Goal: Task Accomplishment & Management: Complete application form

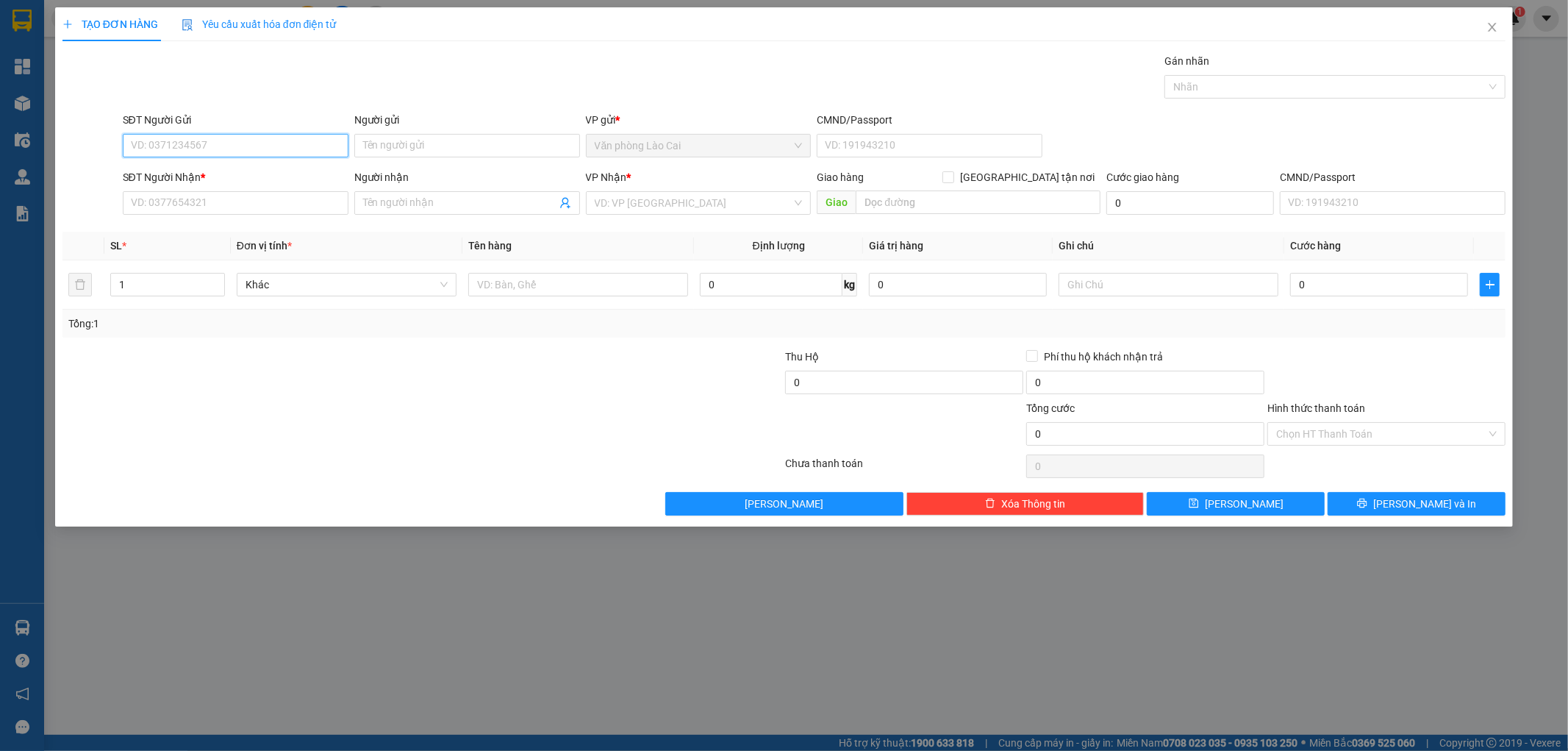
click at [211, 149] on input "SĐT Người Gửi" at bounding box center [236, 146] width 226 height 24
click at [192, 157] on input "100" at bounding box center [236, 146] width 226 height 24
click at [179, 173] on div "0868966100" at bounding box center [236, 175] width 208 height 17
type input "0868966100"
type input "0384570944"
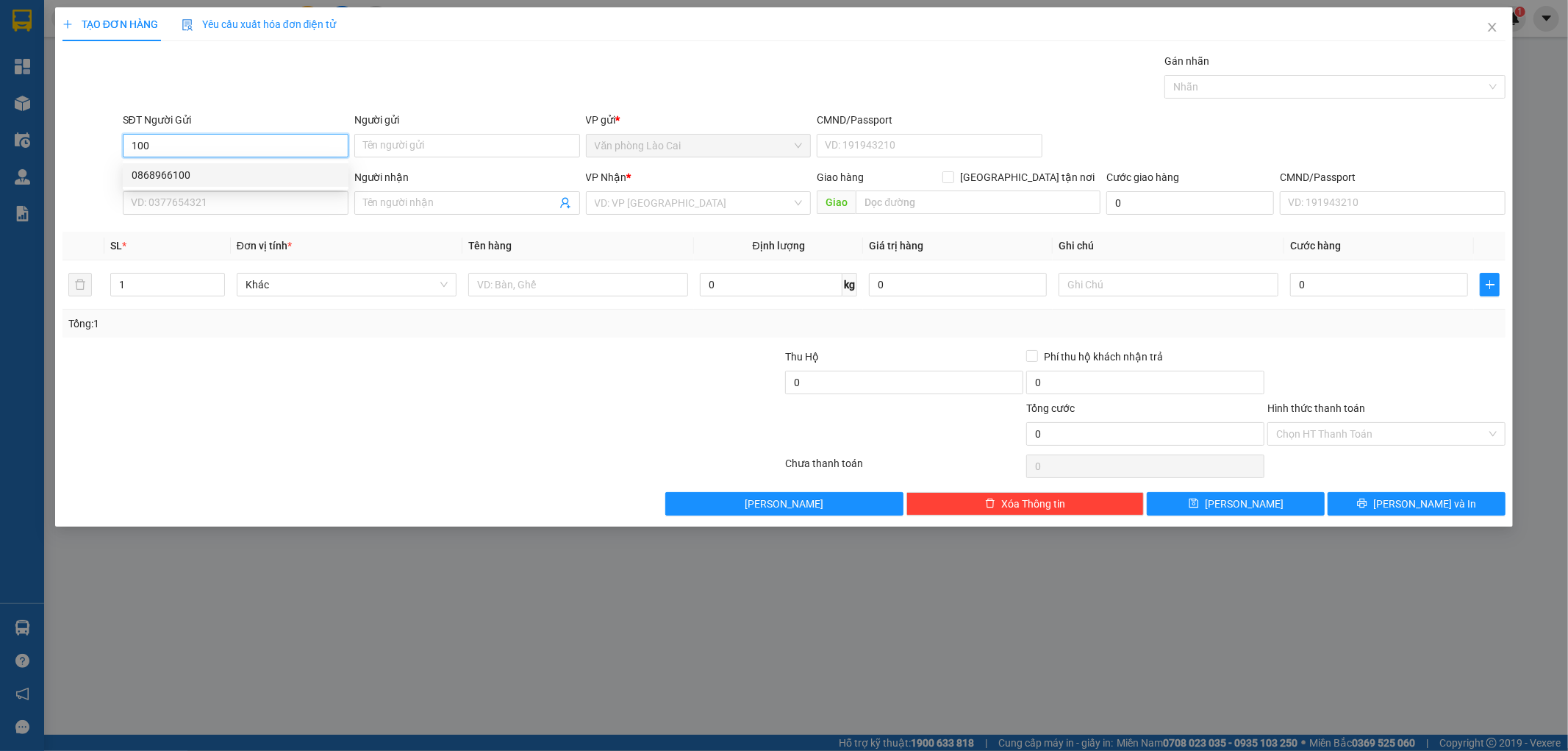
type input ". Chị thủy bến thủy"
type input "120.000"
type input "0868966100"
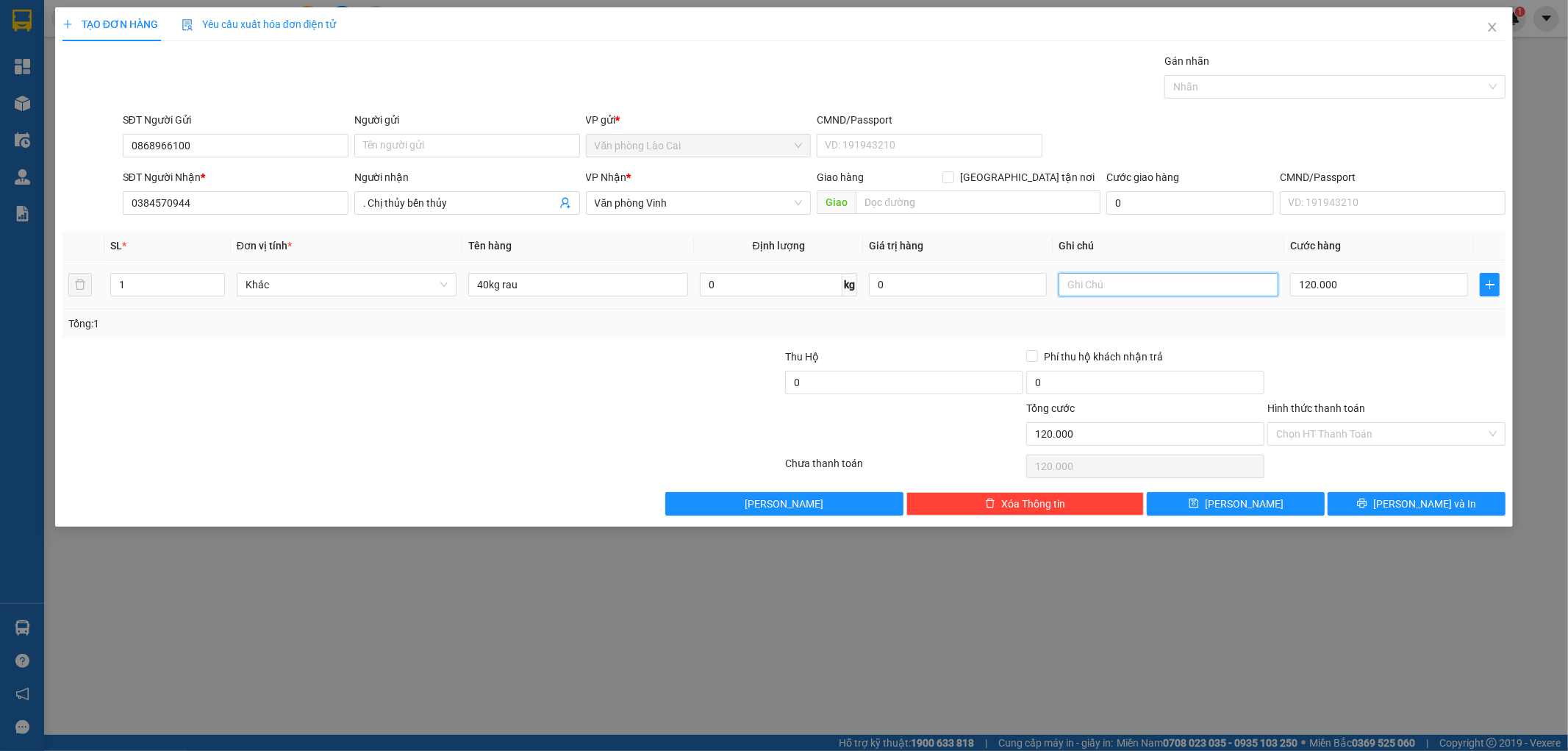
click at [1114, 282] on input "text" at bounding box center [1168, 285] width 220 height 24
type input "sa [GEOGRAPHIC_DATA]"
click at [1210, 502] on button "[PERSON_NAME]" at bounding box center [1236, 504] width 178 height 24
type input "0"
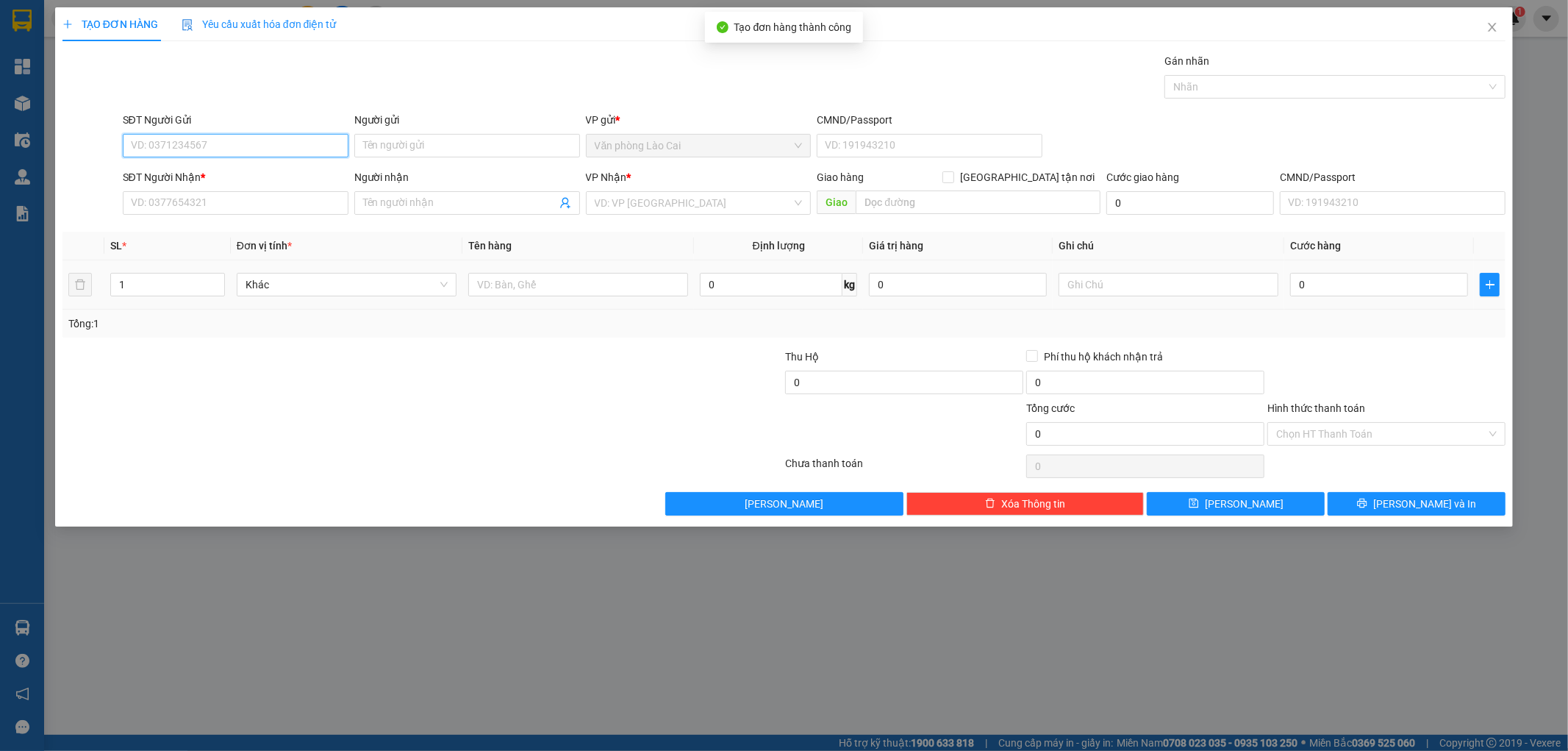
click at [261, 146] on input "SĐT Người Gửi" at bounding box center [236, 146] width 226 height 24
click at [261, 147] on input "6100" at bounding box center [236, 146] width 226 height 24
click at [200, 170] on div "0868966100" at bounding box center [236, 175] width 208 height 17
type input "0868966100"
type input "0384570944"
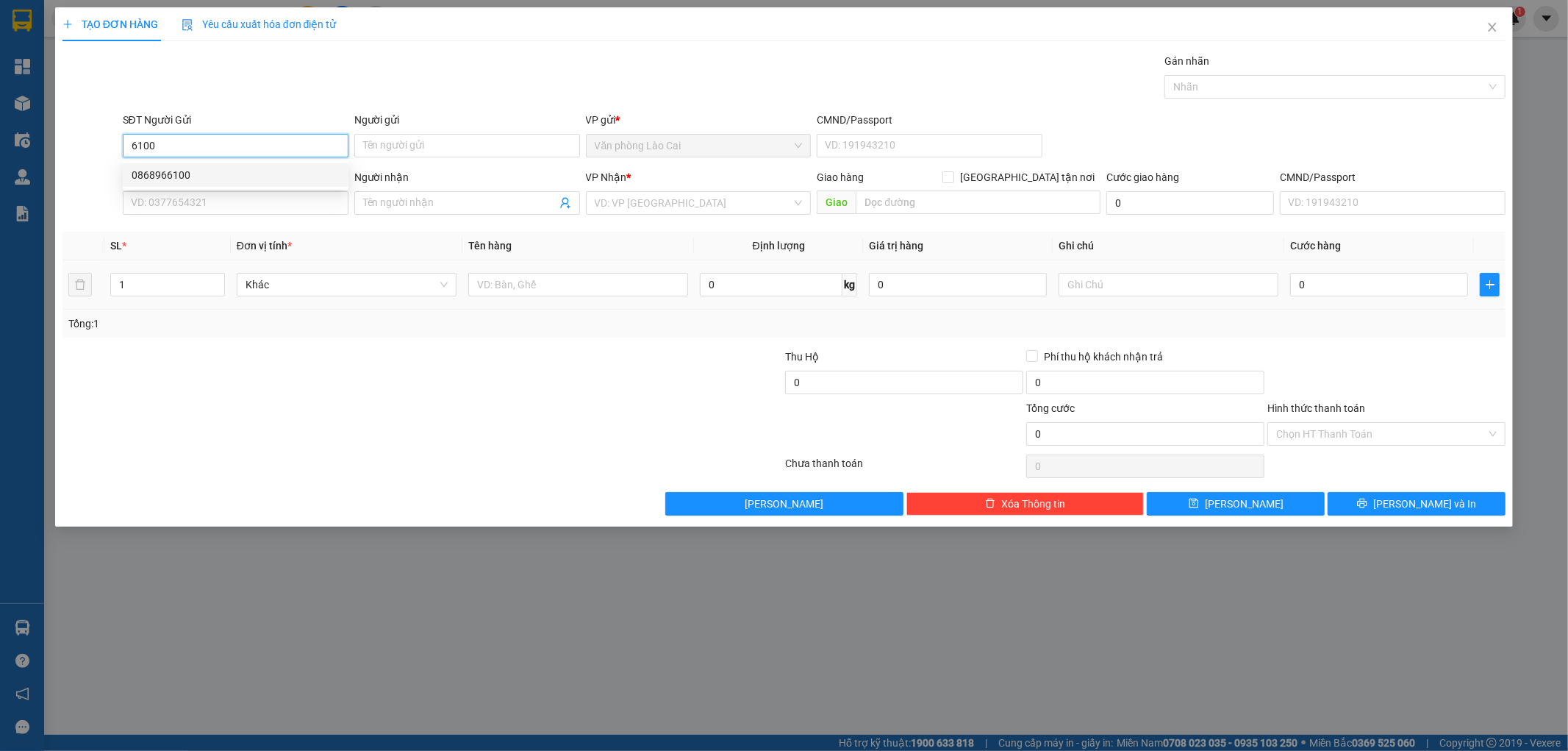
type input ". Chị thủy bến thủy"
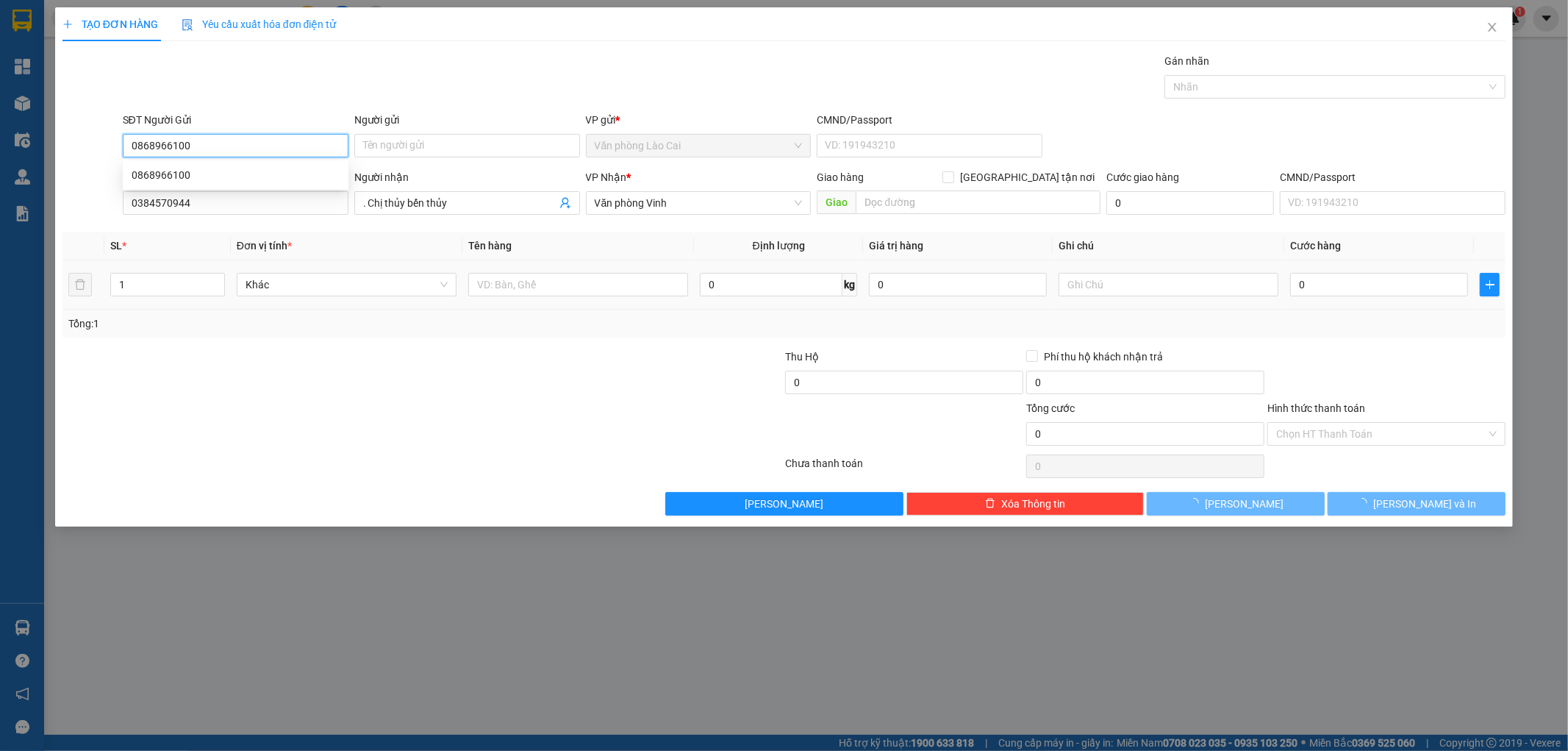
type input "120.000"
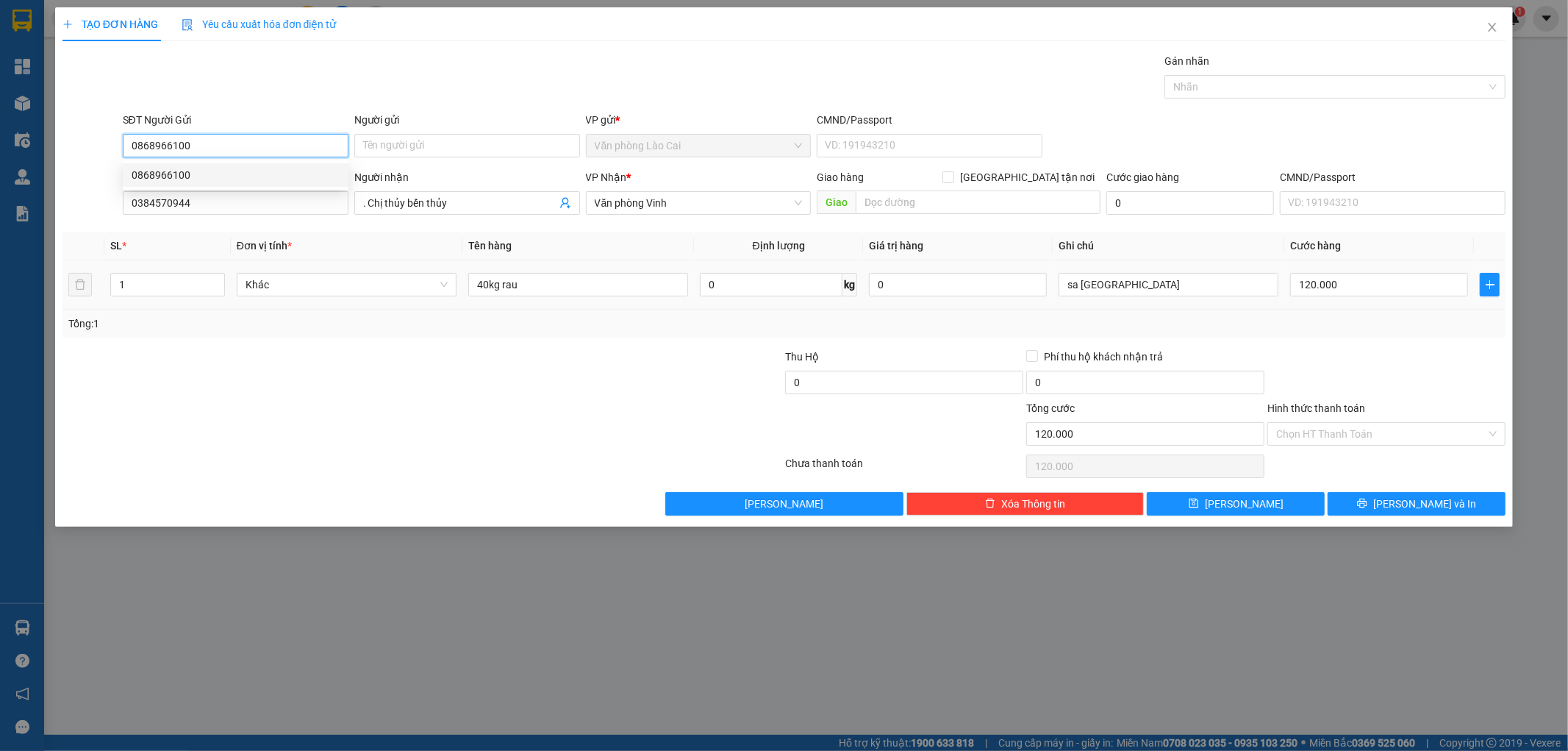
type input "0868966100"
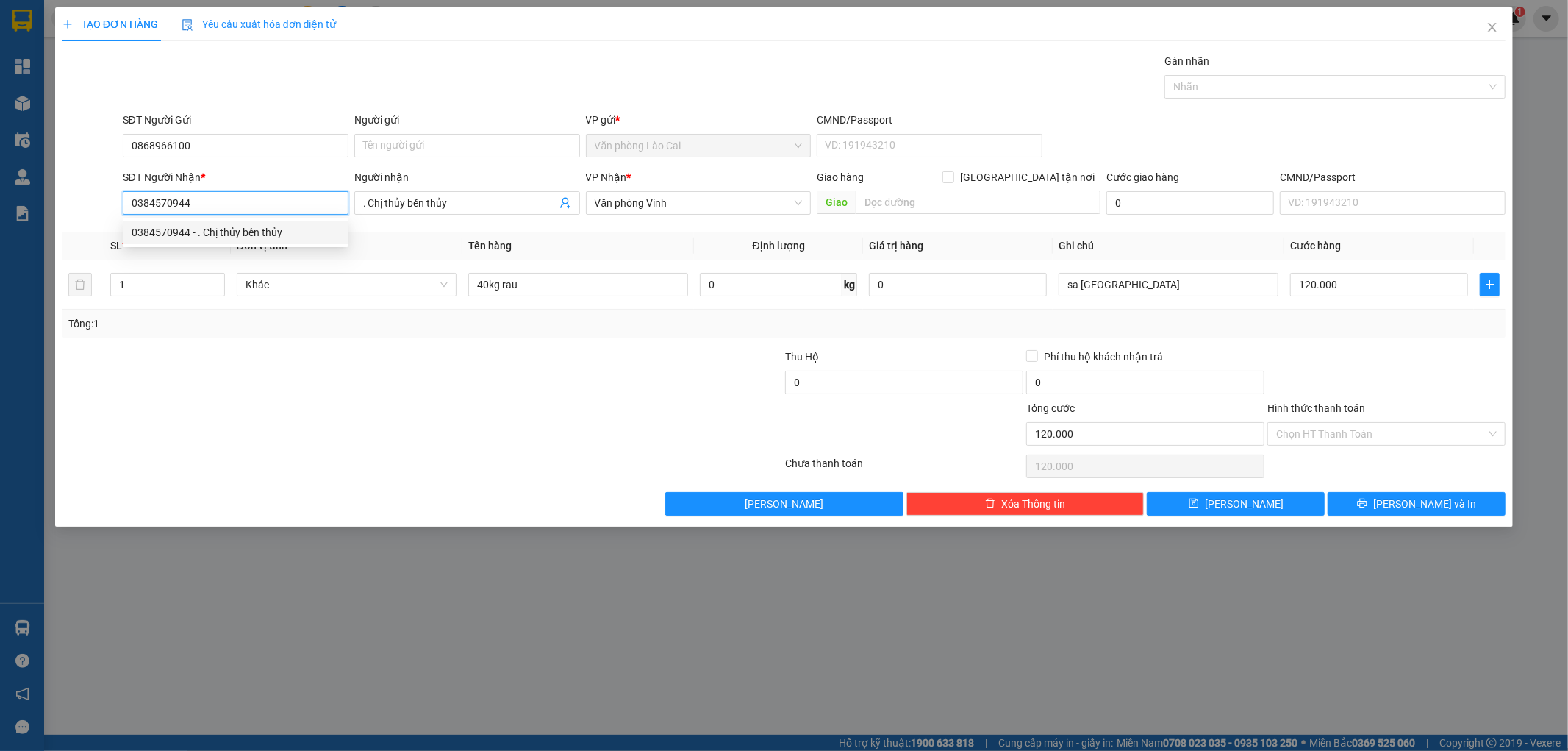
drag, startPoint x: 236, startPoint y: 207, endPoint x: 125, endPoint y: 202, distance: 111.1
click at [125, 202] on input "0384570944" at bounding box center [236, 203] width 226 height 24
paste input "979718242"
type input "0979718242"
click at [181, 226] on div "0979718242" at bounding box center [236, 232] width 208 height 17
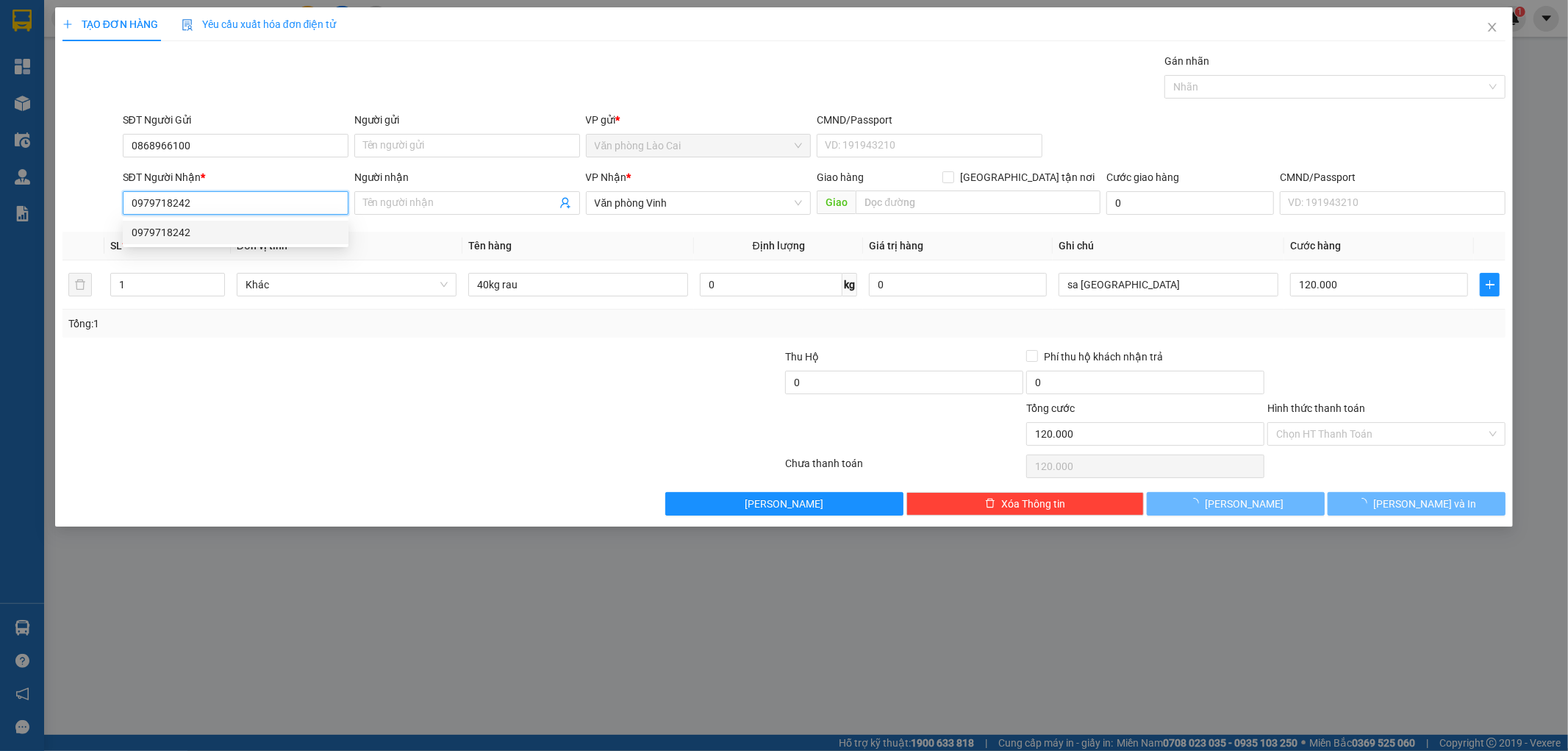
type input "210.000"
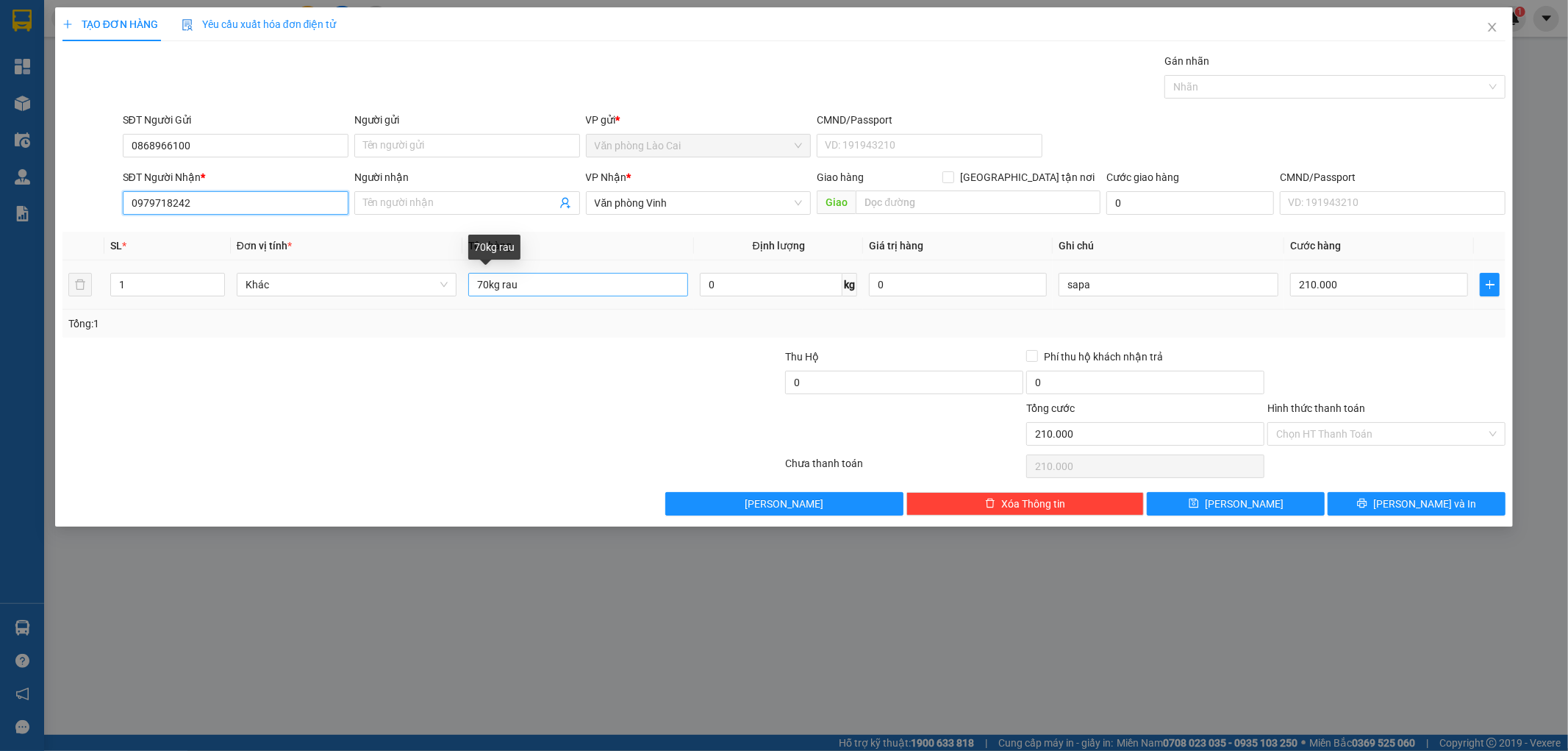
type input "0979718242"
drag, startPoint x: 482, startPoint y: 290, endPoint x: 469, endPoint y: 293, distance: 13.3
click at [469, 293] on input "70kg rau" at bounding box center [578, 285] width 220 height 24
click at [488, 282] on input "40kg rau" at bounding box center [578, 285] width 220 height 24
type input "45kg rau"
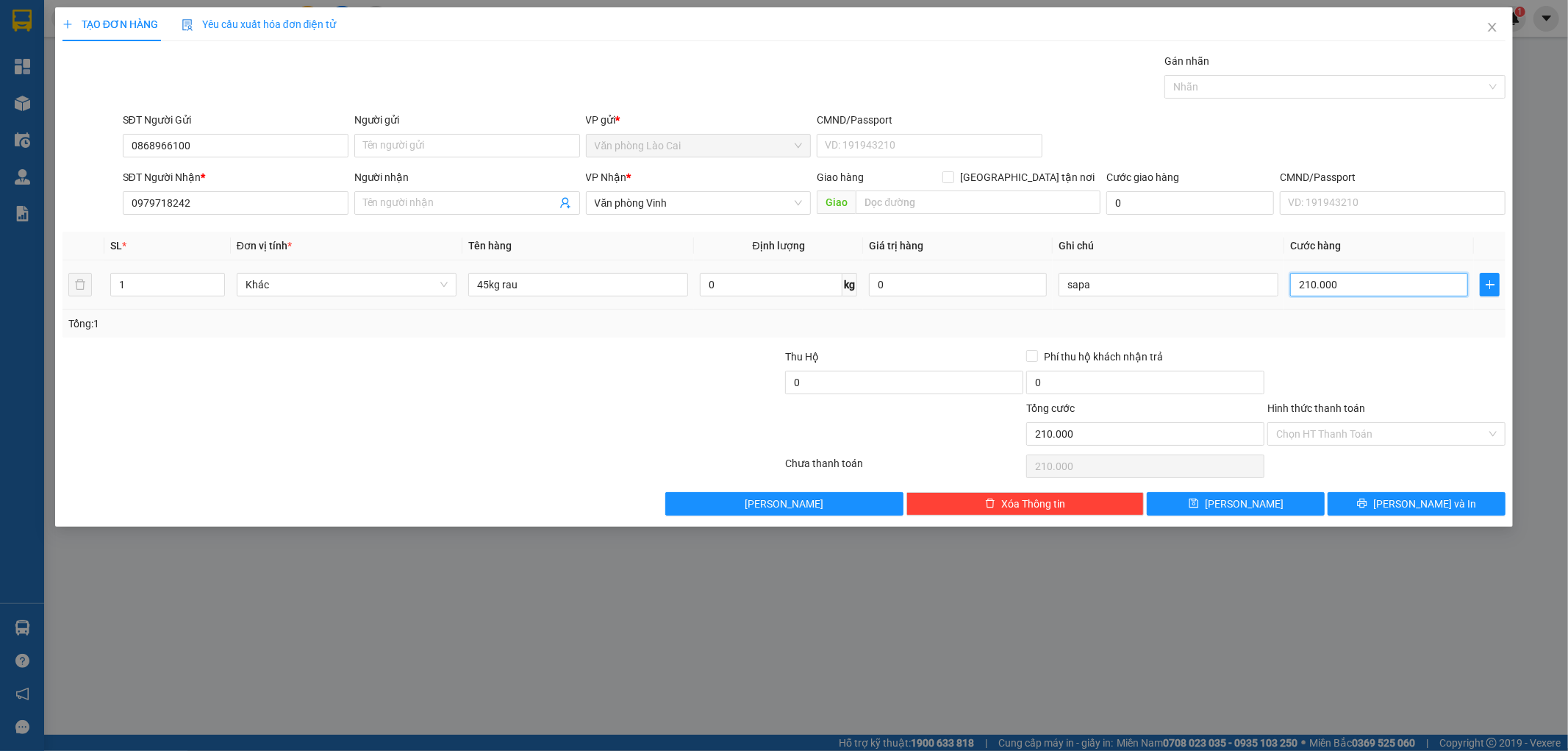
click at [1346, 284] on input "210.000" at bounding box center [1379, 285] width 178 height 24
type input "1"
type input "13"
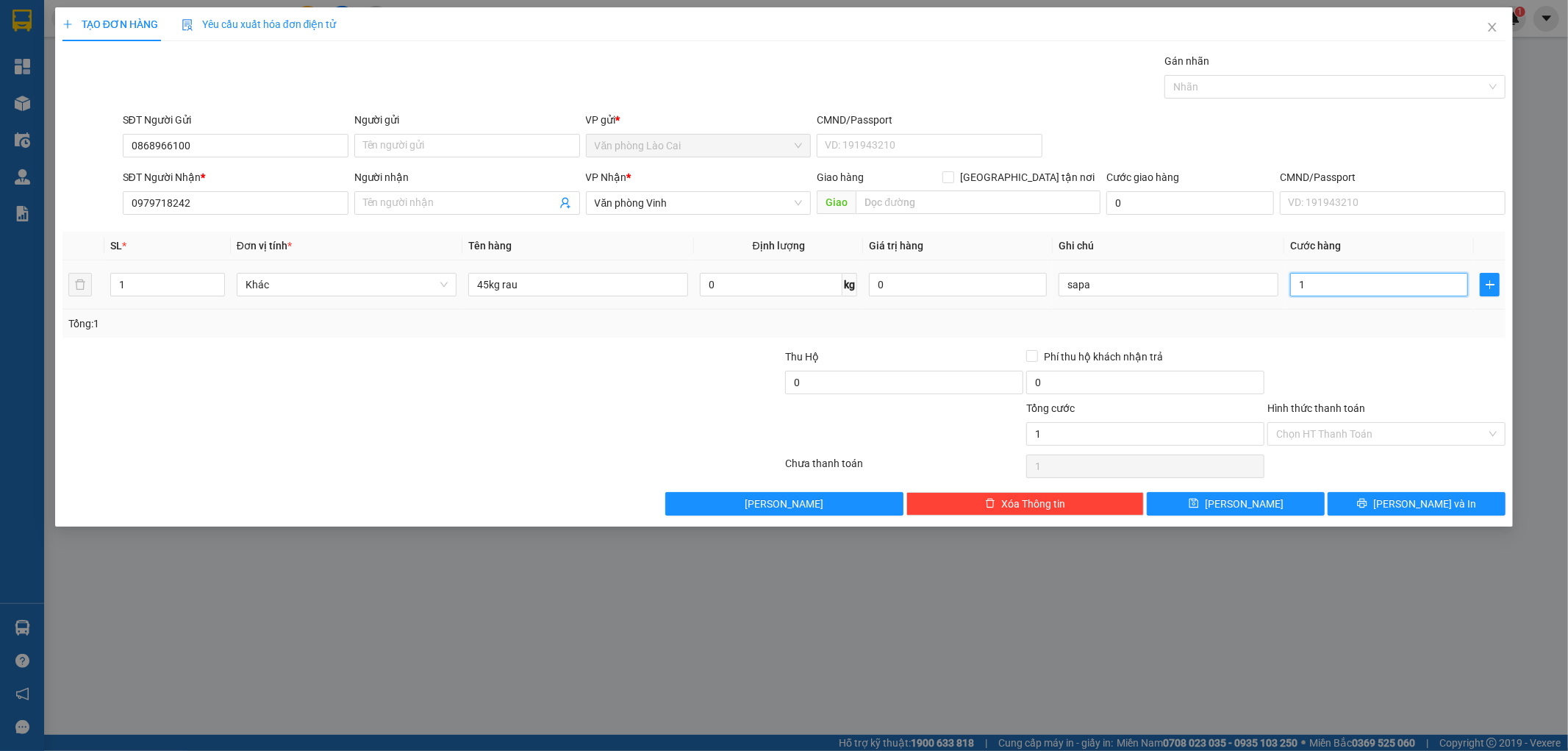
type input "13"
type input "130"
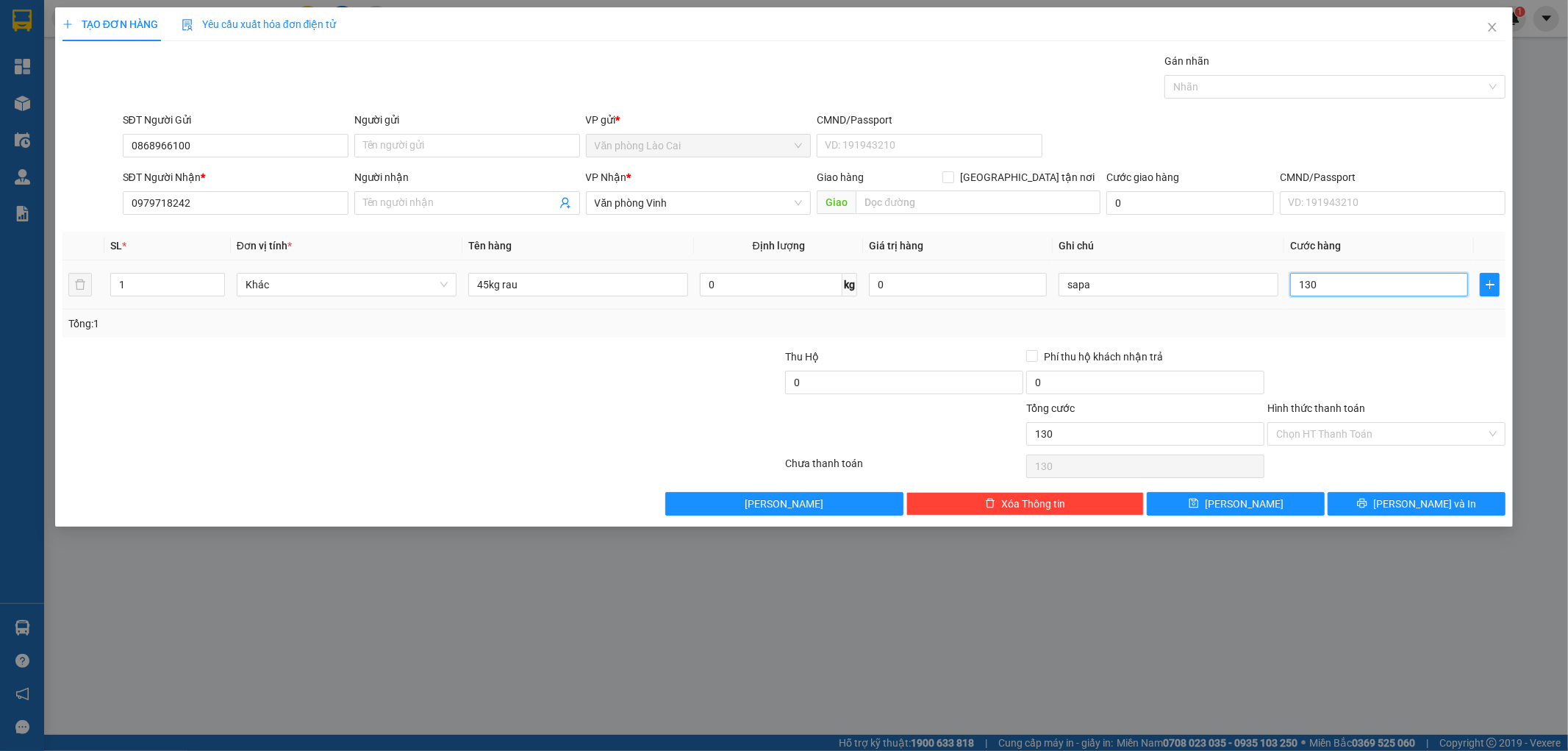
type input "1.300"
type input "13.000"
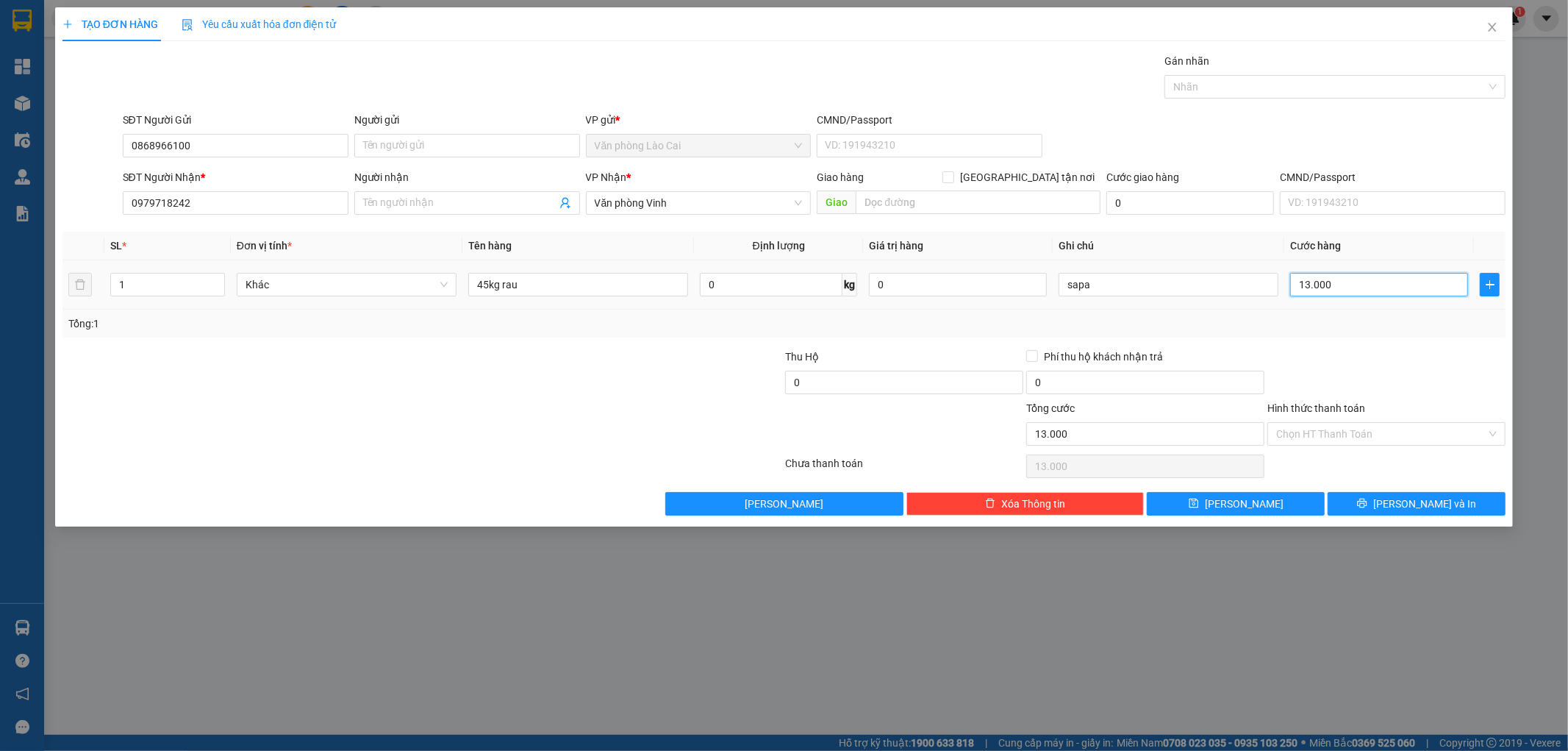
type input "130.000"
click at [1195, 504] on button "[PERSON_NAME]" at bounding box center [1236, 504] width 178 height 24
type input "0"
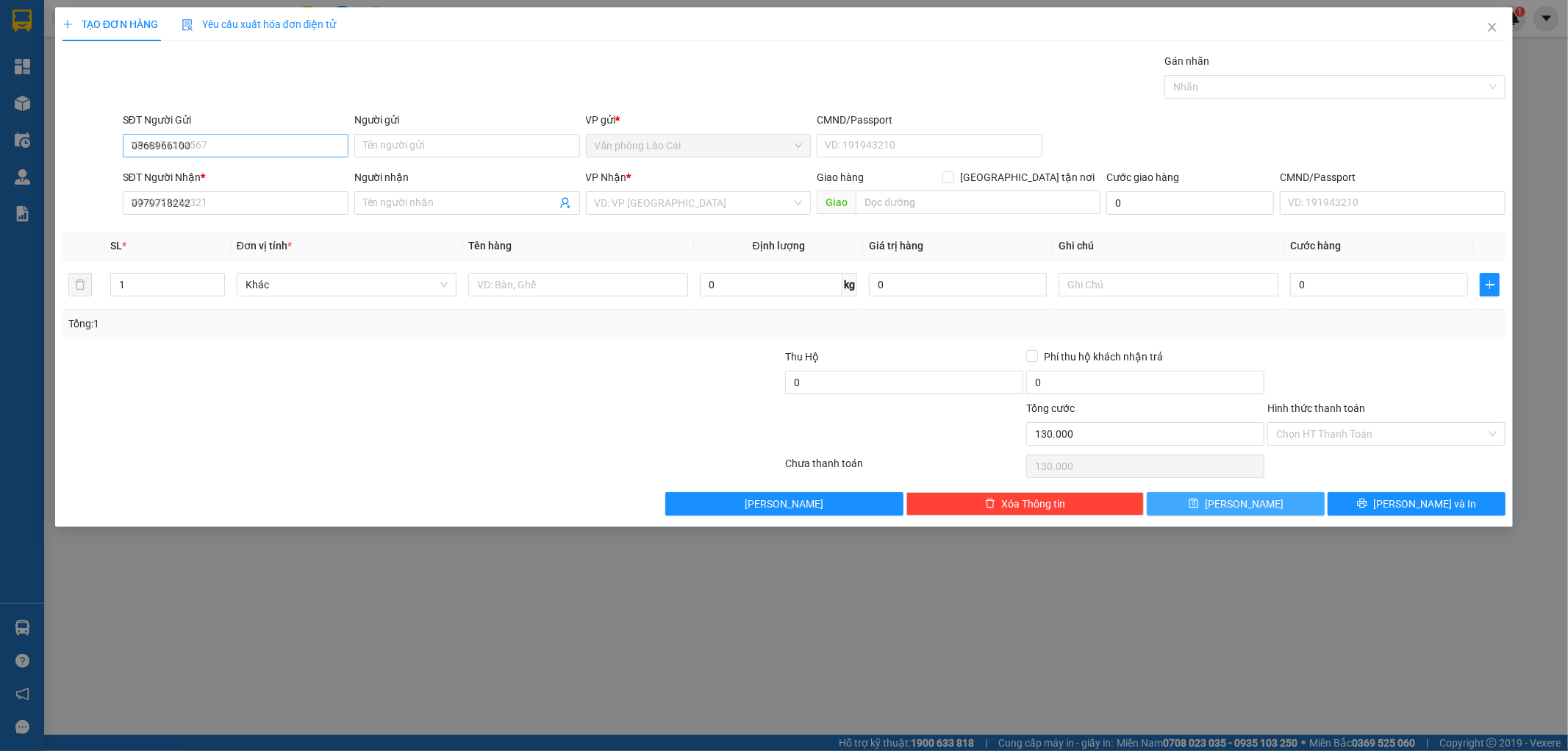
type input "0"
click at [218, 148] on input "SĐT Người Gửi" at bounding box center [236, 146] width 226 height 24
click at [256, 155] on input "100" at bounding box center [236, 146] width 226 height 24
click at [215, 143] on input "100" at bounding box center [236, 146] width 226 height 24
click at [189, 172] on div "0868966100" at bounding box center [236, 175] width 208 height 17
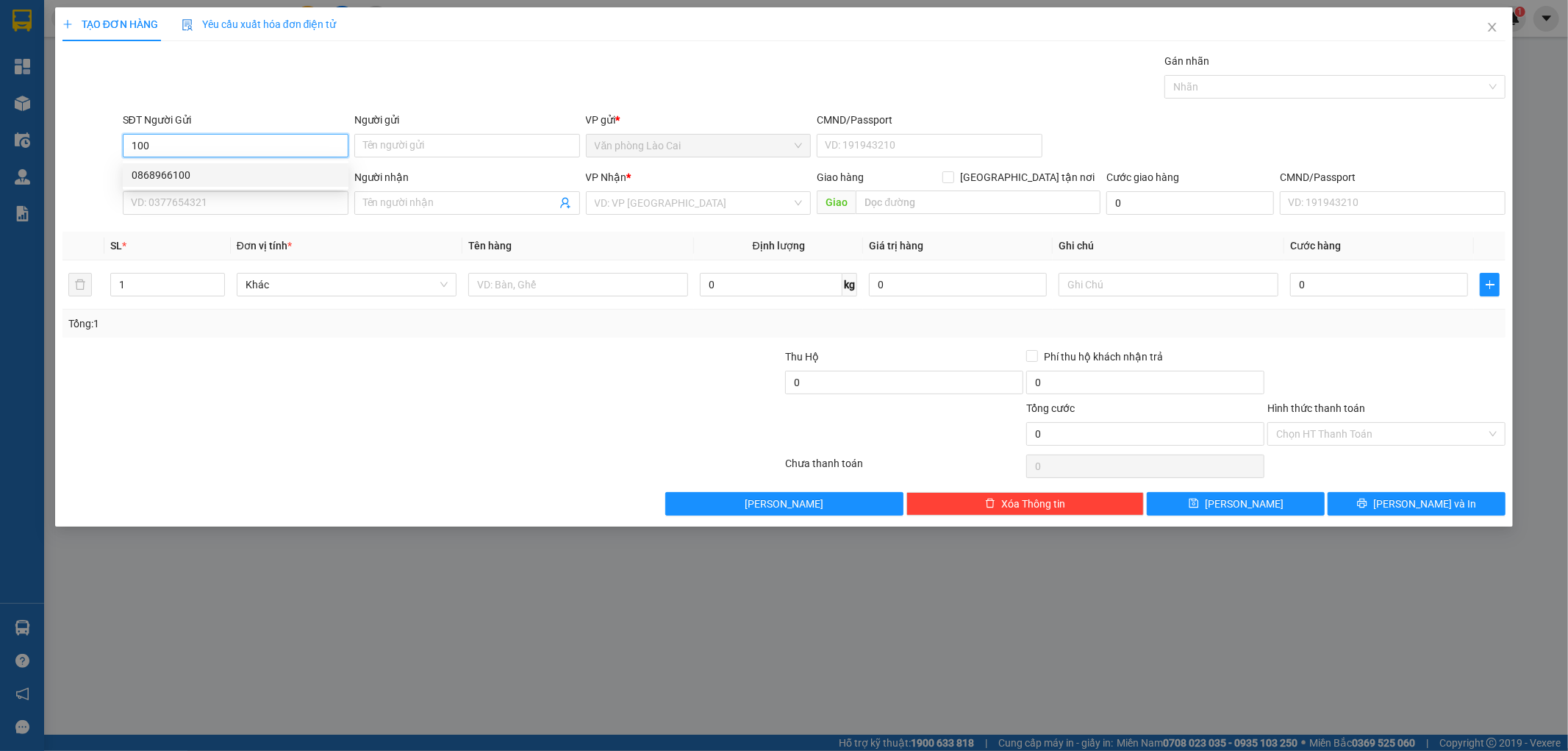
type input "0868966100"
type input "0979718242"
type input "130.000"
type input "0868966100"
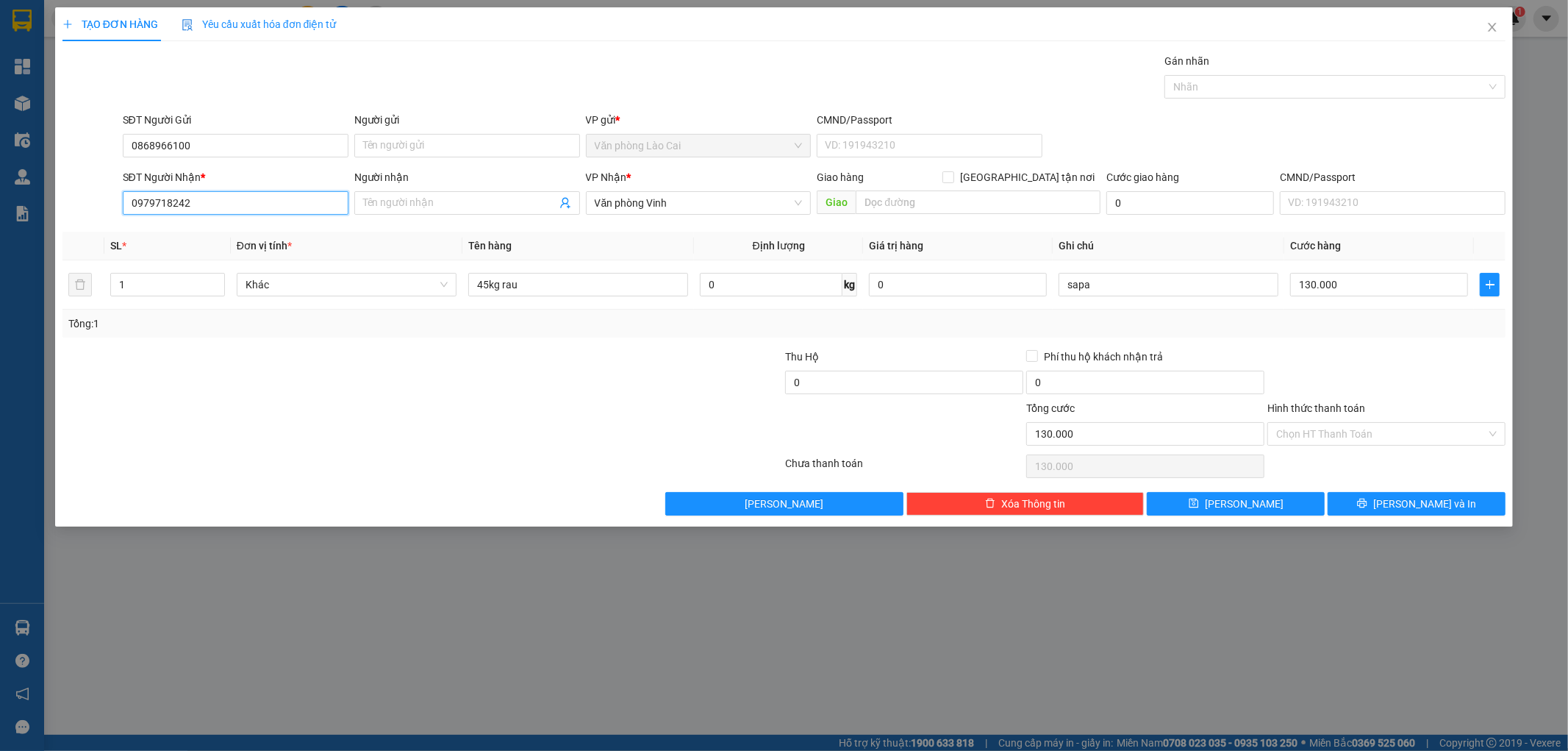
drag, startPoint x: 226, startPoint y: 204, endPoint x: 77, endPoint y: 207, distance: 149.0
click at [77, 207] on div "SĐT Người Nhận * 0979718242 0979718242 Người nhận Tên người nhận VP Nhận * Văn …" at bounding box center [784, 194] width 1447 height 51
click at [189, 197] on input "SĐT Người Nhận *" at bounding box center [236, 203] width 226 height 24
paste input "0384570944"
click at [165, 253] on div "0384570944 - c lý" at bounding box center [236, 256] width 208 height 17
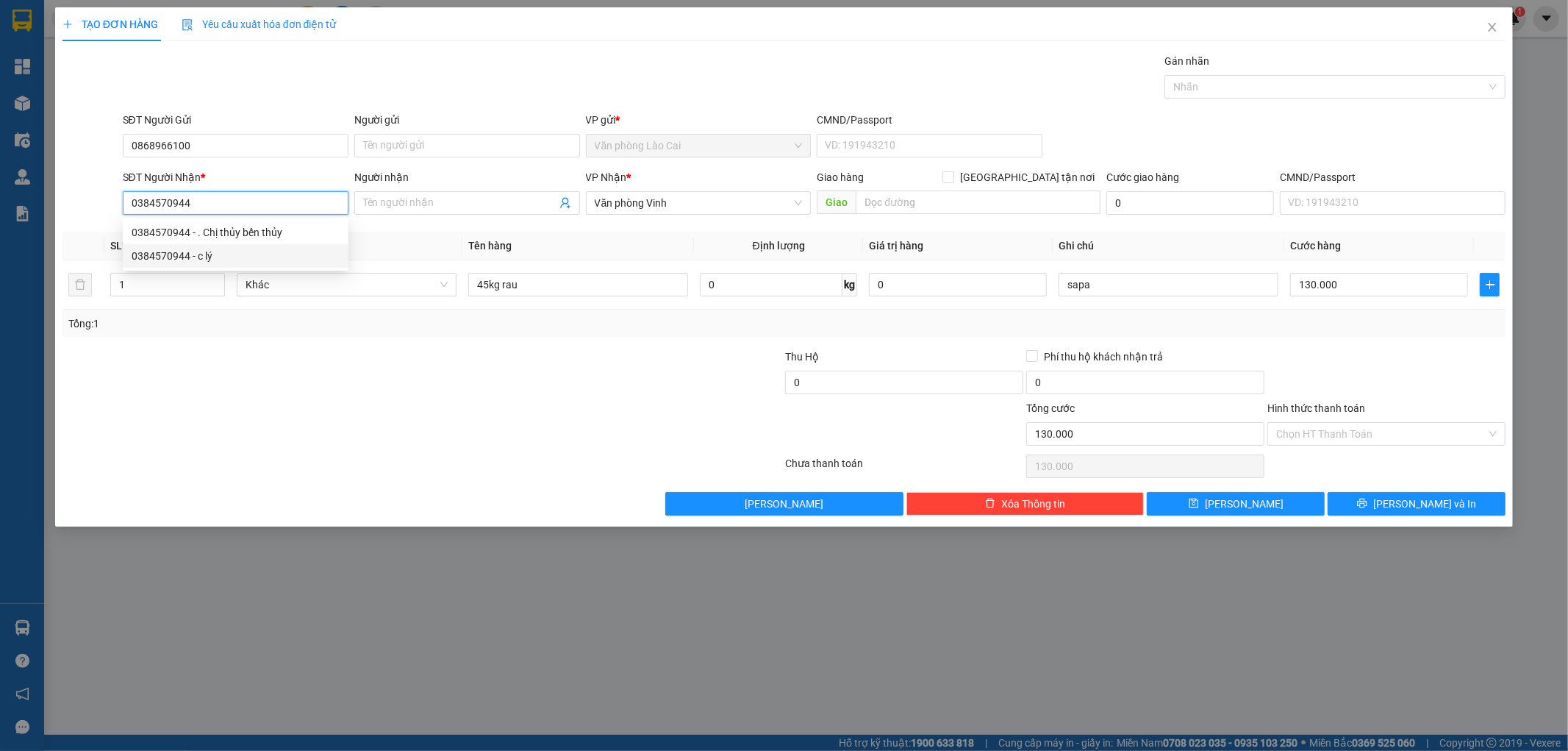
type input "0384570944"
type input "c lý"
type input "90.000"
type input "0384570944"
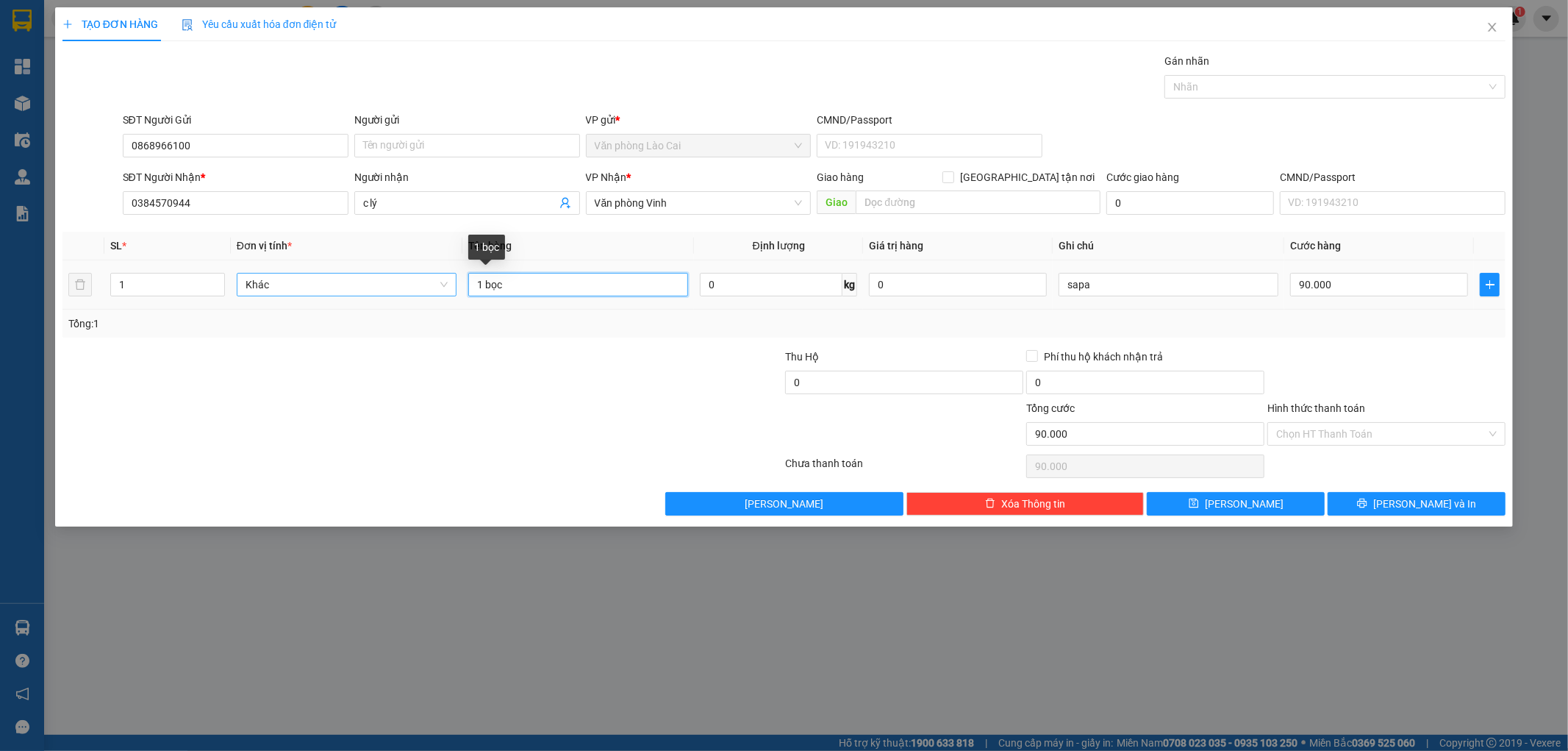
drag, startPoint x: 525, startPoint y: 285, endPoint x: 427, endPoint y: 278, distance: 98.2
click at [427, 278] on tr "1 Khác 1 bọc 0 kg 0 sapa 90.000" at bounding box center [784, 285] width 1444 height 49
type input "80 kg rau"
click at [1380, 285] on input "90.000" at bounding box center [1379, 285] width 178 height 24
type input "2"
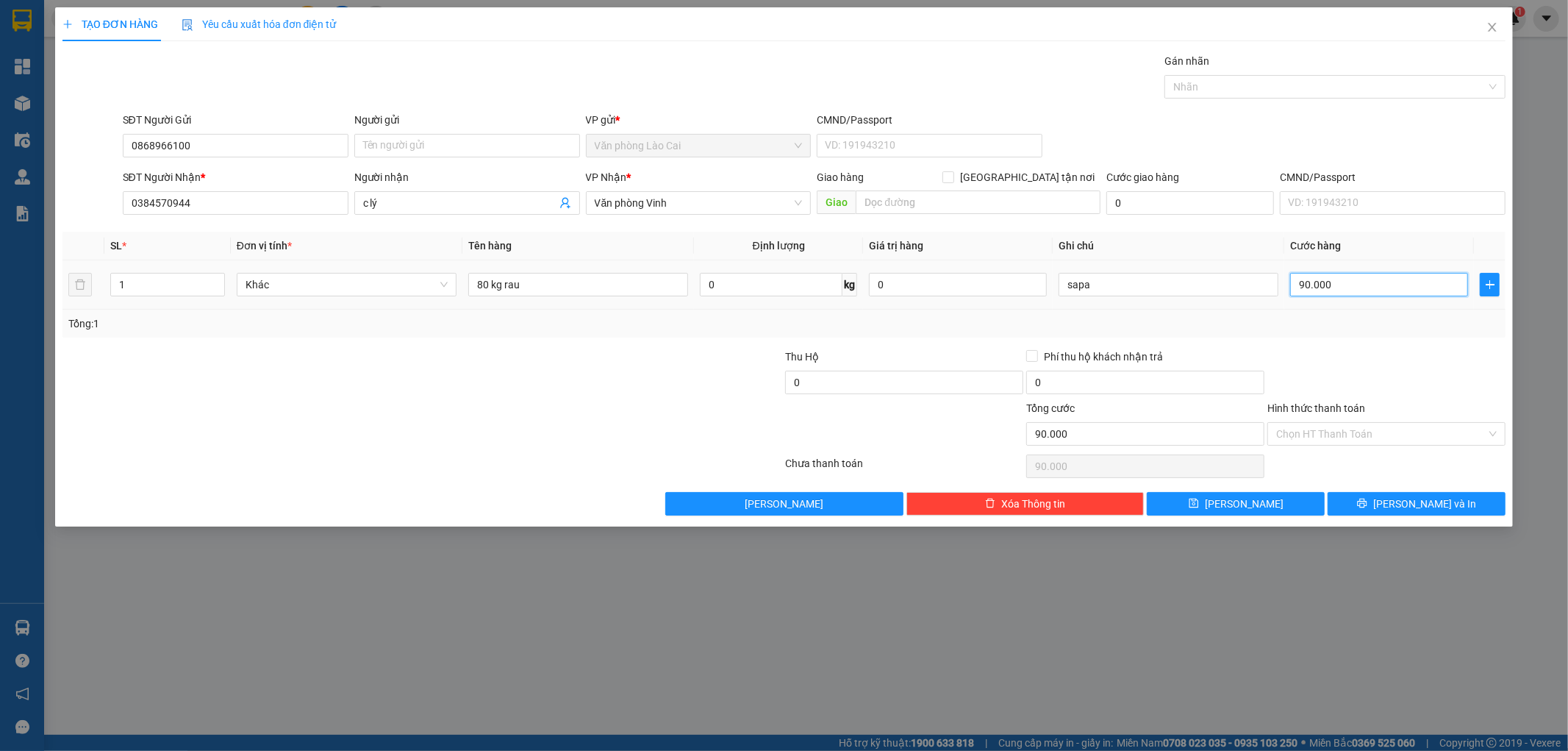
type input "2"
type input "24"
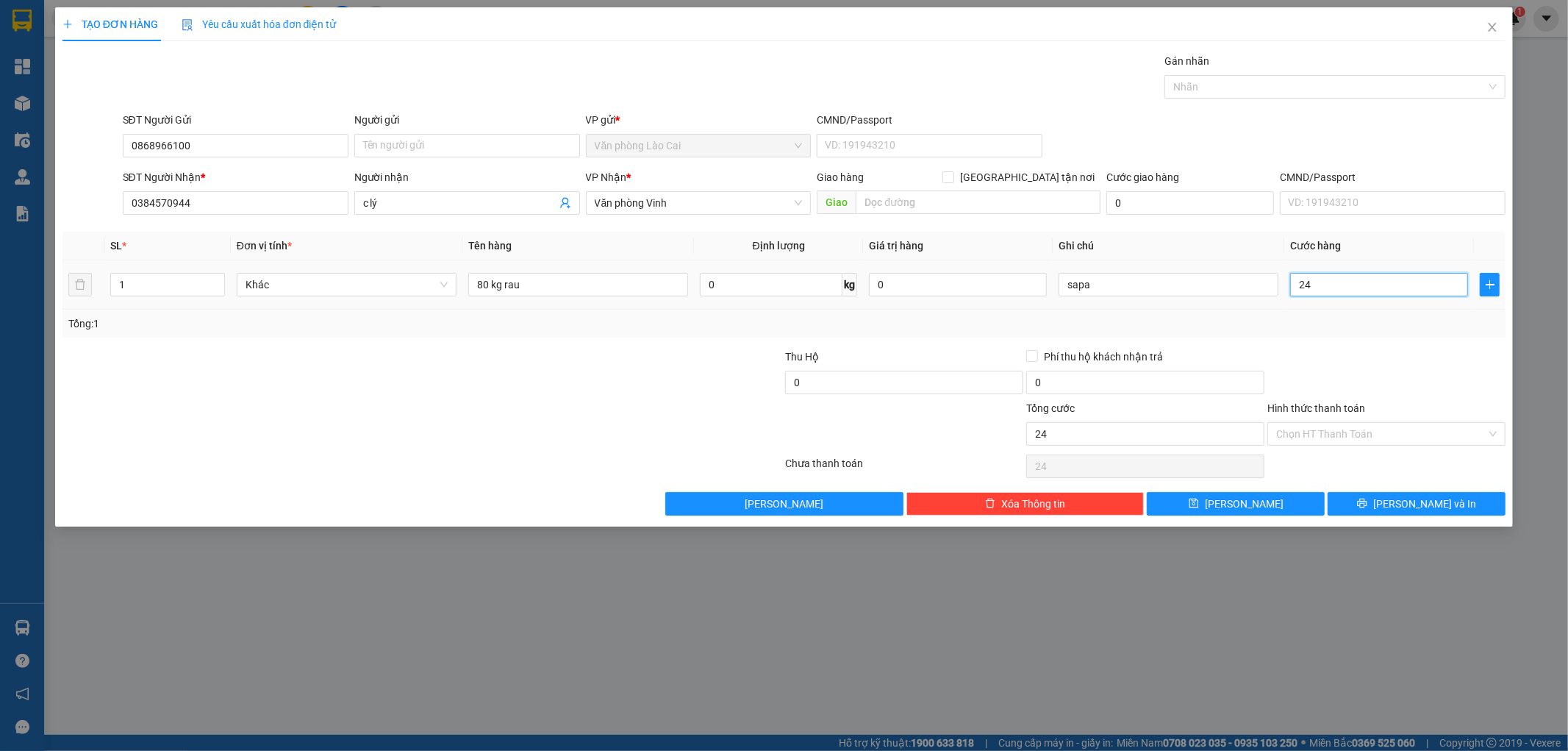
type input "240"
type input "2.400"
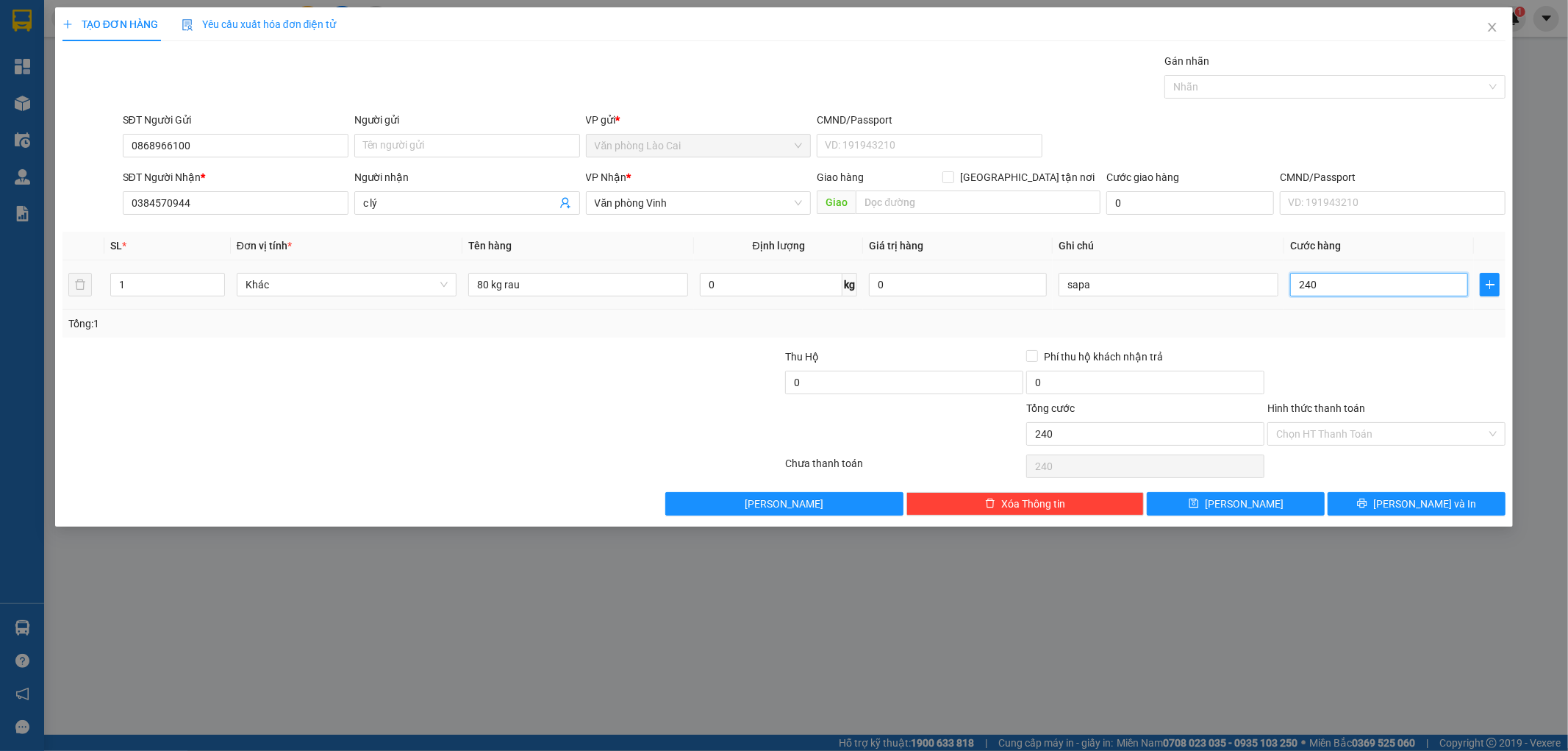
type input "2.400"
type input "24.000"
type input "240.000"
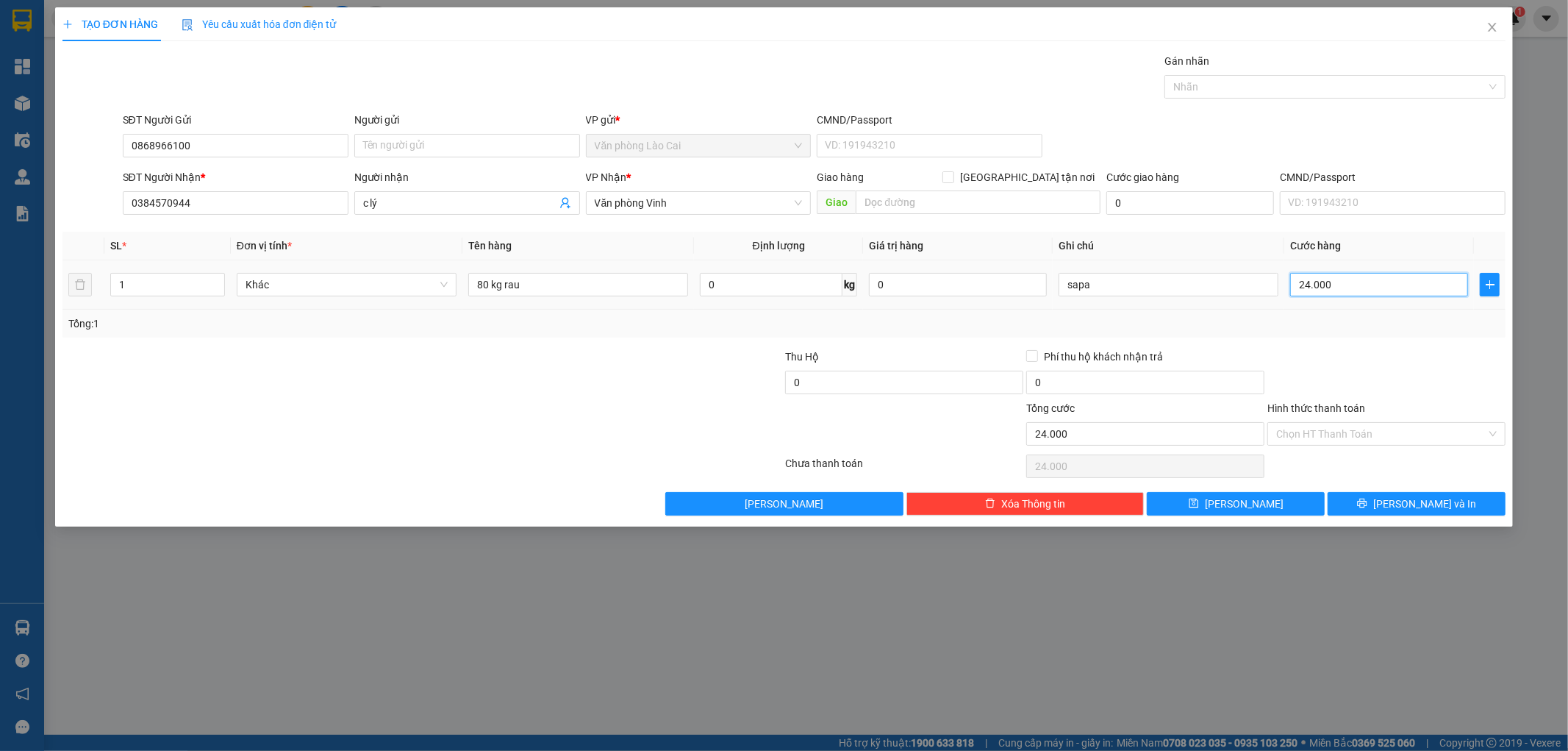
type input "240.000"
click at [1199, 503] on icon "save" at bounding box center [1193, 503] width 10 height 10
type input "0"
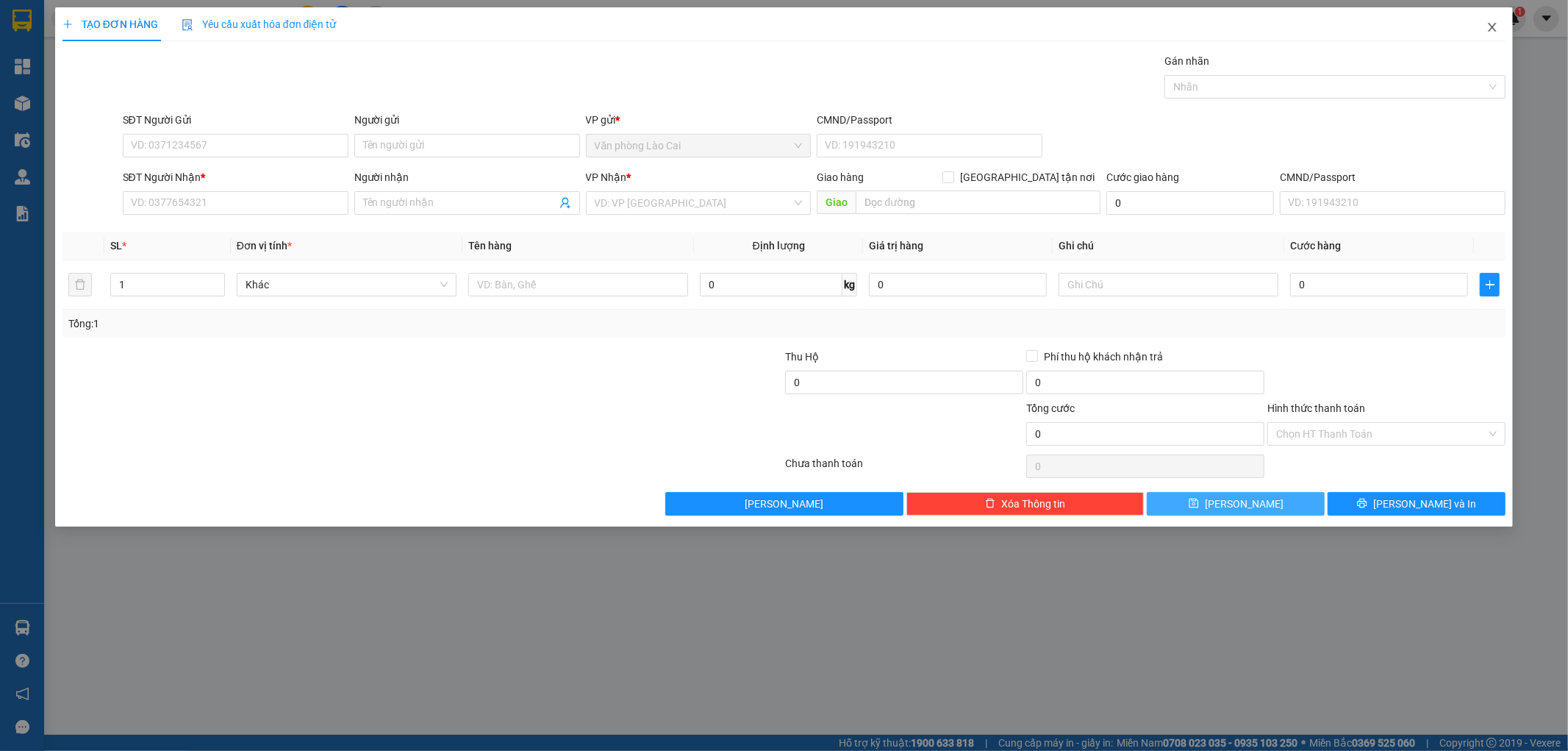
click at [1490, 30] on icon "close" at bounding box center [1492, 27] width 12 height 12
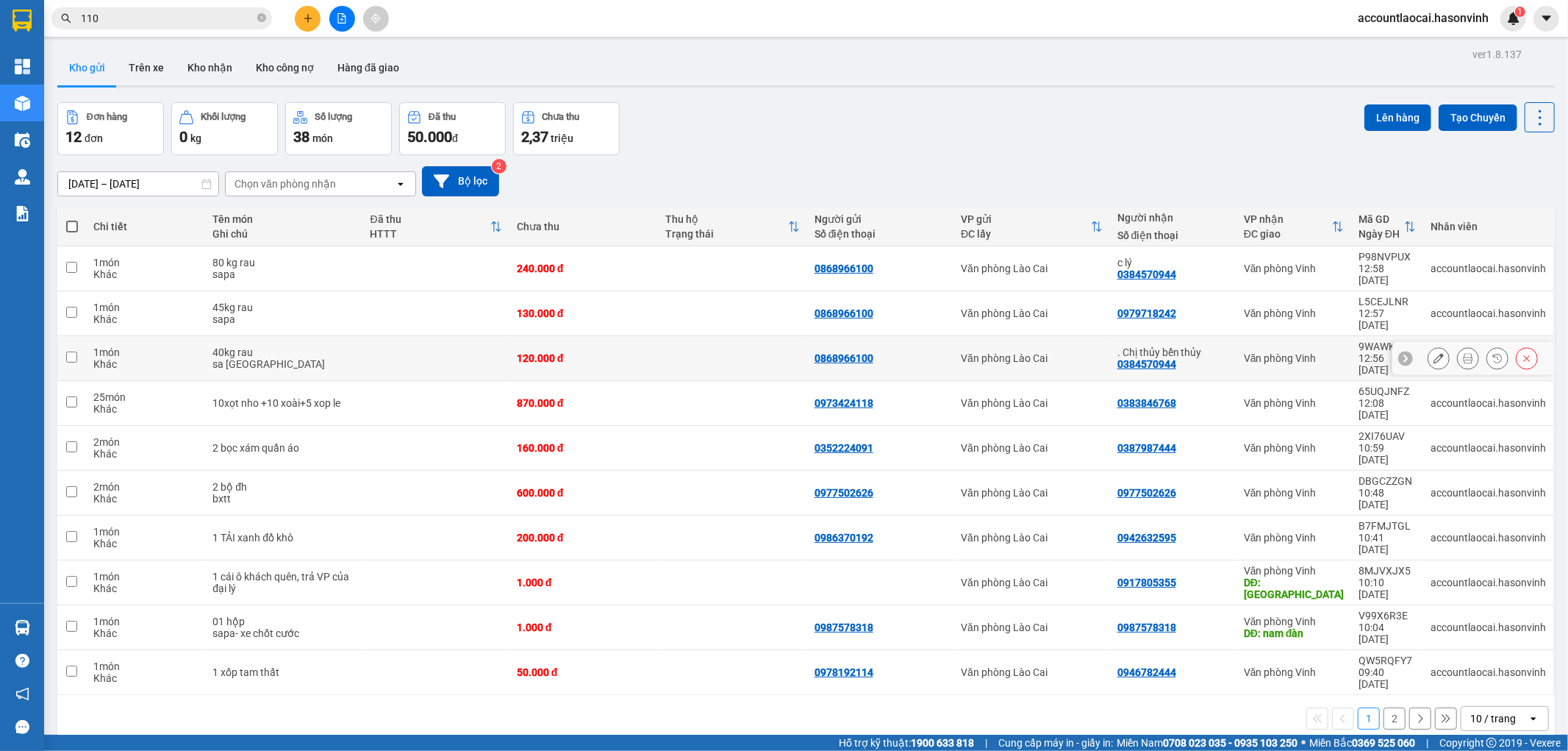
click at [1434, 353] on icon at bounding box center [1439, 357] width 10 height 10
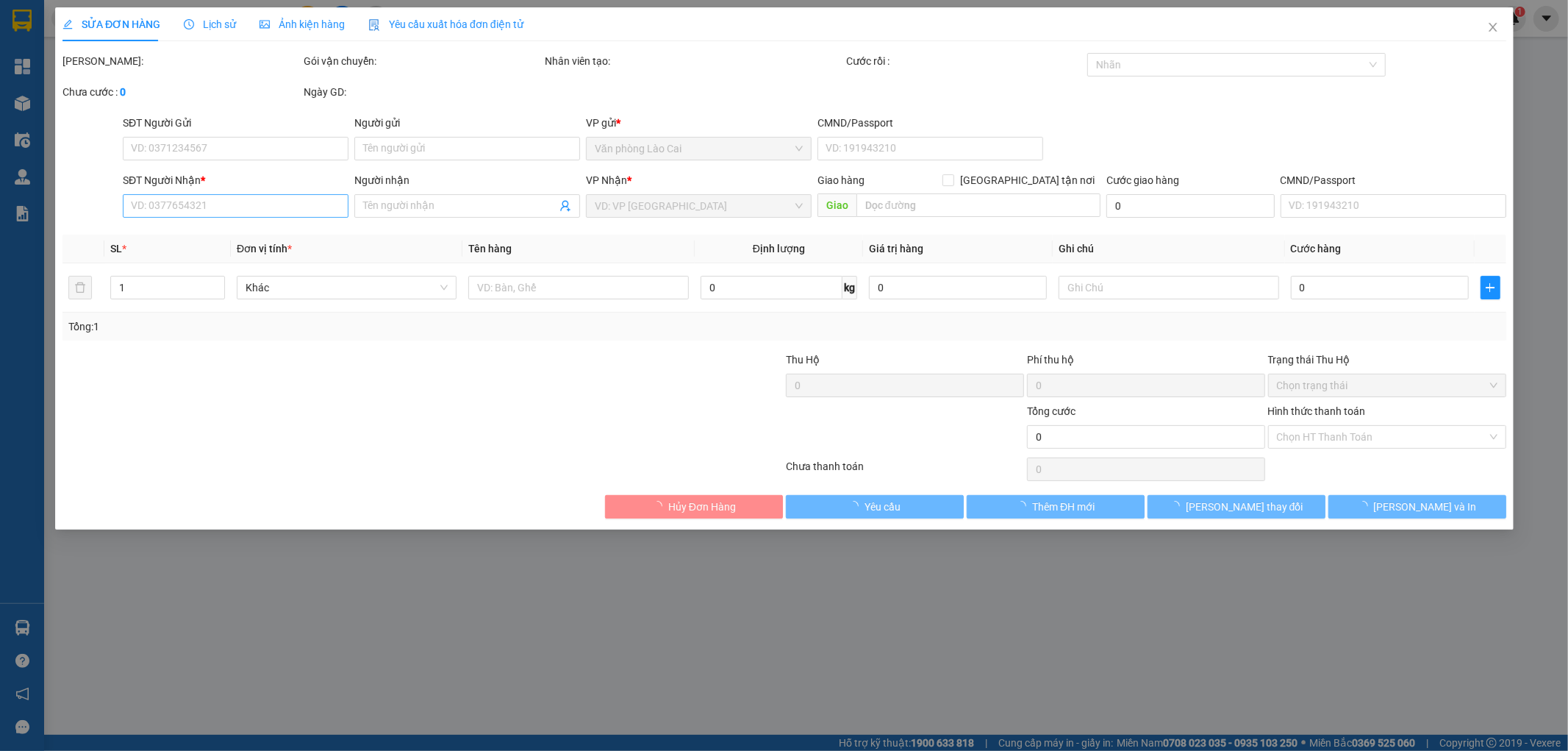
type input "0868966100"
type input "0384570944"
type input ". Chị thủy bến thủy"
type input "120.000"
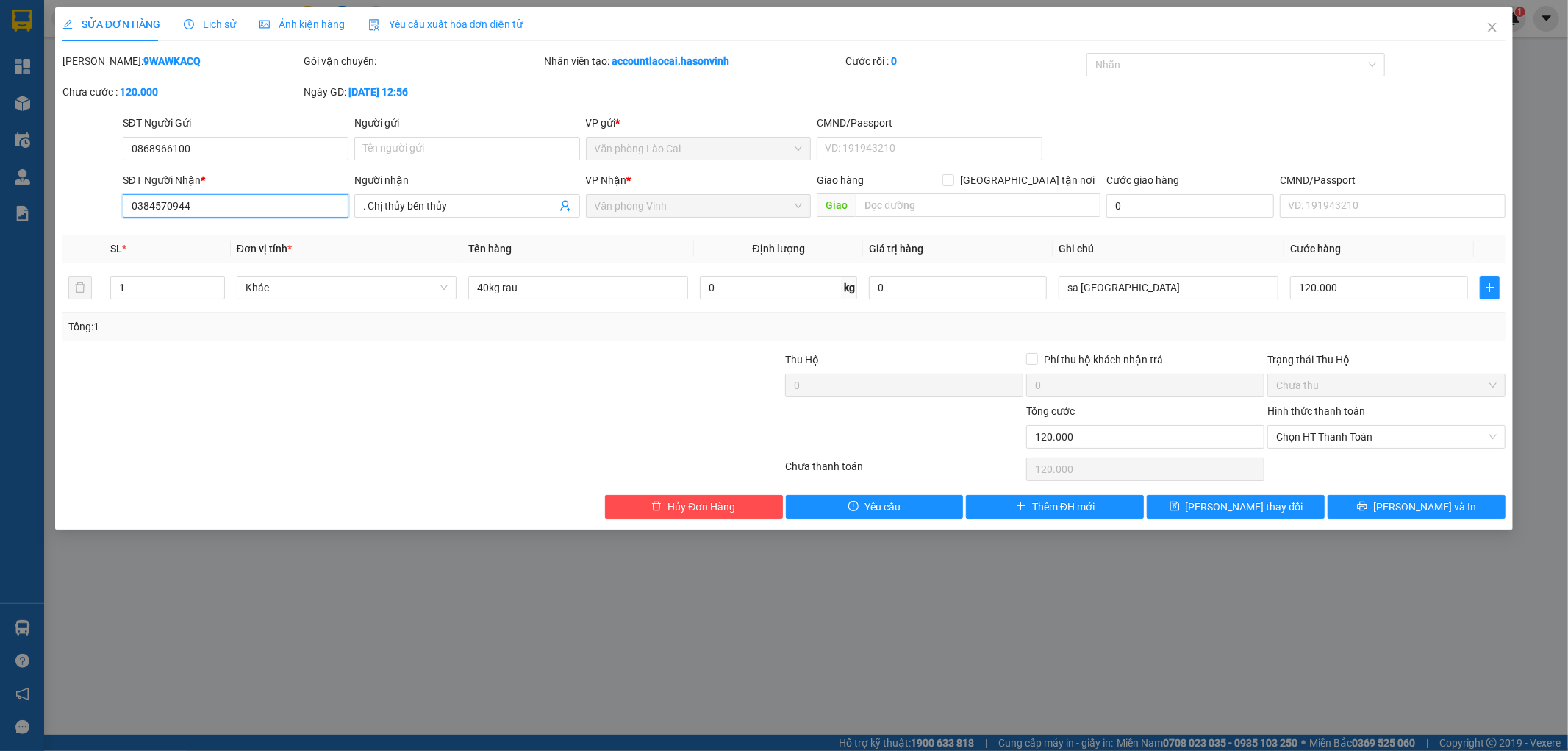
drag, startPoint x: 218, startPoint y: 210, endPoint x: 70, endPoint y: 200, distance: 148.3
click at [57, 204] on div "SỬA ĐƠN HÀNG Lịch sử Ảnh kiện hàng Yêu cầu xuất hóa đơn điện tử Total Paid Fee …" at bounding box center [784, 268] width 1458 height 522
type input "7994"
click at [202, 201] on input "7994" at bounding box center [236, 206] width 226 height 24
drag, startPoint x: 172, startPoint y: 206, endPoint x: 104, endPoint y: 203, distance: 68.1
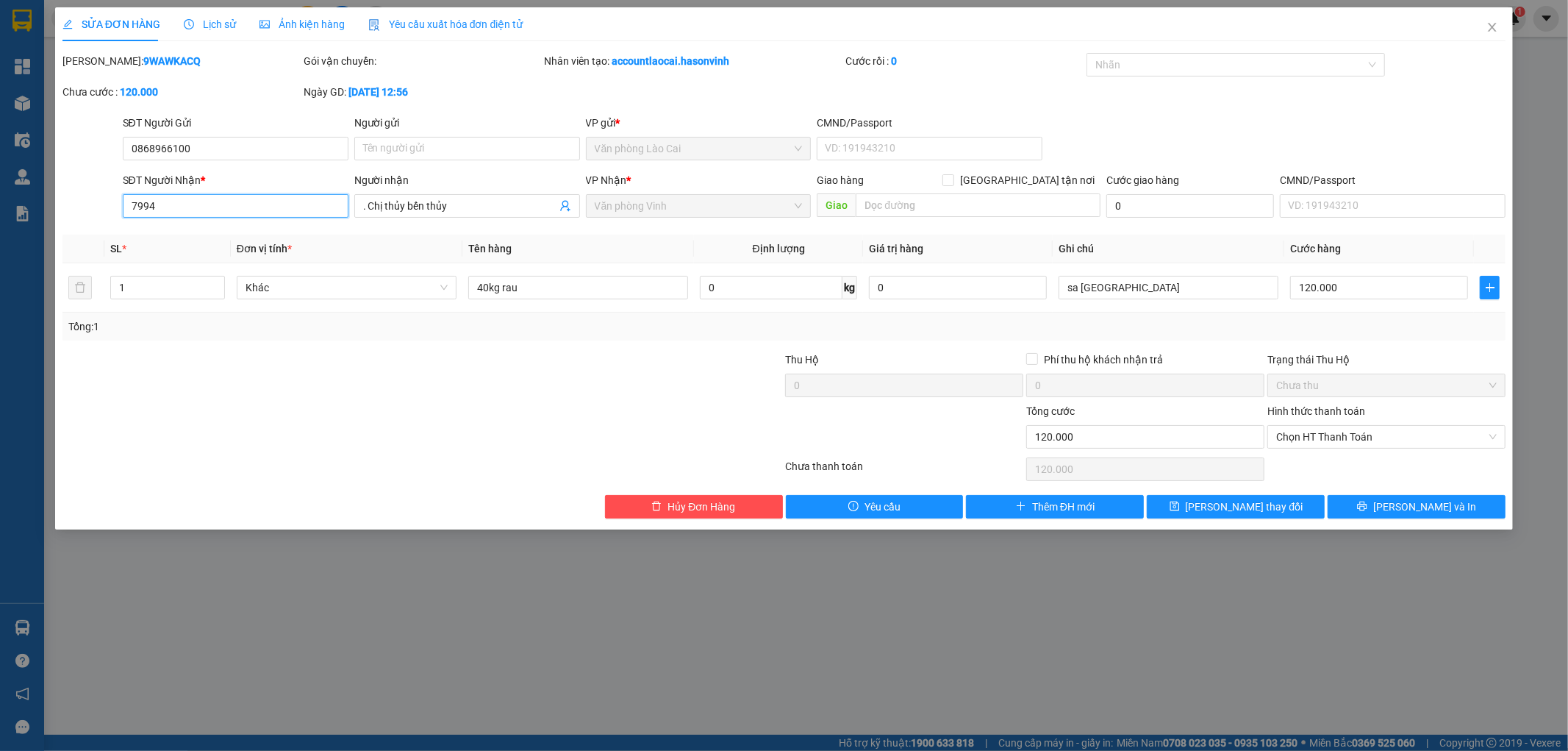
click at [104, 204] on div "SĐT Người Nhận * 7994 7994 Người nhận . Chị thủy bến thủy VP Nhận * Văn phòng V…" at bounding box center [784, 197] width 1447 height 51
drag, startPoint x: 180, startPoint y: 206, endPoint x: 31, endPoint y: 229, distance: 150.8
click at [0, 224] on div "SỬA ĐƠN HÀNG Lịch sử Ảnh kiện hàng Yêu cầu xuất hóa đơn điện tử Total Paid Fee …" at bounding box center [784, 376] width 1568 height 751
paste input "737994"
type input "0988737994"
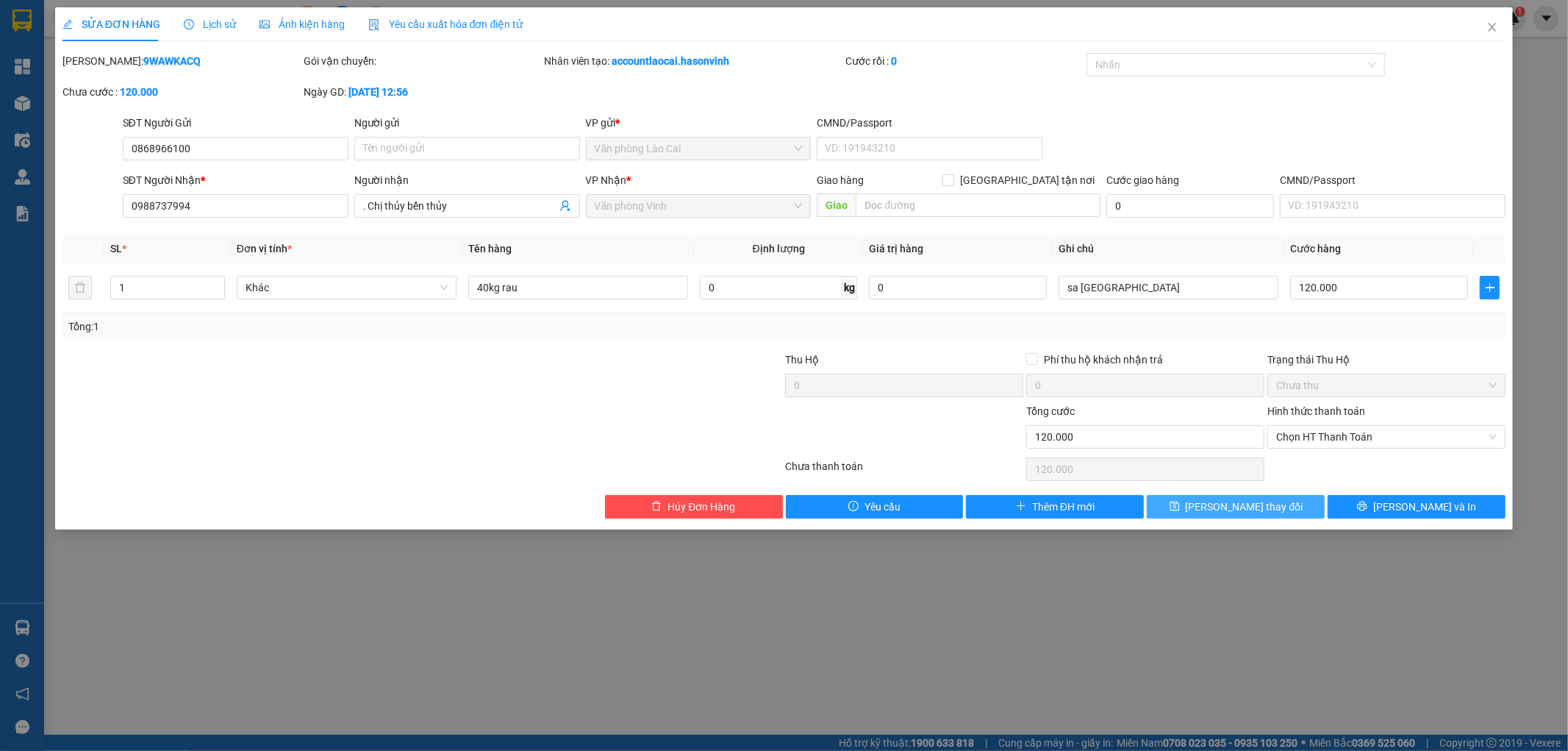
click at [1263, 507] on span "[PERSON_NAME] thay đổi" at bounding box center [1245, 506] width 118 height 17
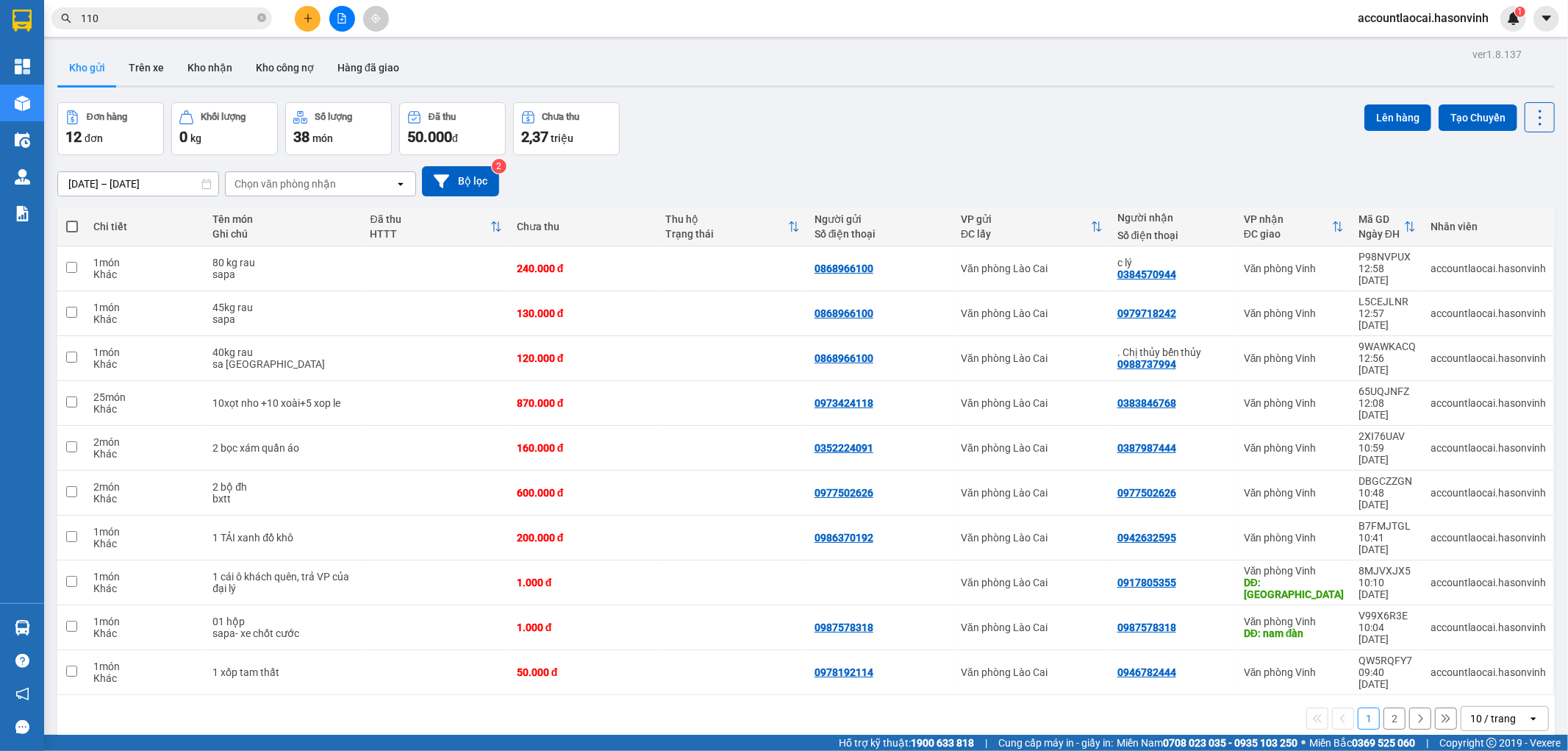
click at [327, 16] on div at bounding box center [342, 18] width 110 height 26
click at [320, 15] on div at bounding box center [342, 18] width 110 height 26
click at [319, 15] on button at bounding box center [308, 18] width 26 height 26
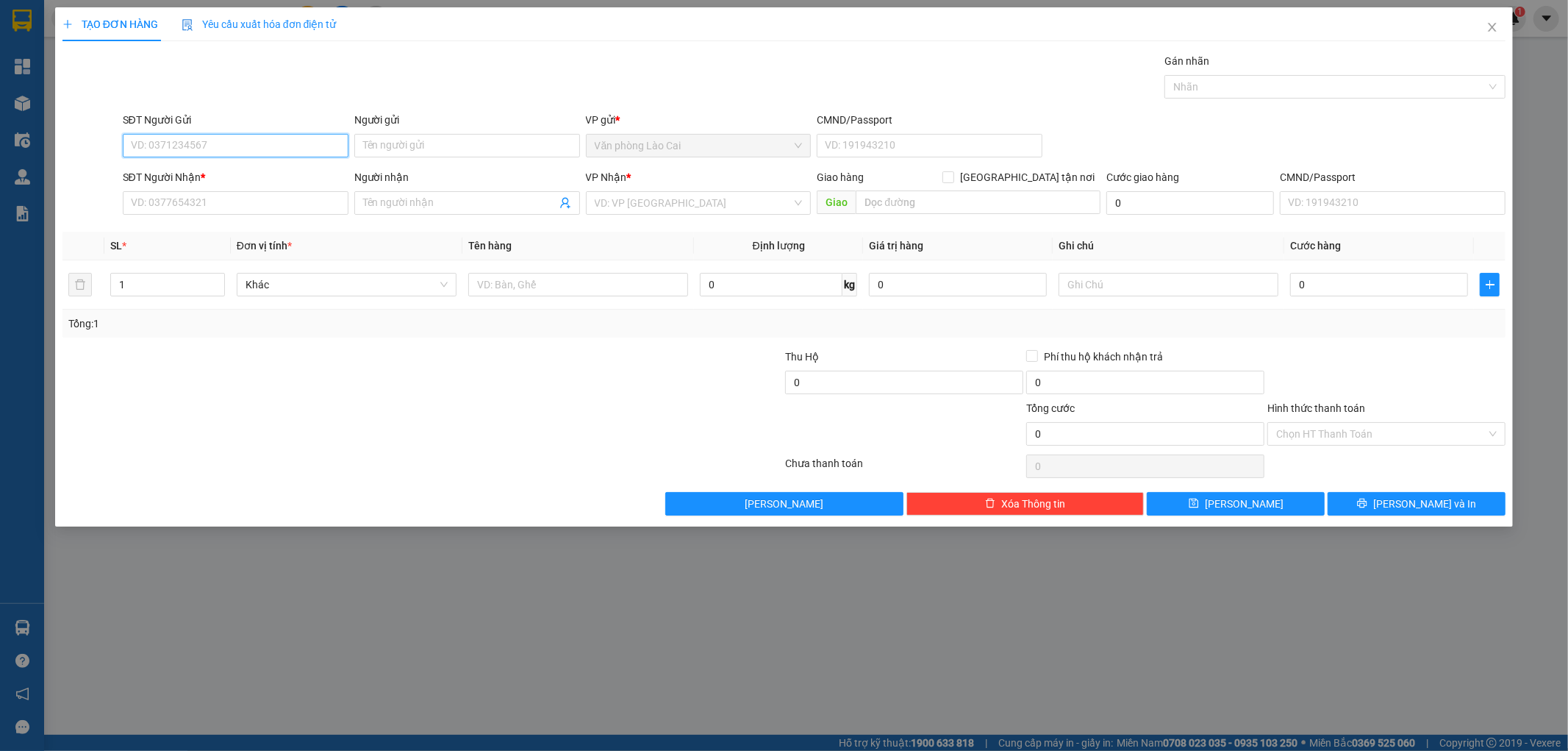
click at [177, 144] on input "SĐT Người Gửi" at bounding box center [236, 146] width 226 height 24
click at [178, 144] on input "100" at bounding box center [236, 146] width 226 height 24
click at [217, 144] on input "100" at bounding box center [236, 146] width 226 height 24
click at [187, 180] on div "0868966100" at bounding box center [236, 175] width 208 height 17
type input "0868966100"
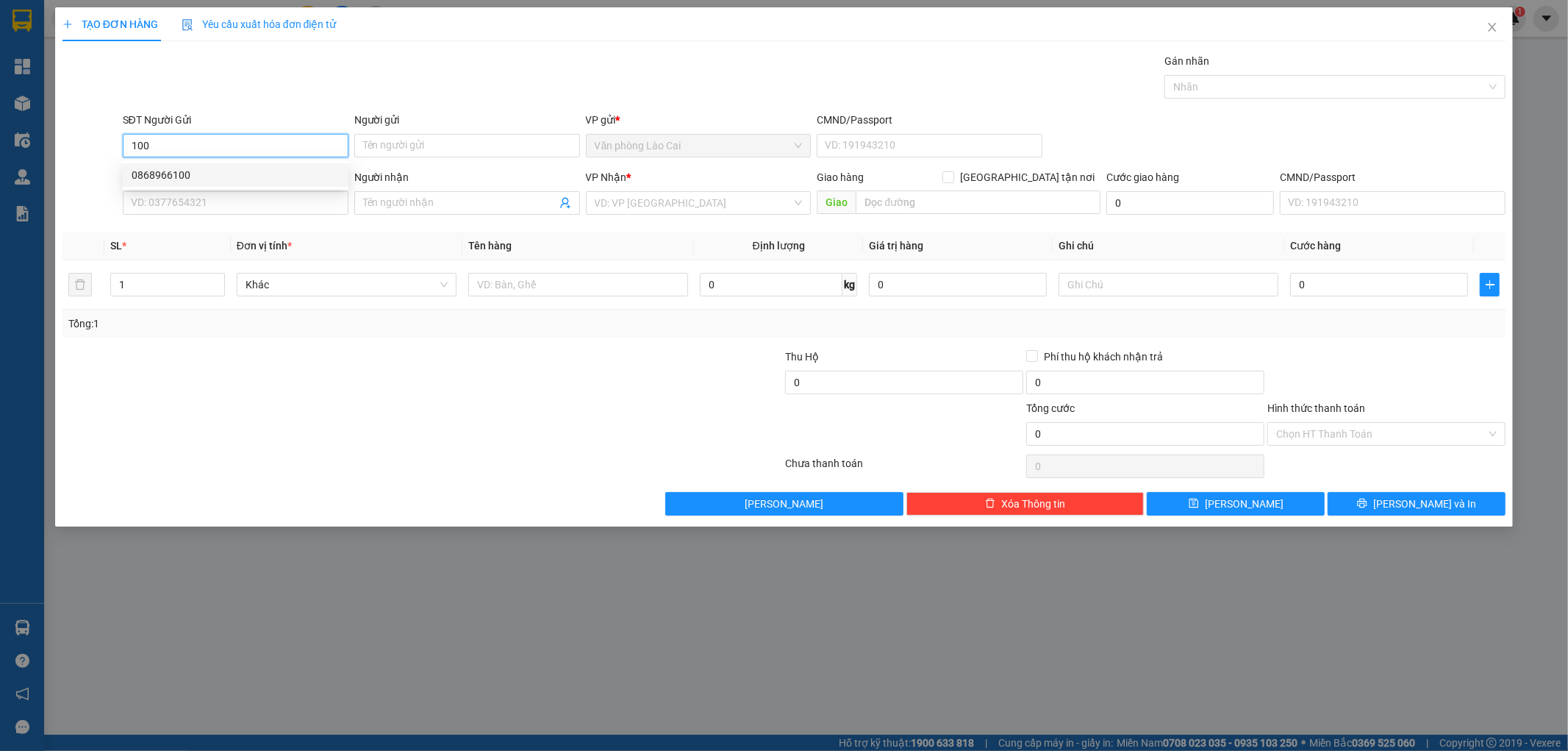
type input "0384570944"
type input "c lý"
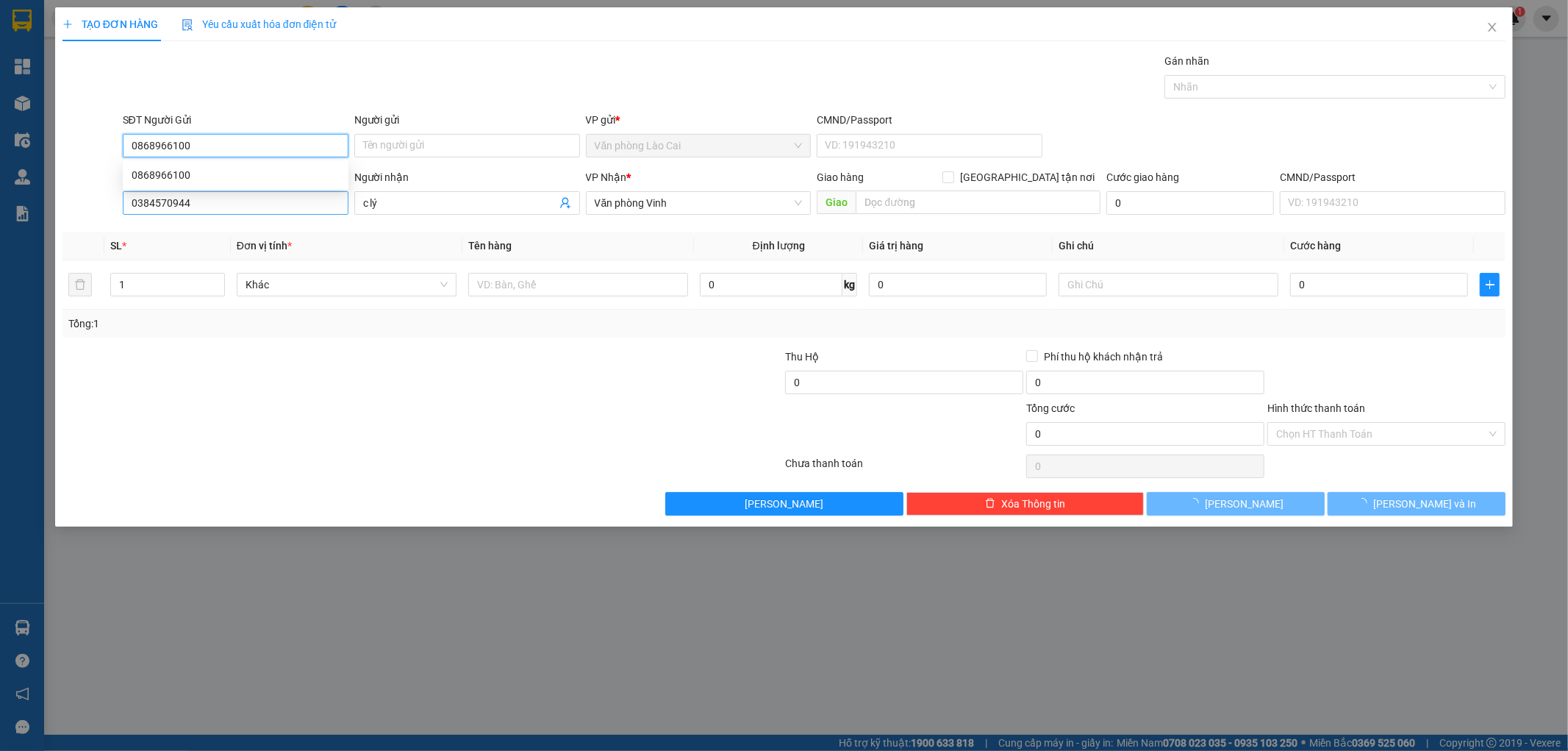
type input "240.000"
type input "0868966100"
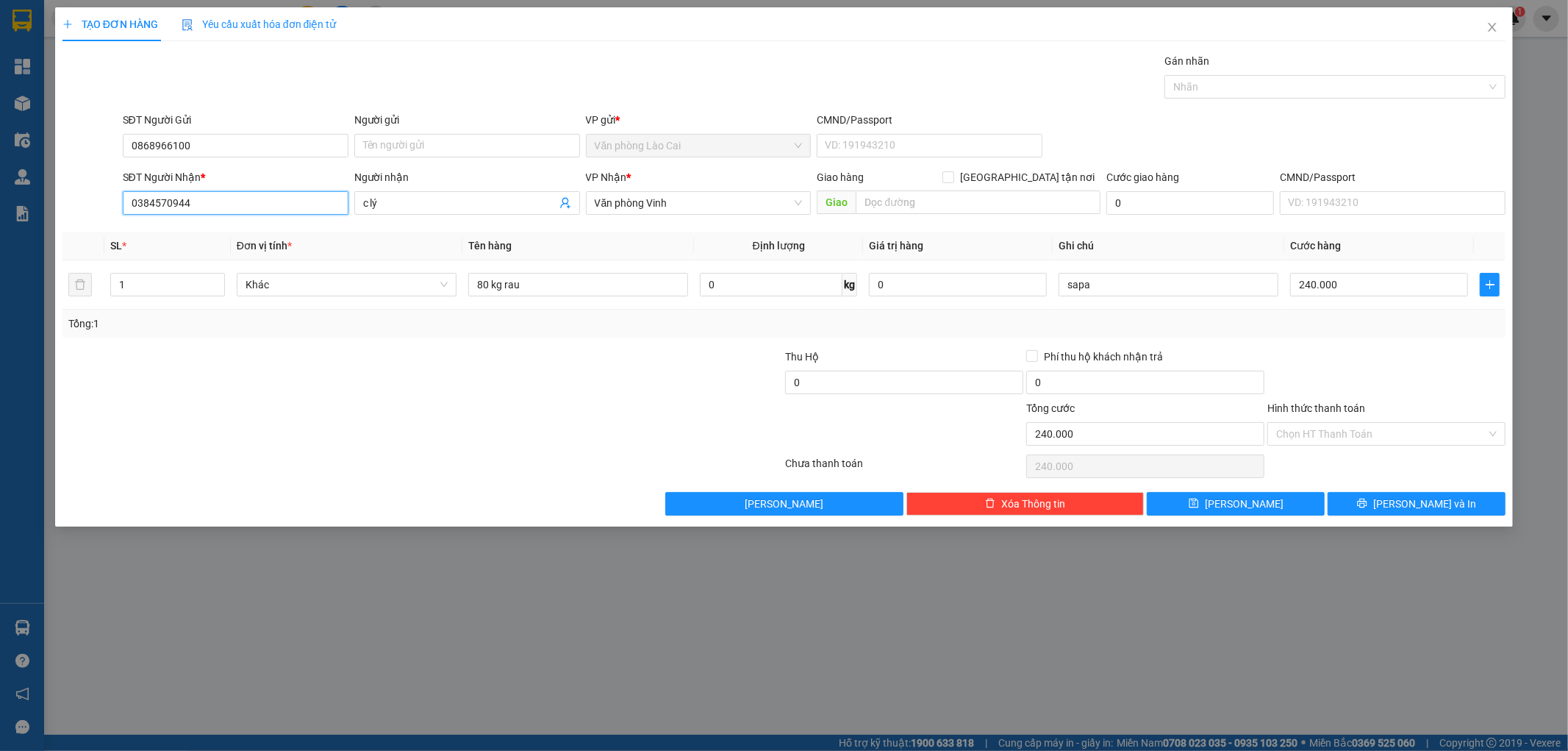
drag, startPoint x: 206, startPoint y: 200, endPoint x: 59, endPoint y: 209, distance: 147.3
click at [69, 211] on div "SĐT Người Nhận * 0384570944 0384570944 Người nhận c lý VP Nhận * Văn phòng Vinh…" at bounding box center [784, 194] width 1447 height 51
paste input "973737526"
type input "0973737526"
click at [436, 174] on div "Người nhận" at bounding box center [467, 177] width 226 height 17
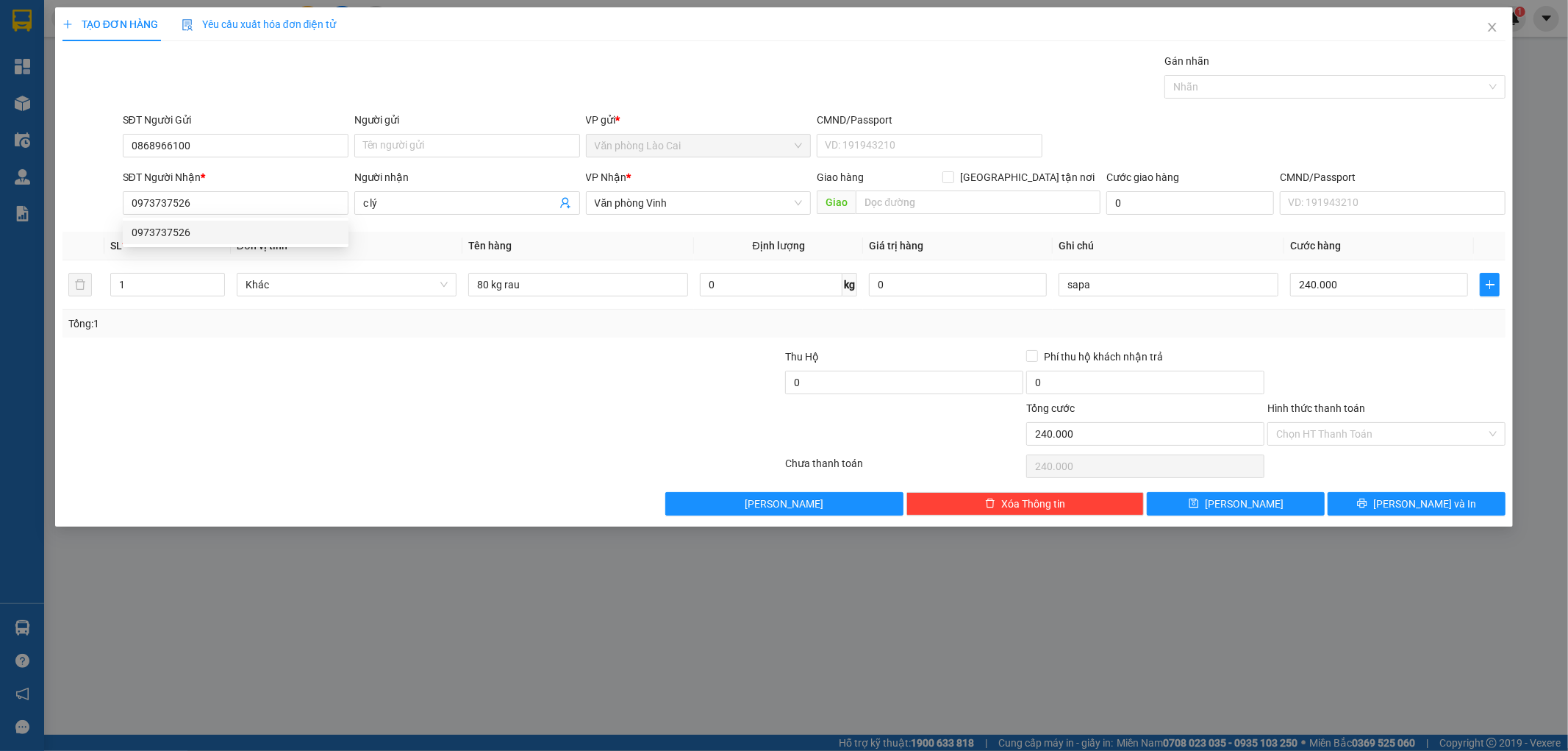
click at [436, 195] on input "c lý" at bounding box center [459, 203] width 193 height 17
click at [192, 202] on input "0973737526" at bounding box center [236, 203] width 226 height 24
click at [179, 240] on div "0973737526" at bounding box center [236, 232] width 208 height 17
type input "cầu bùng"
type input "250.000"
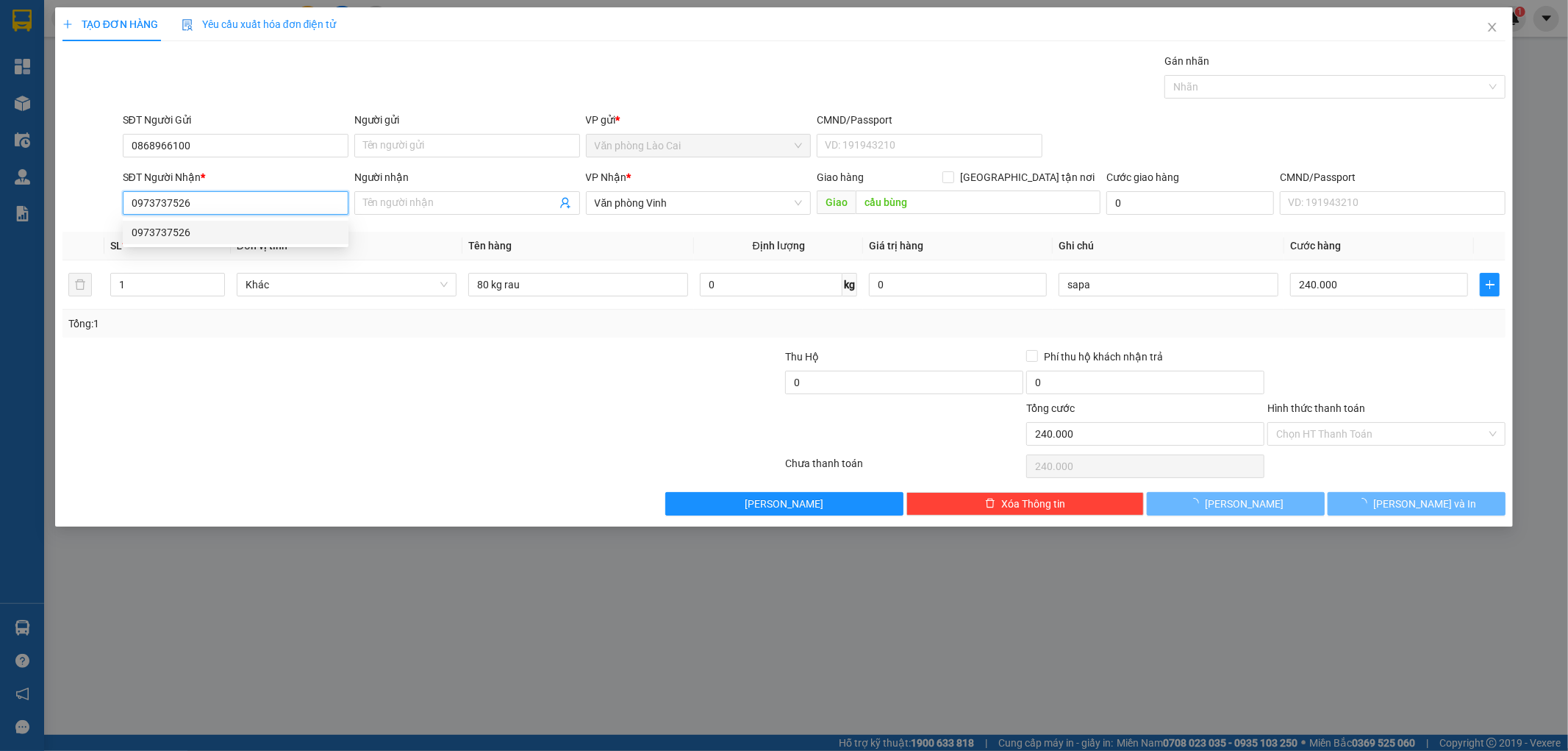
type input "250.000"
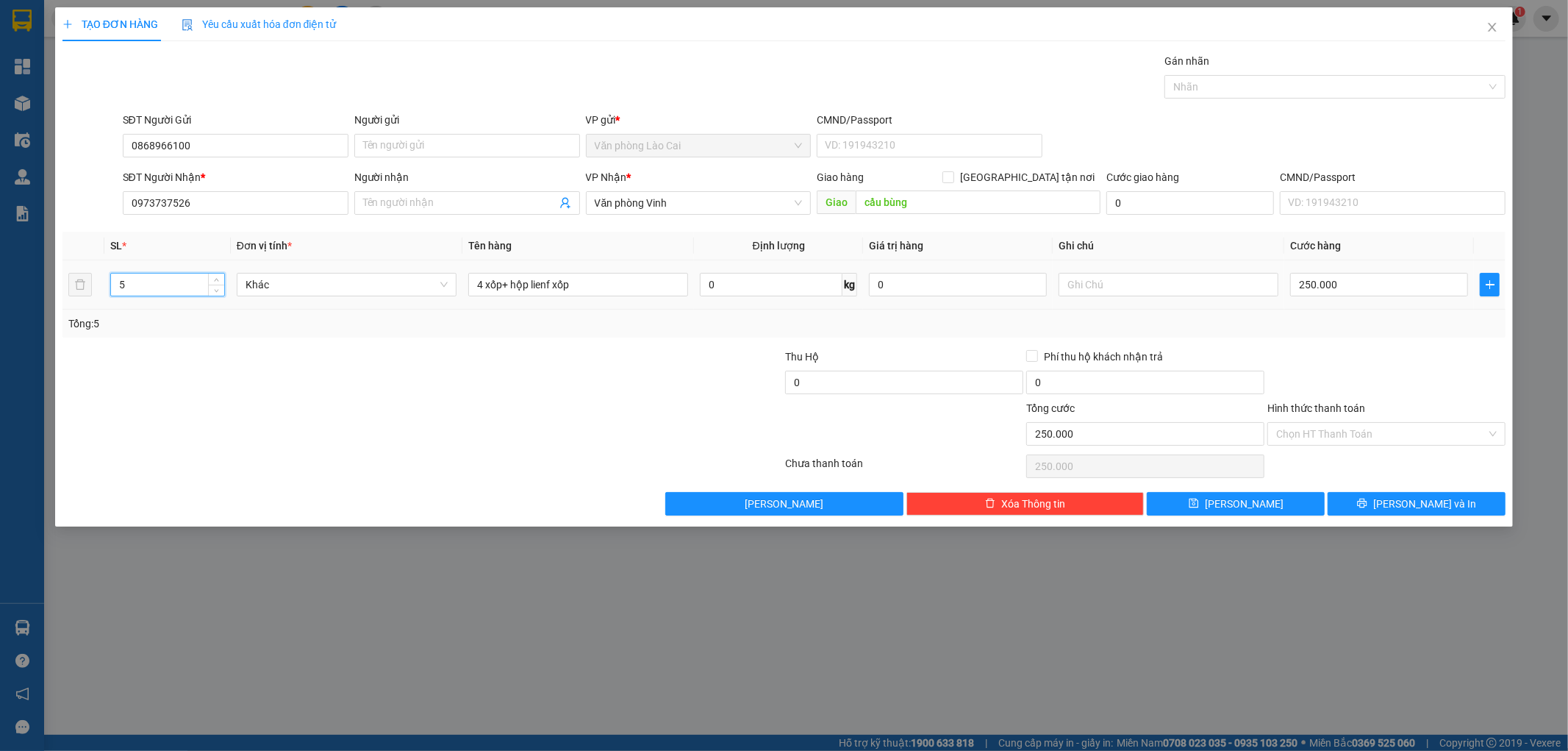
drag, startPoint x: 179, startPoint y: 283, endPoint x: 54, endPoint y: 300, distance: 126.2
click at [55, 300] on div "TẠO ĐƠN HÀNG Yêu cầu xuất hóa đơn điện tử Transit Pickup Surcharge Ids Transit …" at bounding box center [784, 267] width 1458 height 519
type input "1"
drag, startPoint x: 595, startPoint y: 286, endPoint x: 442, endPoint y: 287, distance: 153.0
click at [442, 287] on tr "1 Khác 4 xốp+ hộp lienf xốp 0 kg 0 250.000" at bounding box center [784, 285] width 1444 height 49
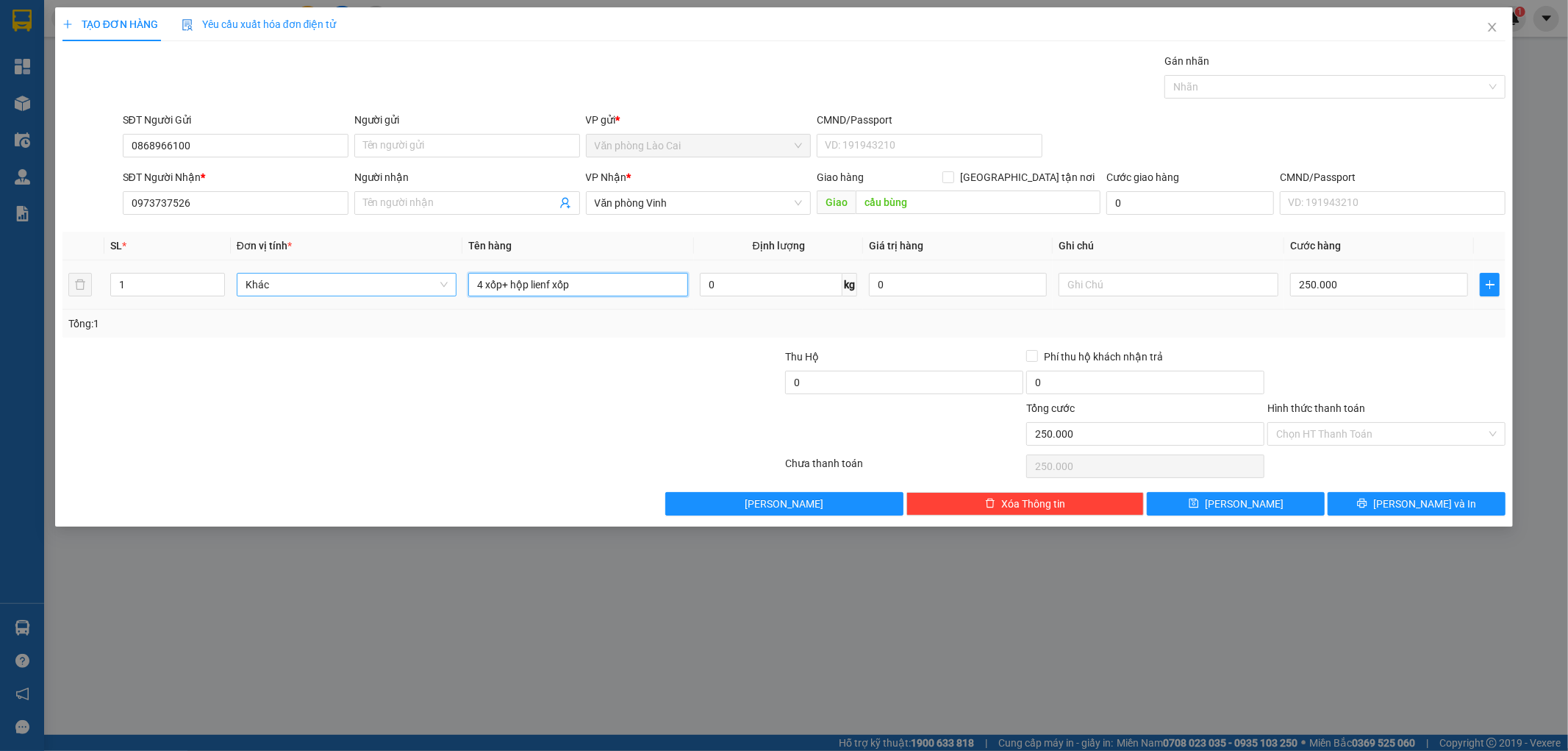
type input "1"
type input "70kg rau"
click at [1353, 284] on input "250.000" at bounding box center [1379, 285] width 178 height 24
type input "2"
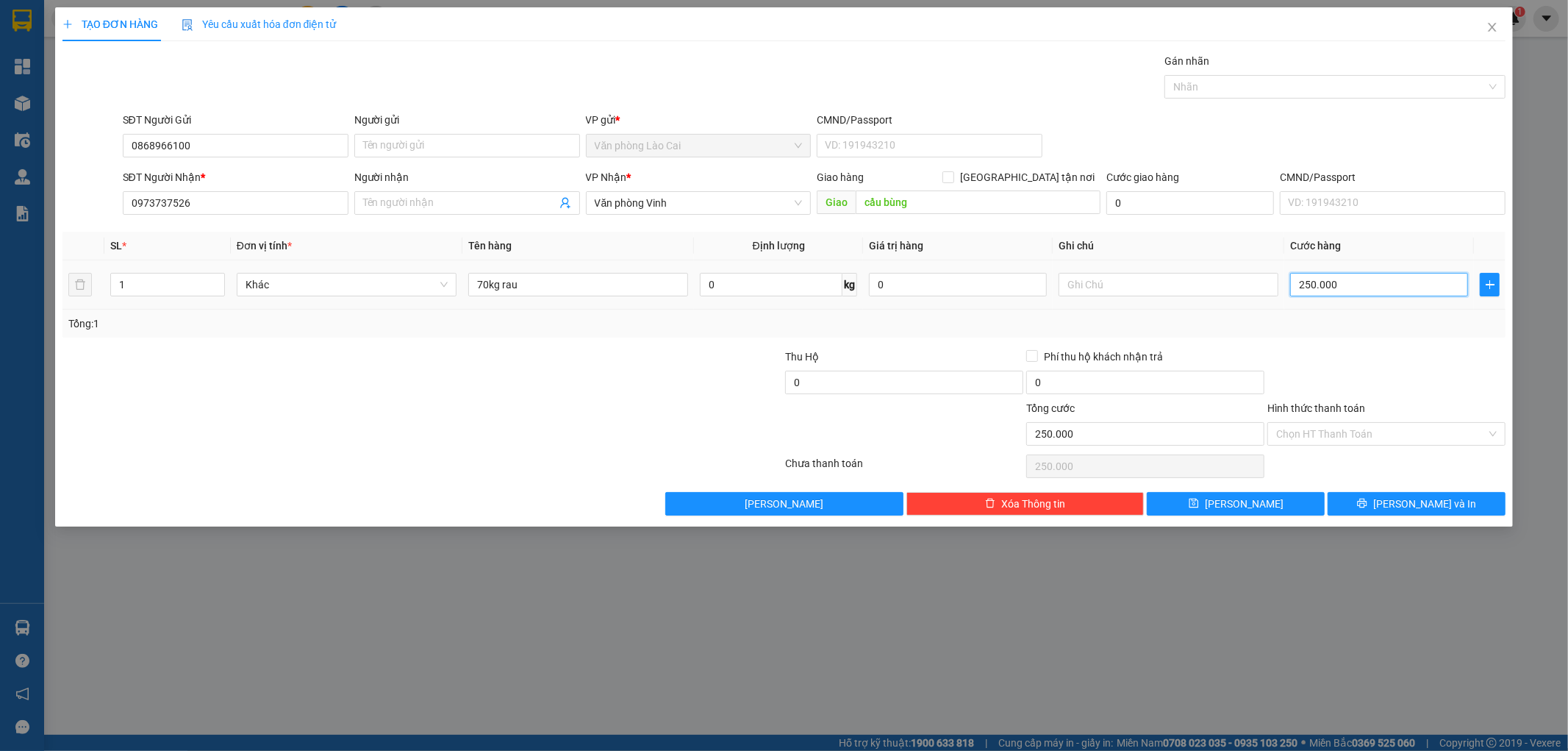
type input "2"
type input "21"
type input "210"
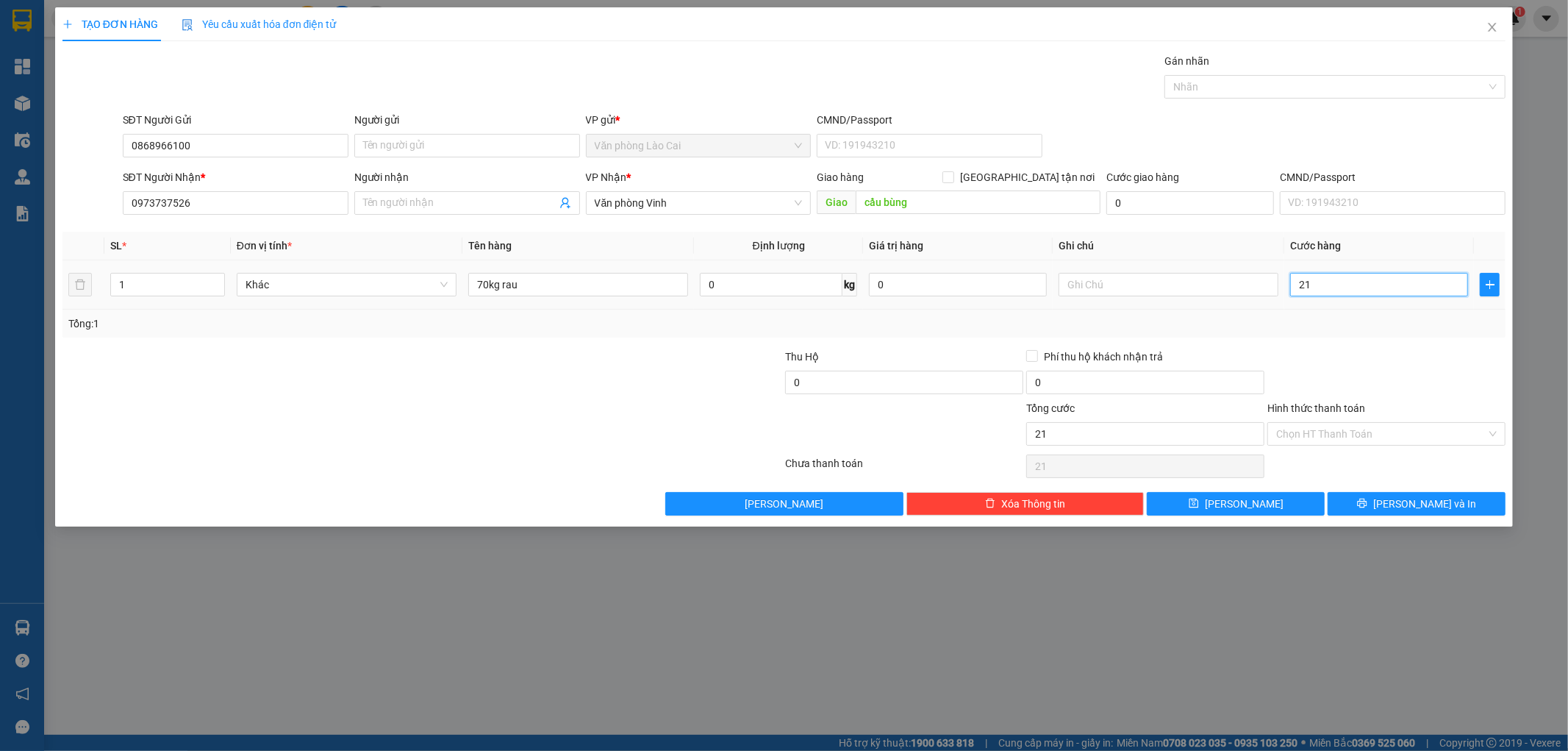
type input "210"
type input "2.100"
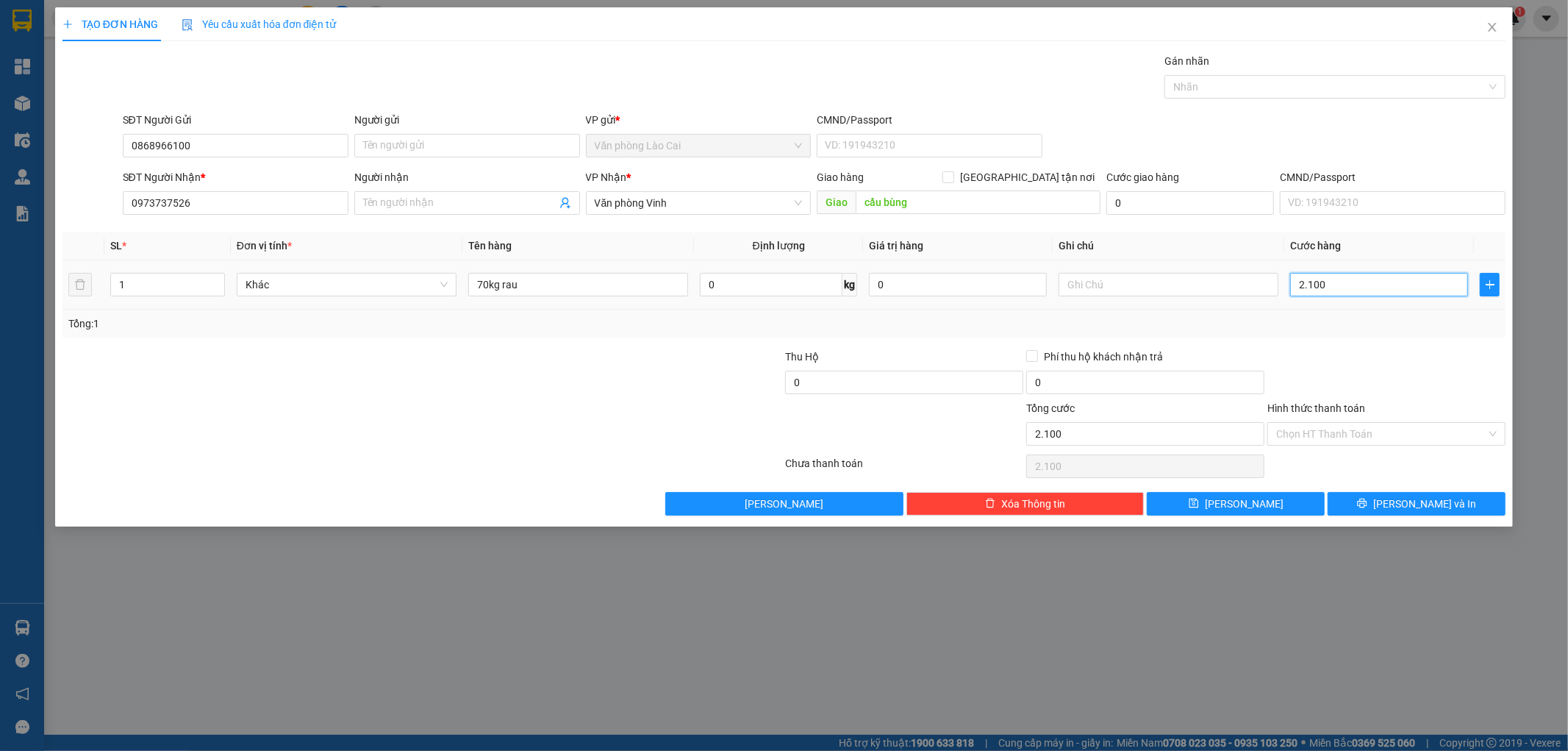
type input "21.000"
type input "210.000"
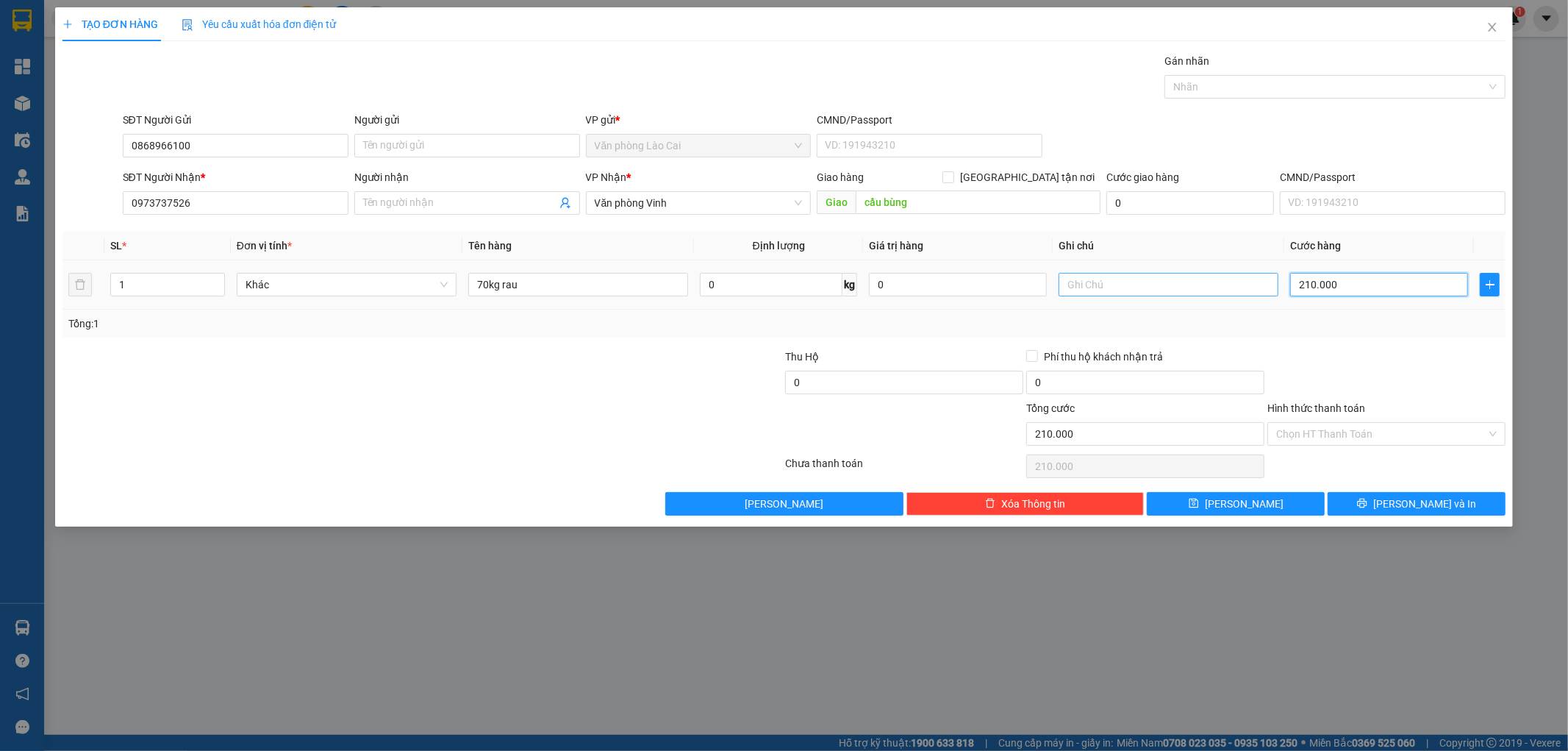
type input "210.000"
click at [1115, 282] on input "text" at bounding box center [1168, 285] width 220 height 24
type input "sapa"
click at [1172, 507] on button "[PERSON_NAME]" at bounding box center [1236, 504] width 178 height 24
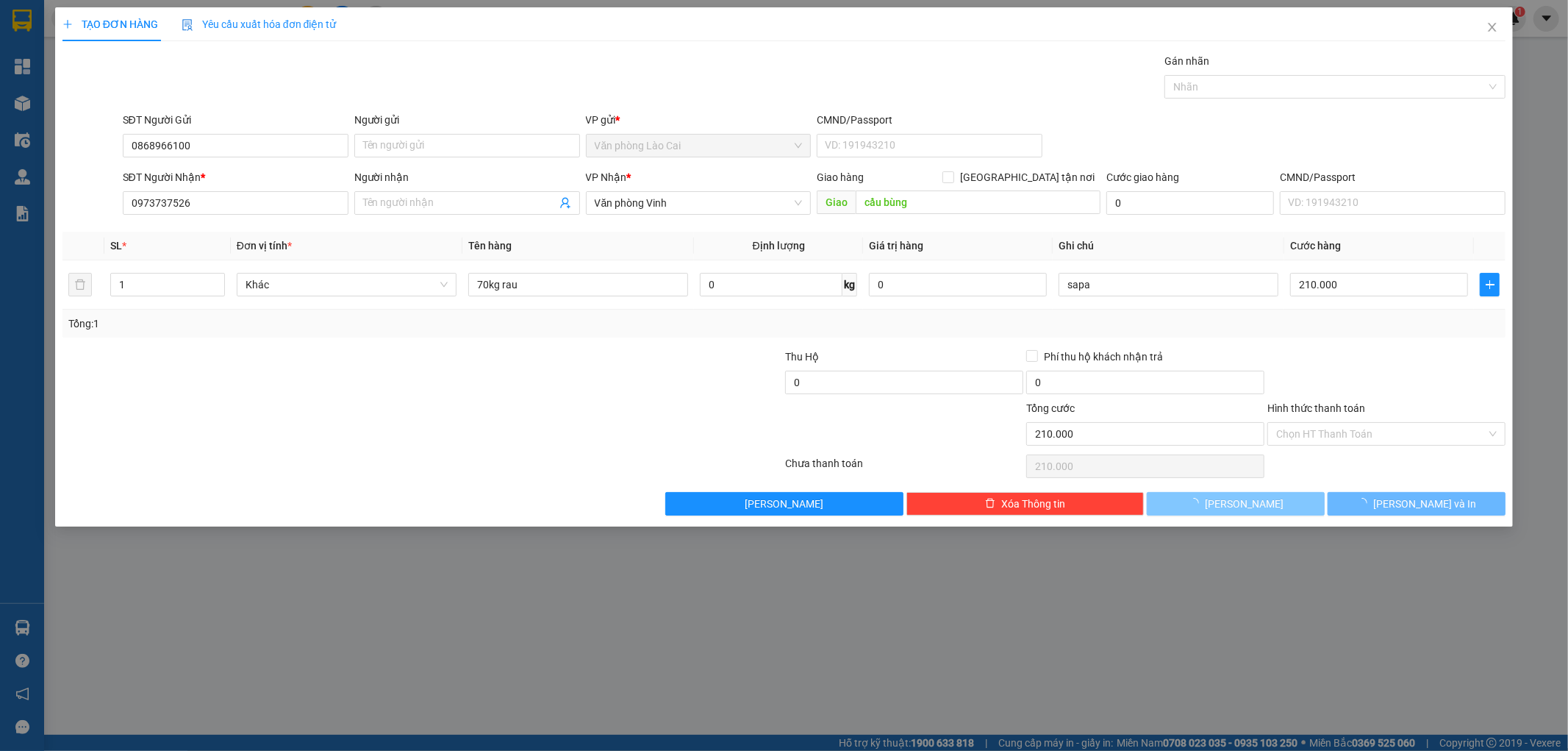
type input "0"
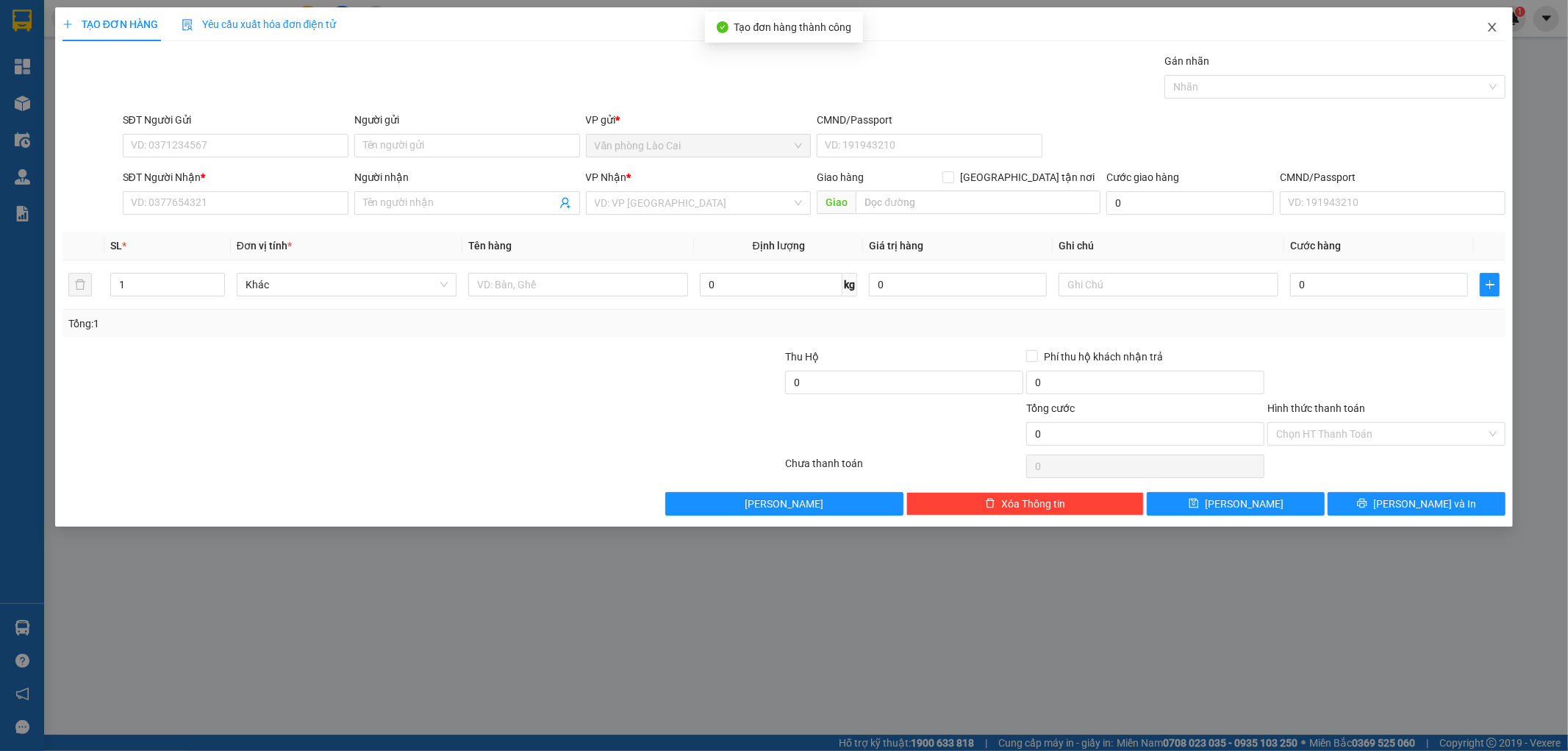
click at [1493, 18] on span "Close" at bounding box center [1492, 28] width 41 height 41
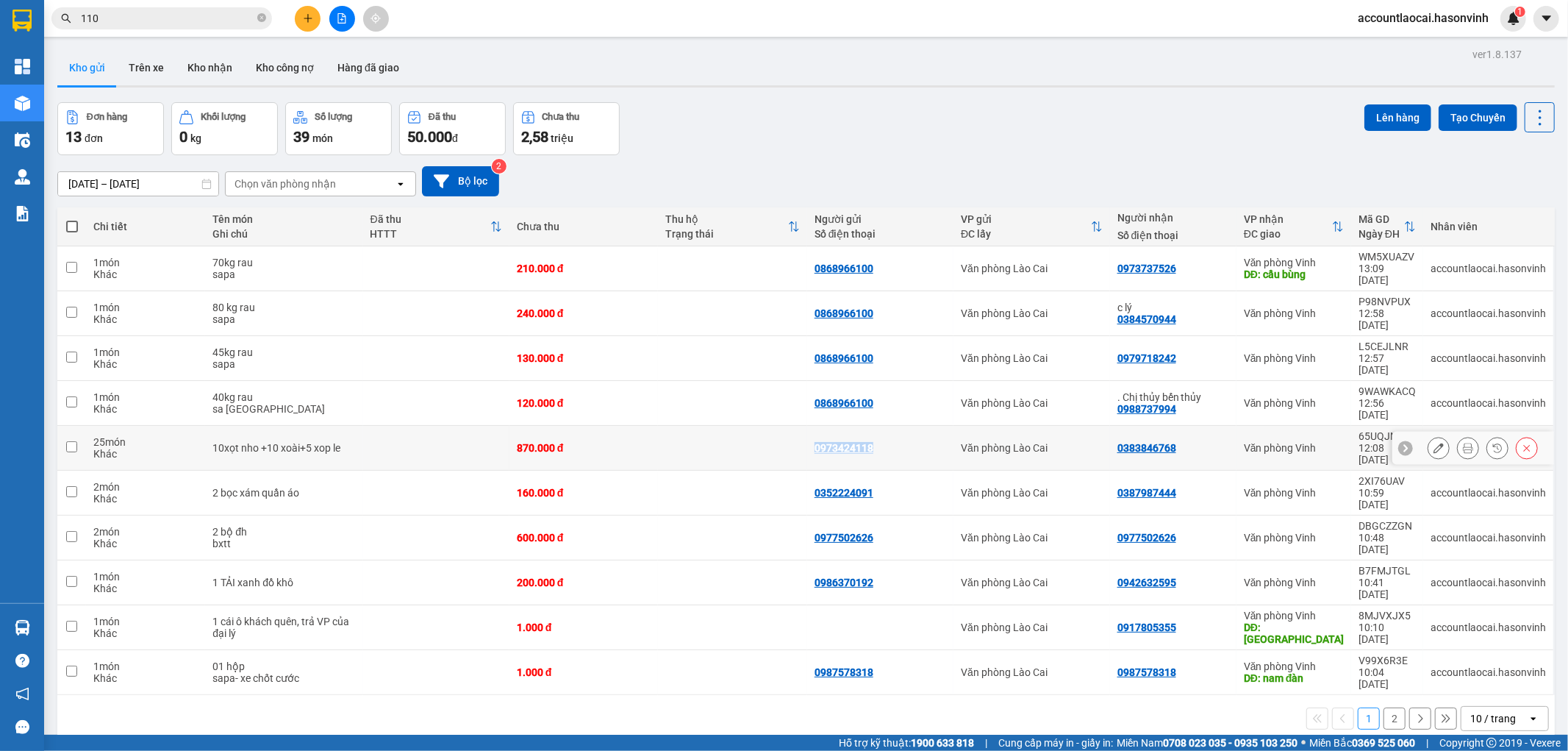
drag, startPoint x: 876, startPoint y: 393, endPoint x: 818, endPoint y: 393, distance: 58.0
click at [789, 426] on tr "25 món Khác 10xọt nho +10 xoài+5 xop le 870.000 đ 0973424118 Văn phòng Lào Cai …" at bounding box center [806, 448] width 1498 height 45
checkbox input "true"
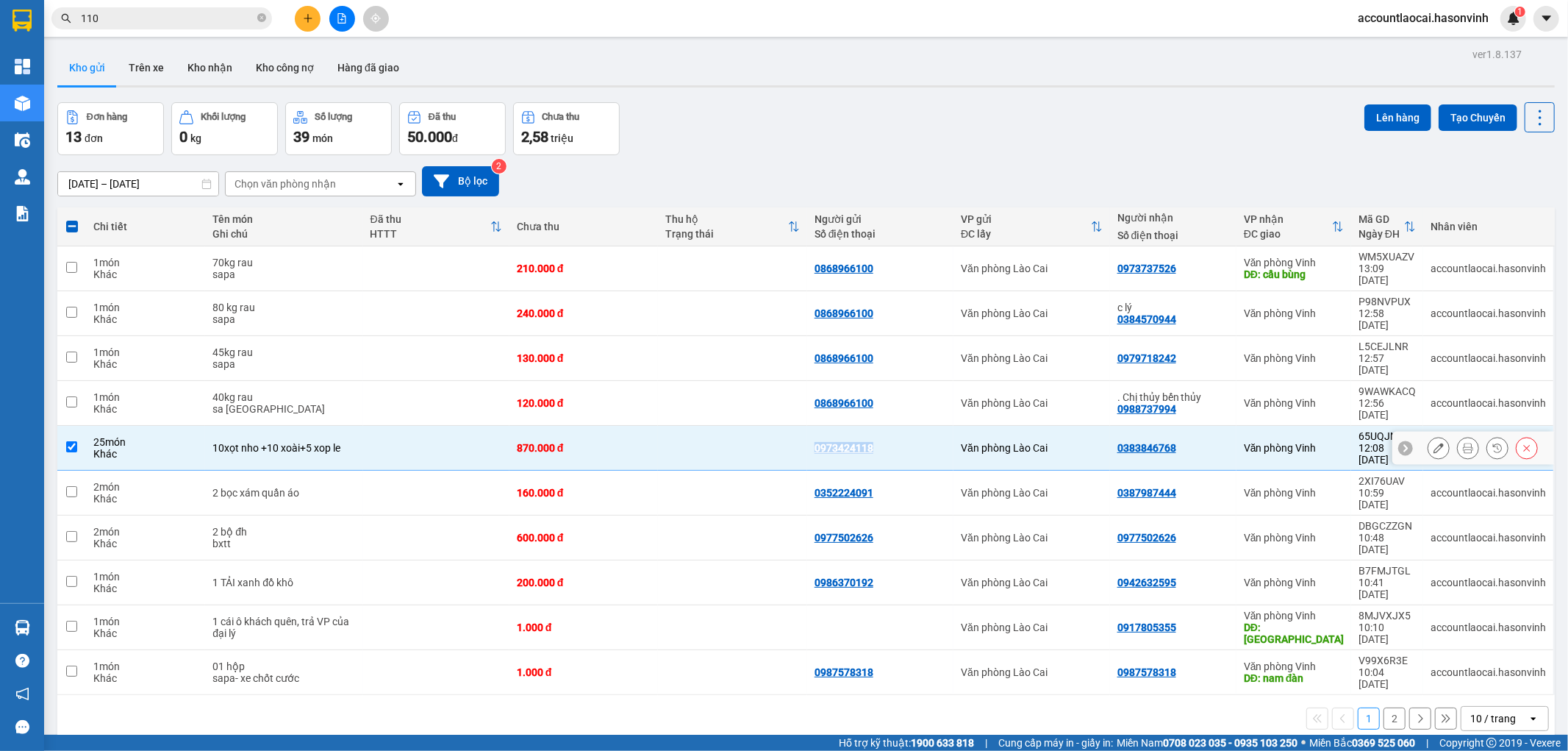
copy div "0973424118"
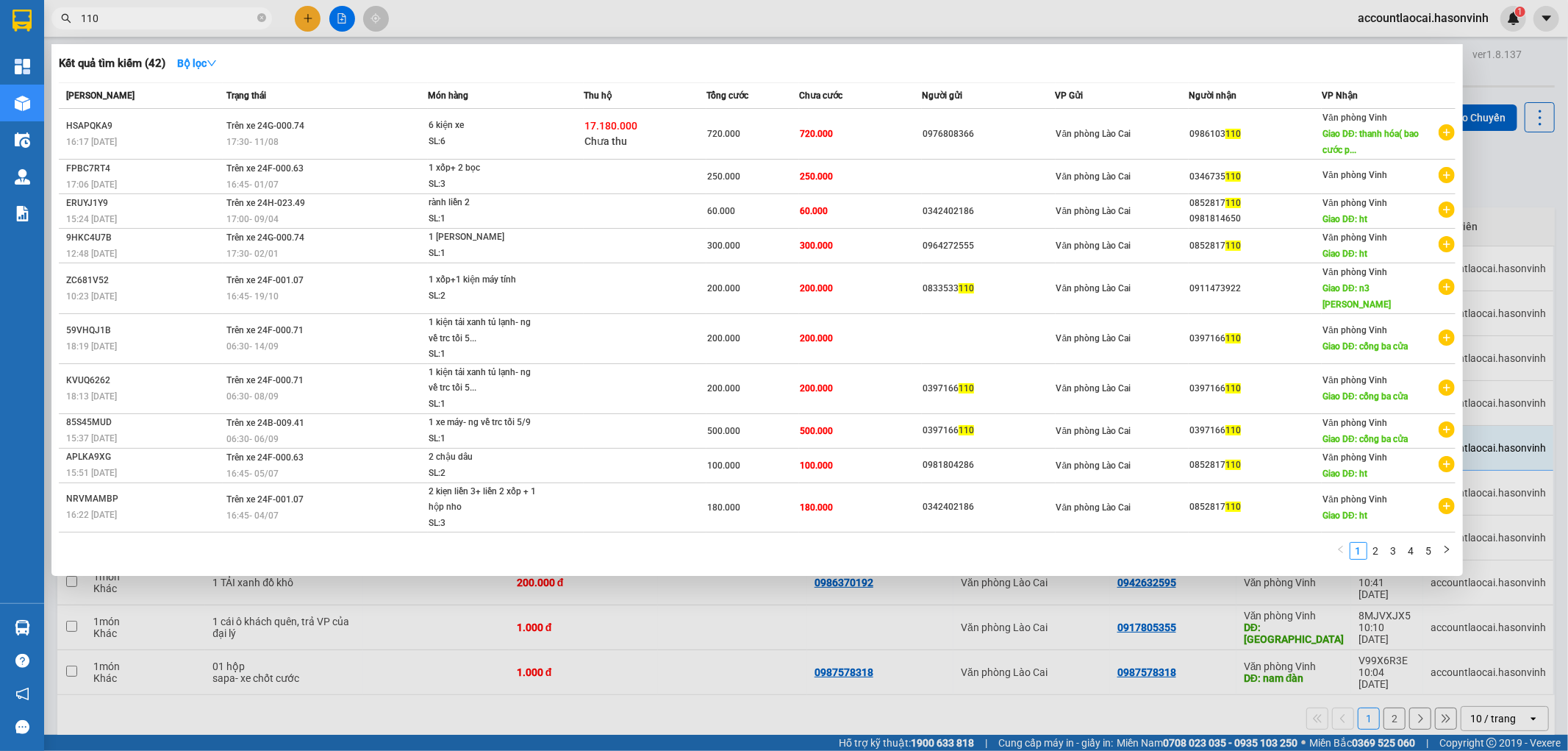
paste input "0973424118"
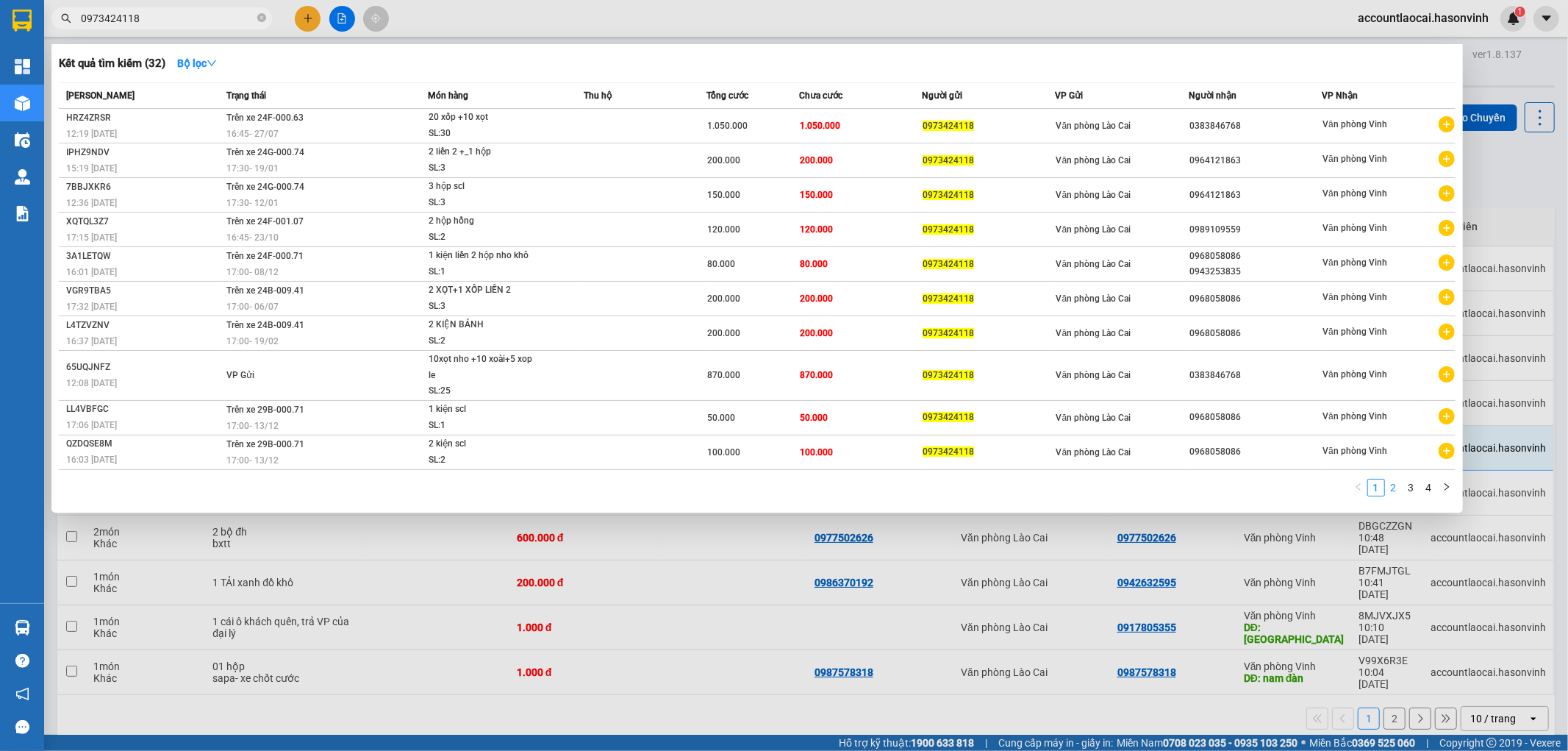
type input "0973424118"
click at [1392, 486] on link "2" at bounding box center [1394, 488] width 17 height 17
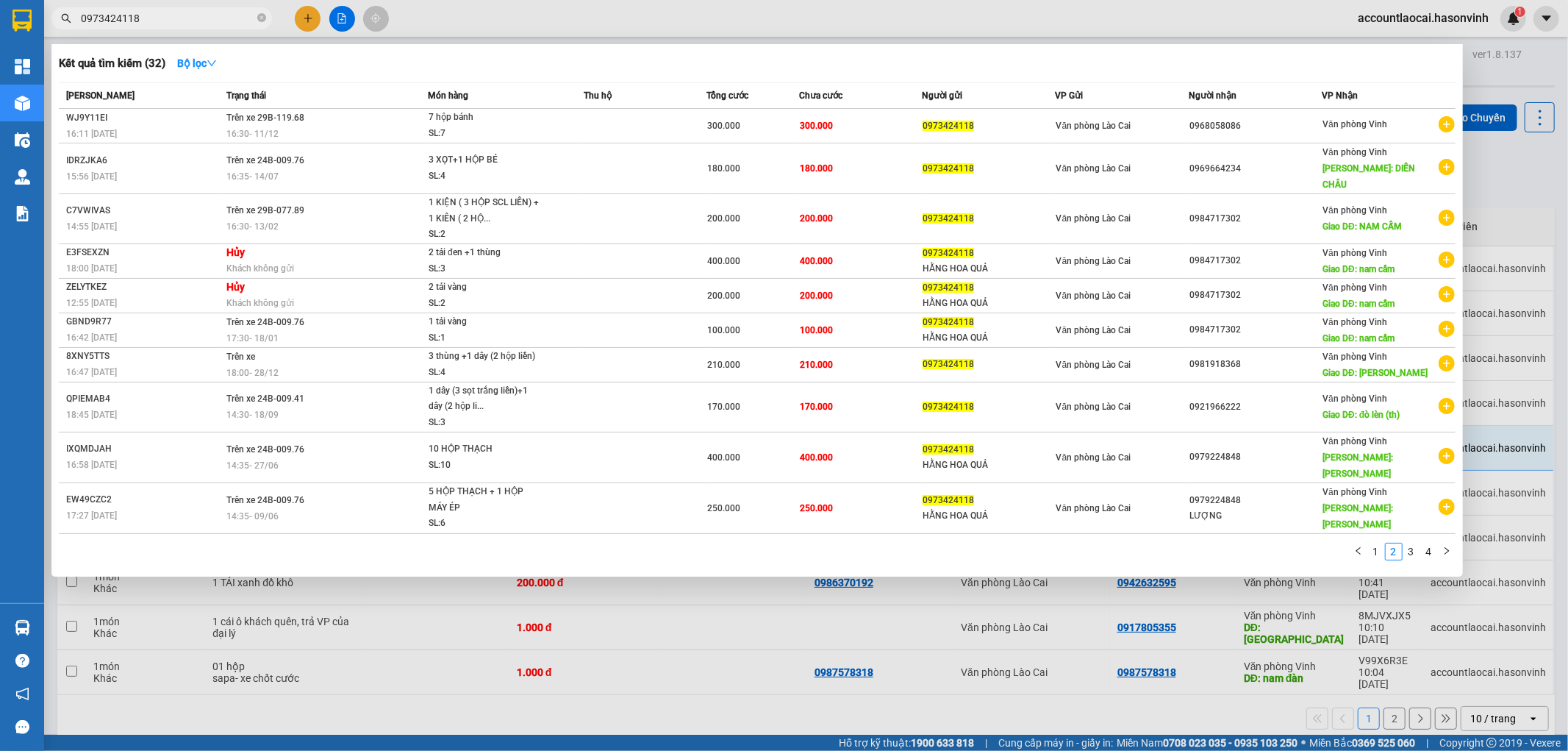
click at [1427, 510] on div "[PERSON_NAME] thái Món hàng Thu hộ Tổng cước Chưa cước Người gửi VP Gửi Người n…" at bounding box center [757, 325] width 1397 height 487
click at [1427, 544] on link "4" at bounding box center [1429, 551] width 17 height 17
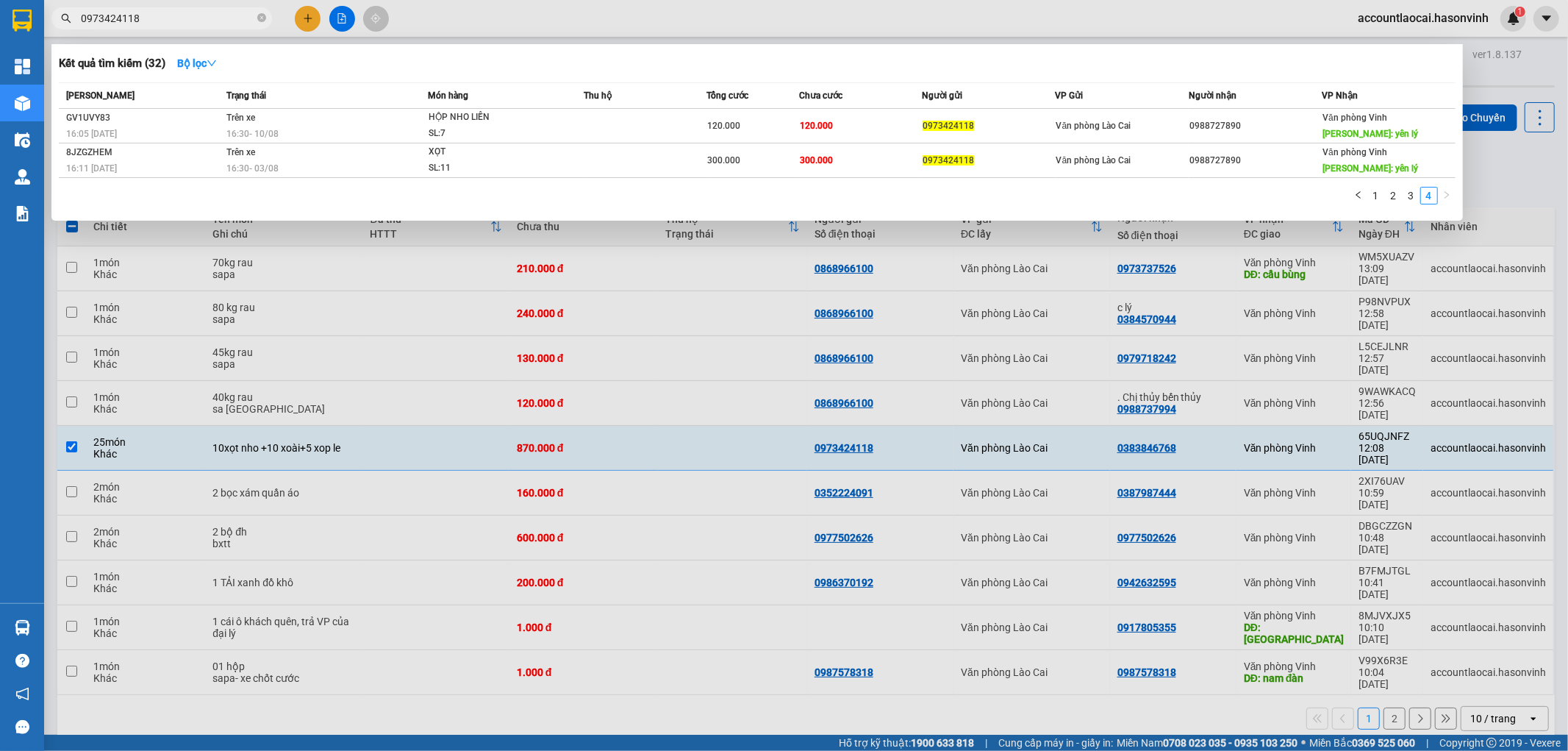
click at [1375, 600] on div at bounding box center [784, 376] width 1568 height 751
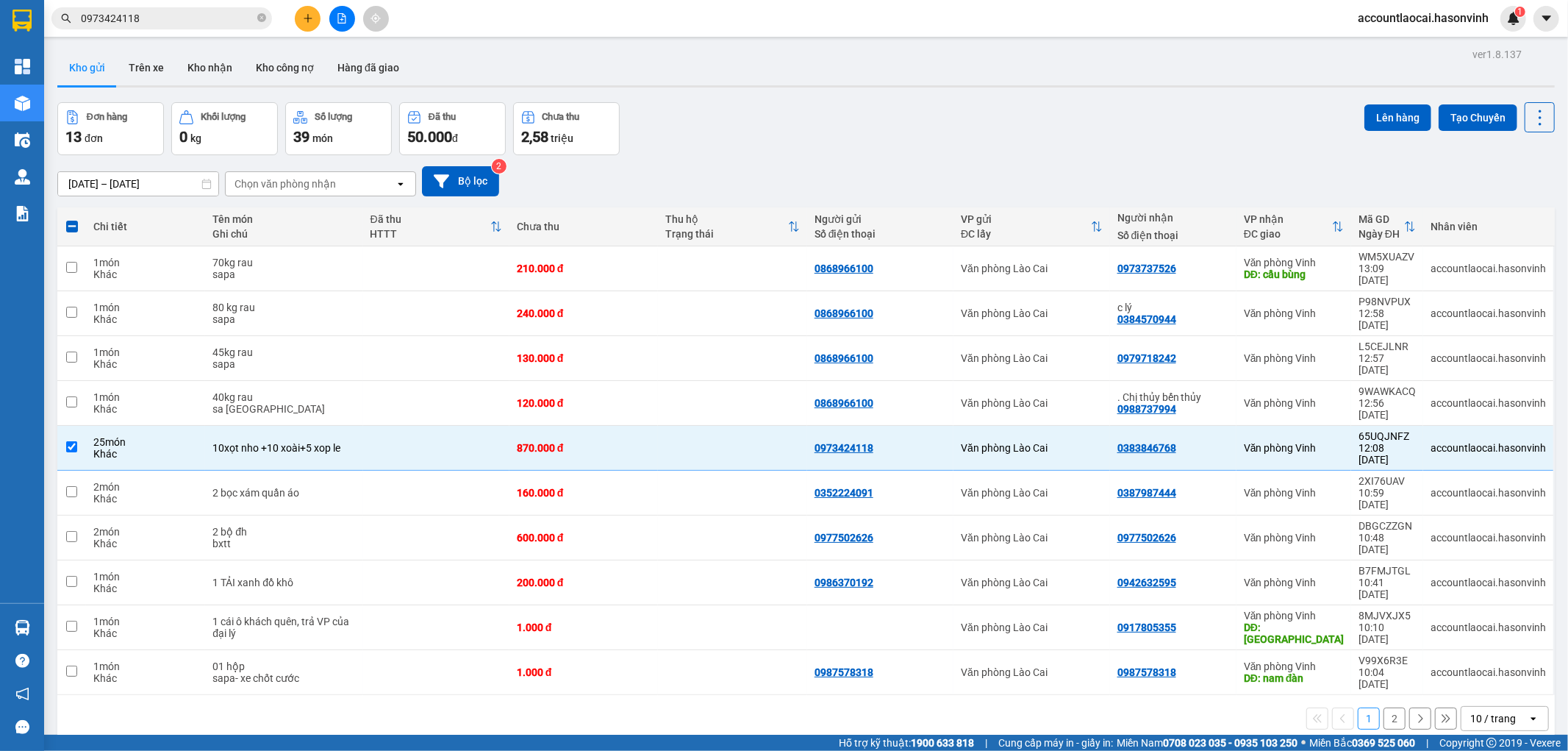
click at [1383, 708] on button "2" at bounding box center [1394, 719] width 22 height 22
checkbox input "false"
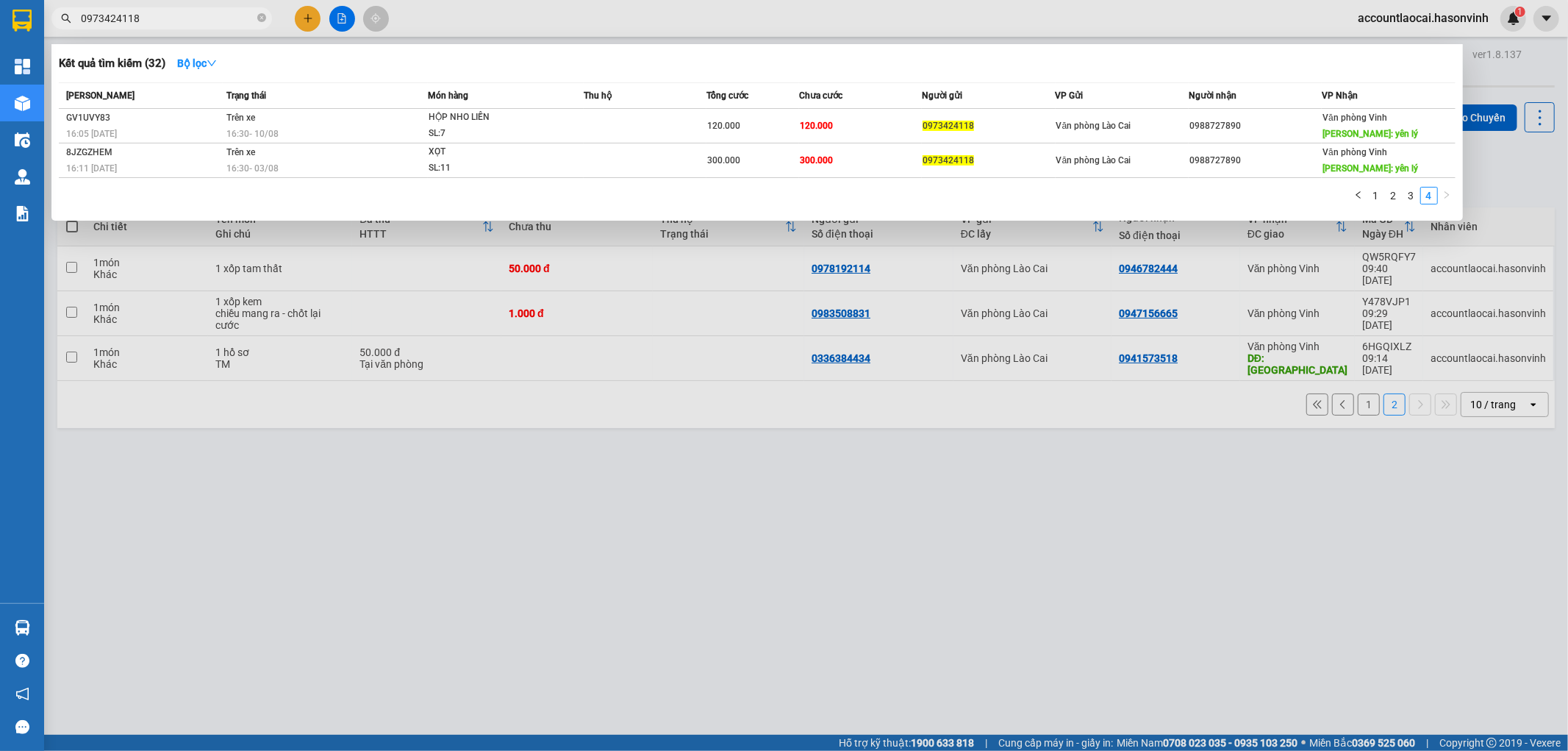
click at [162, 22] on input "0973424118" at bounding box center [168, 18] width 174 height 17
click at [472, 444] on div at bounding box center [784, 376] width 1568 height 751
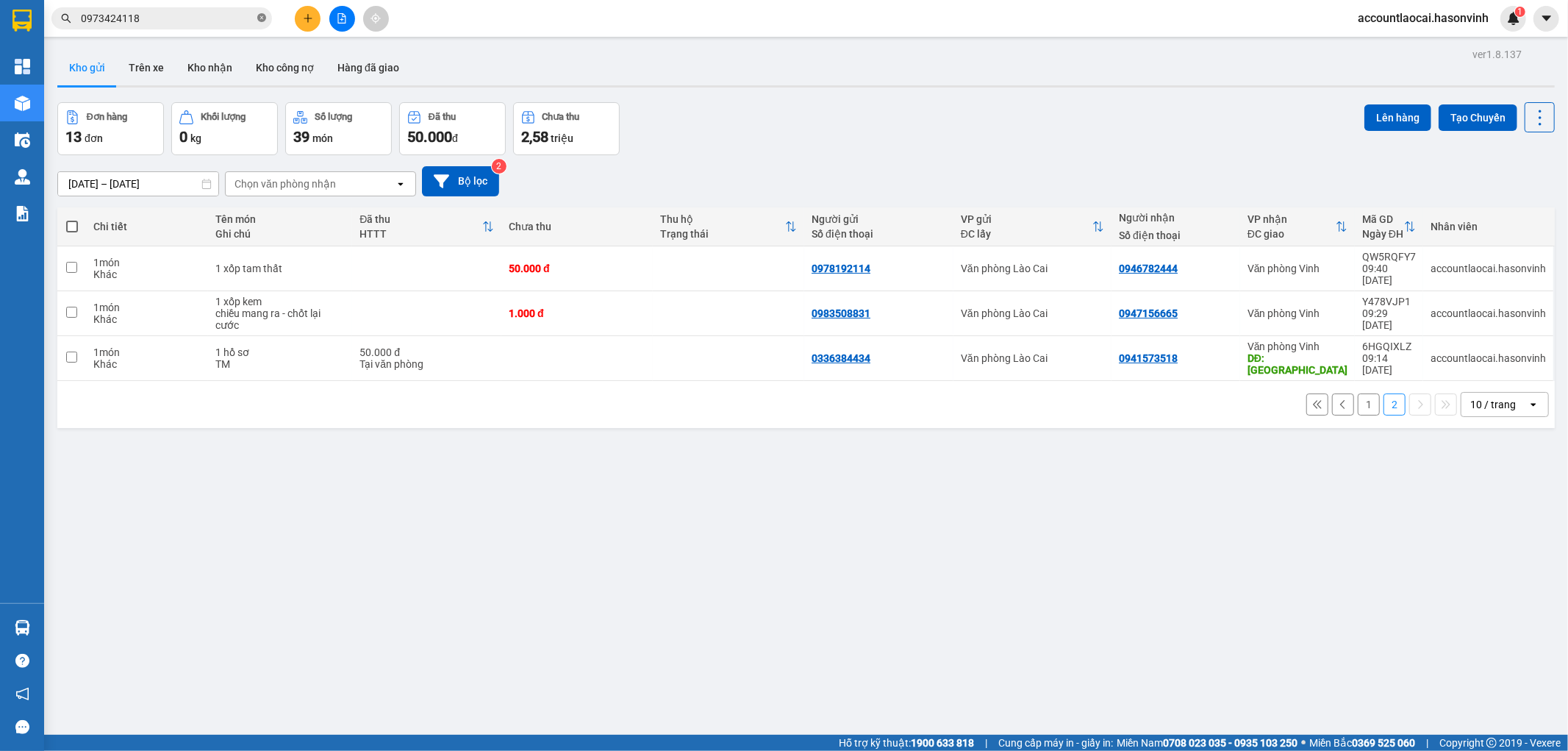
click at [261, 19] on icon "close-circle" at bounding box center [261, 17] width 9 height 9
paste input "0973424118"
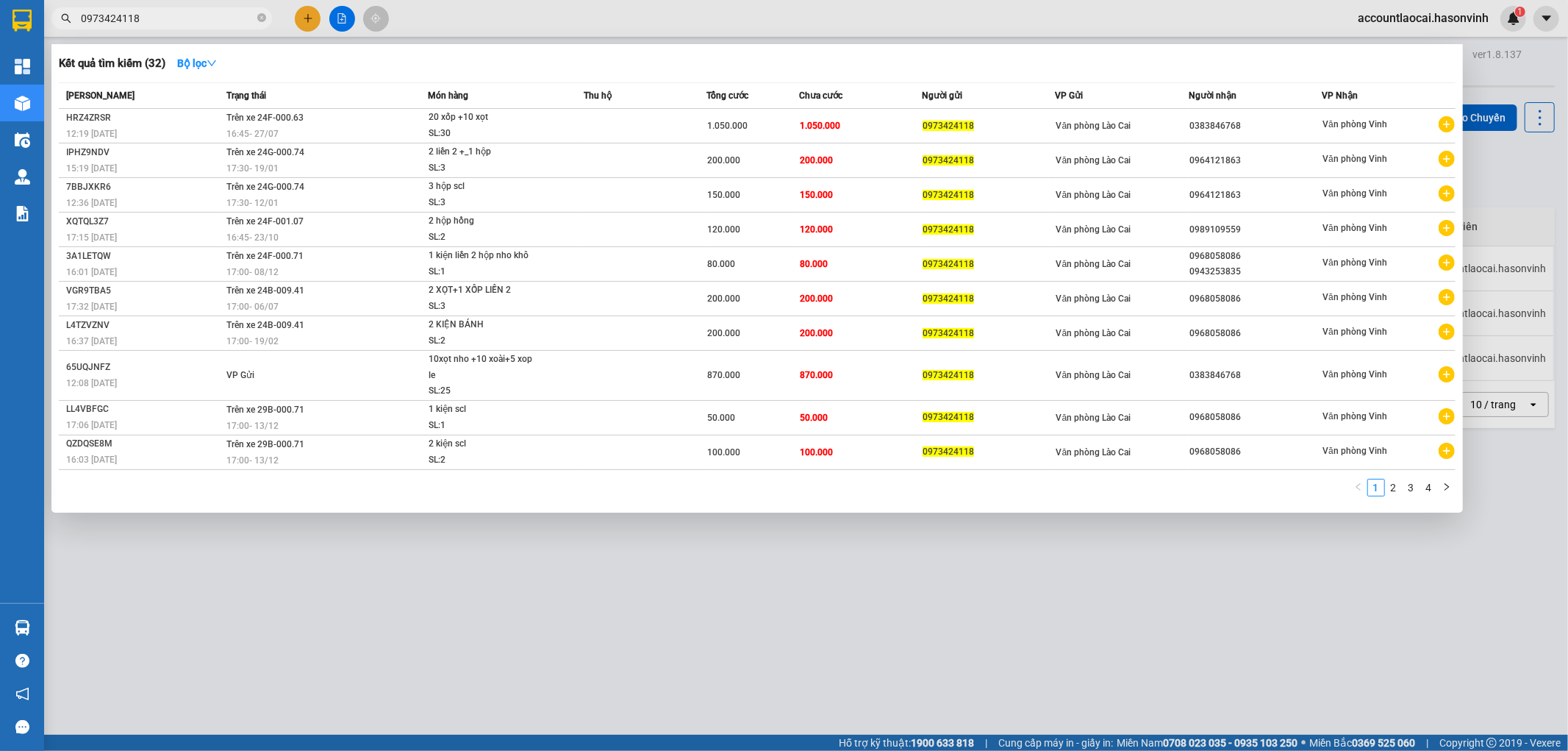
type input "0973424118"
click at [1390, 485] on link "2" at bounding box center [1394, 488] width 17 height 17
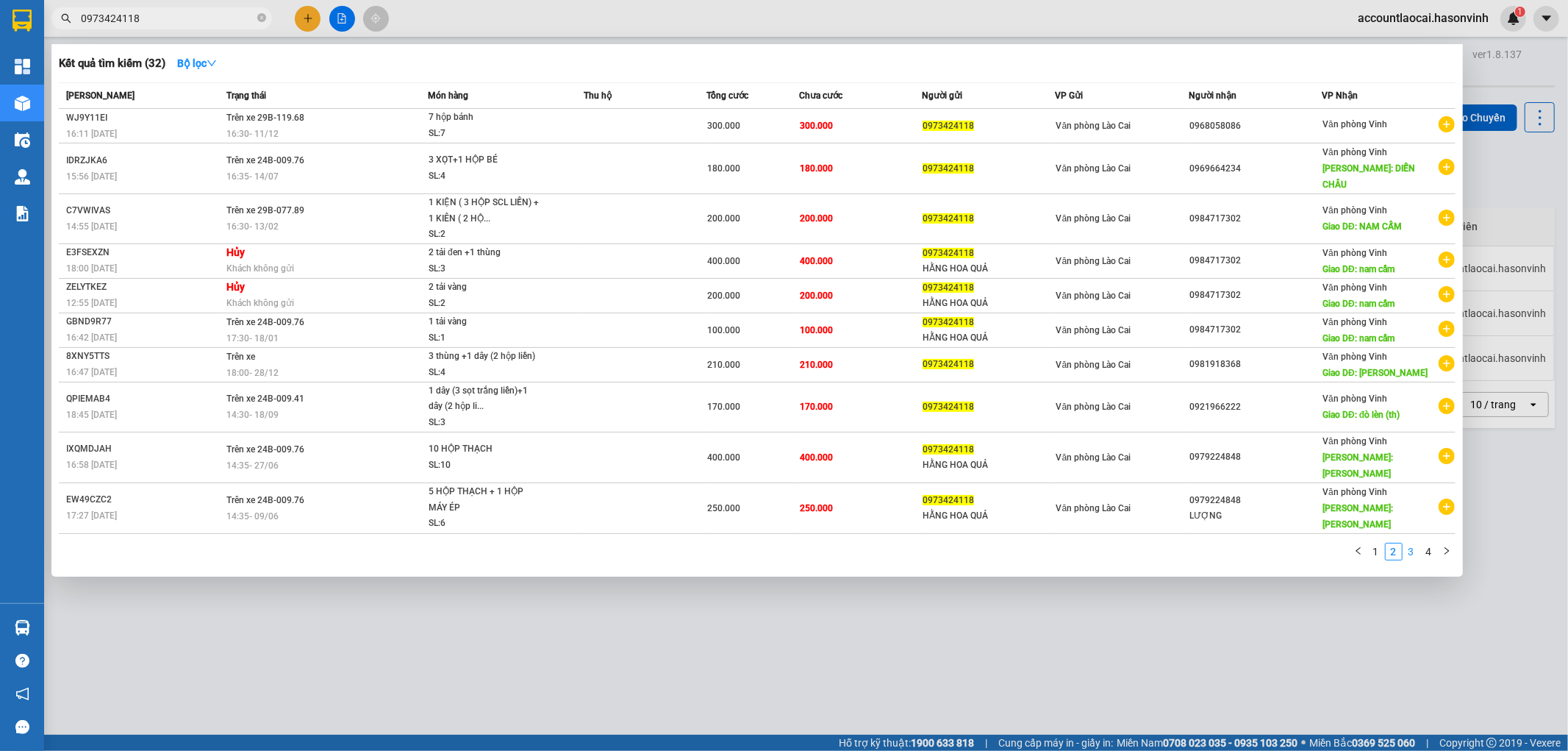
click at [1414, 544] on link "3" at bounding box center [1411, 551] width 17 height 17
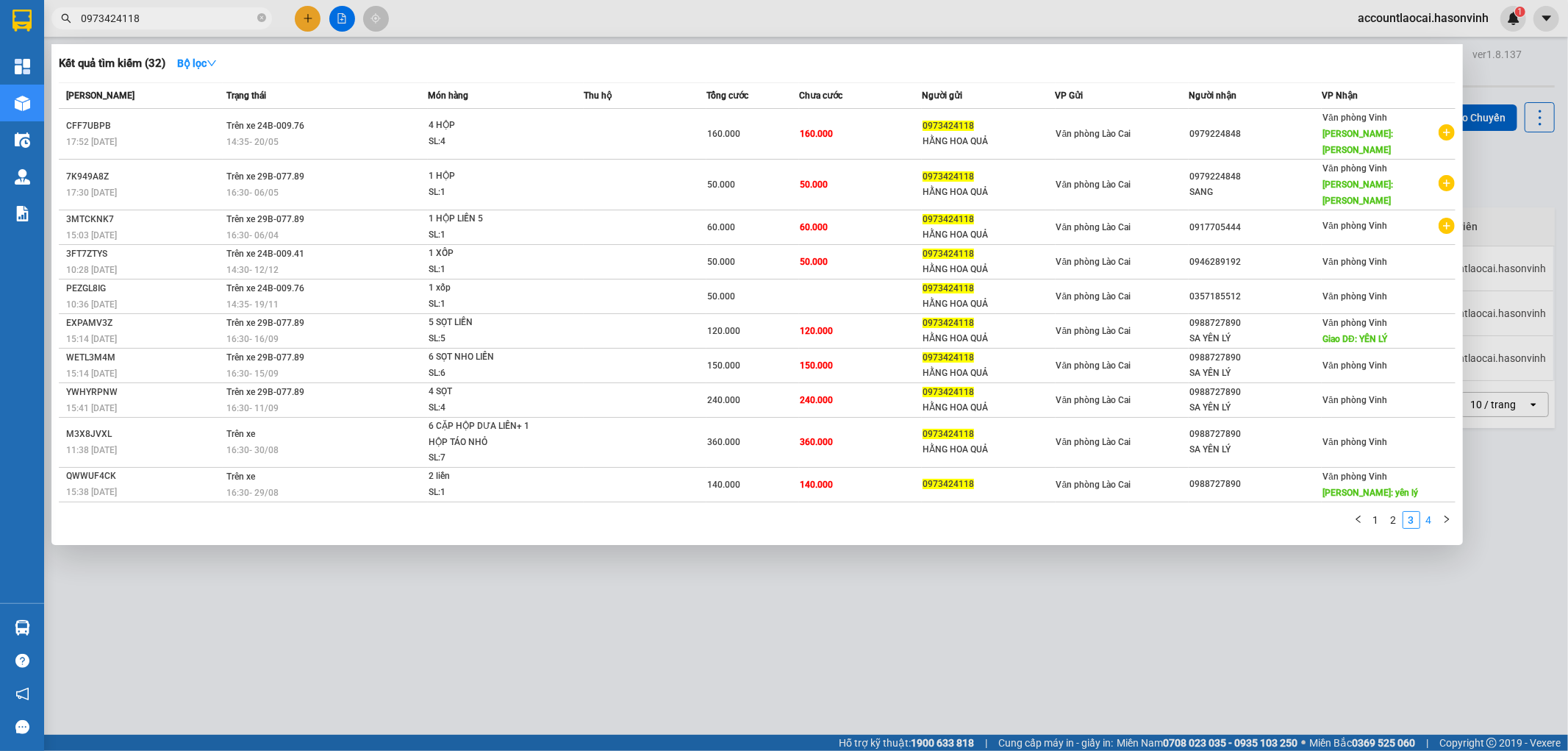
click at [1426, 512] on link "4" at bounding box center [1429, 520] width 17 height 17
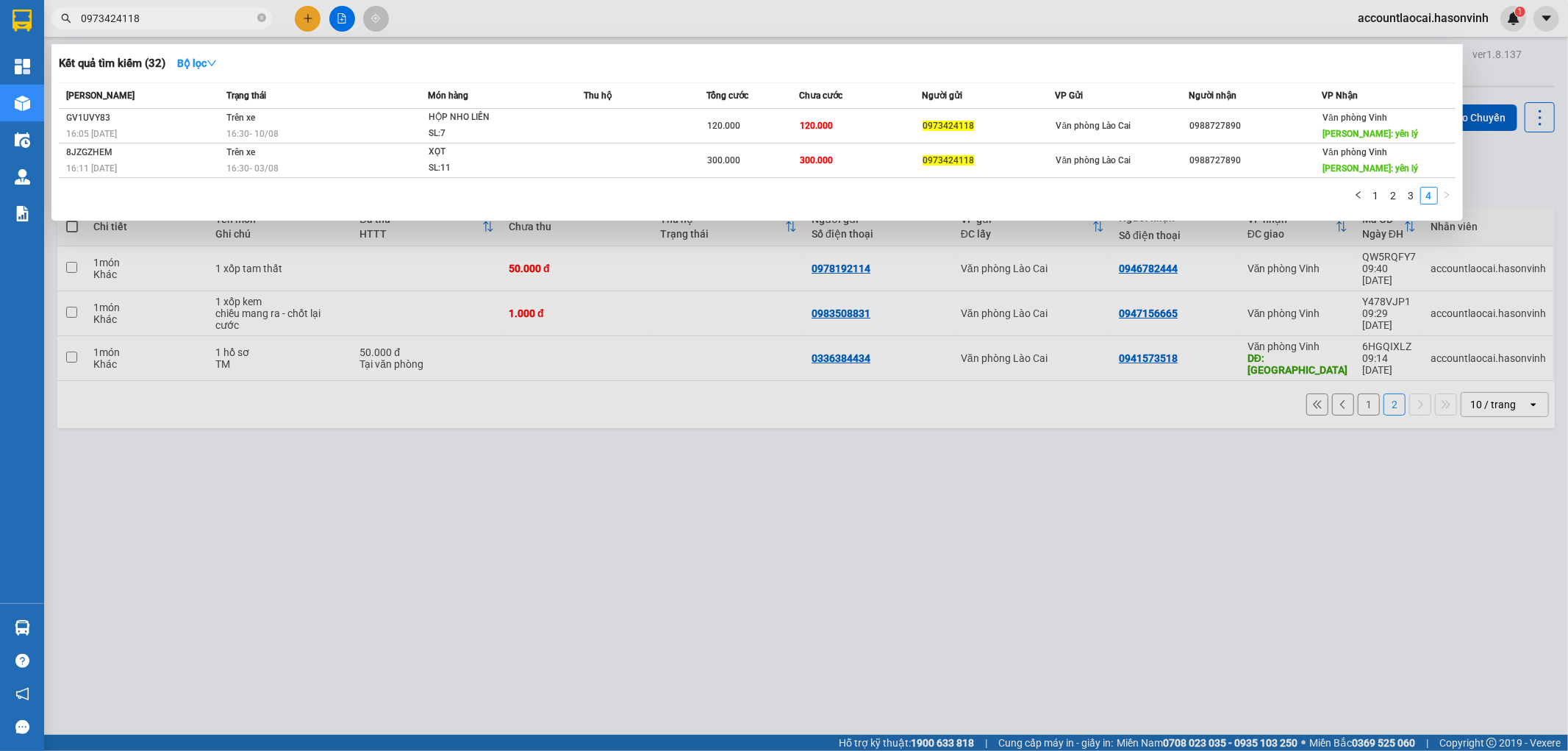
click at [1353, 390] on div at bounding box center [784, 376] width 1568 height 751
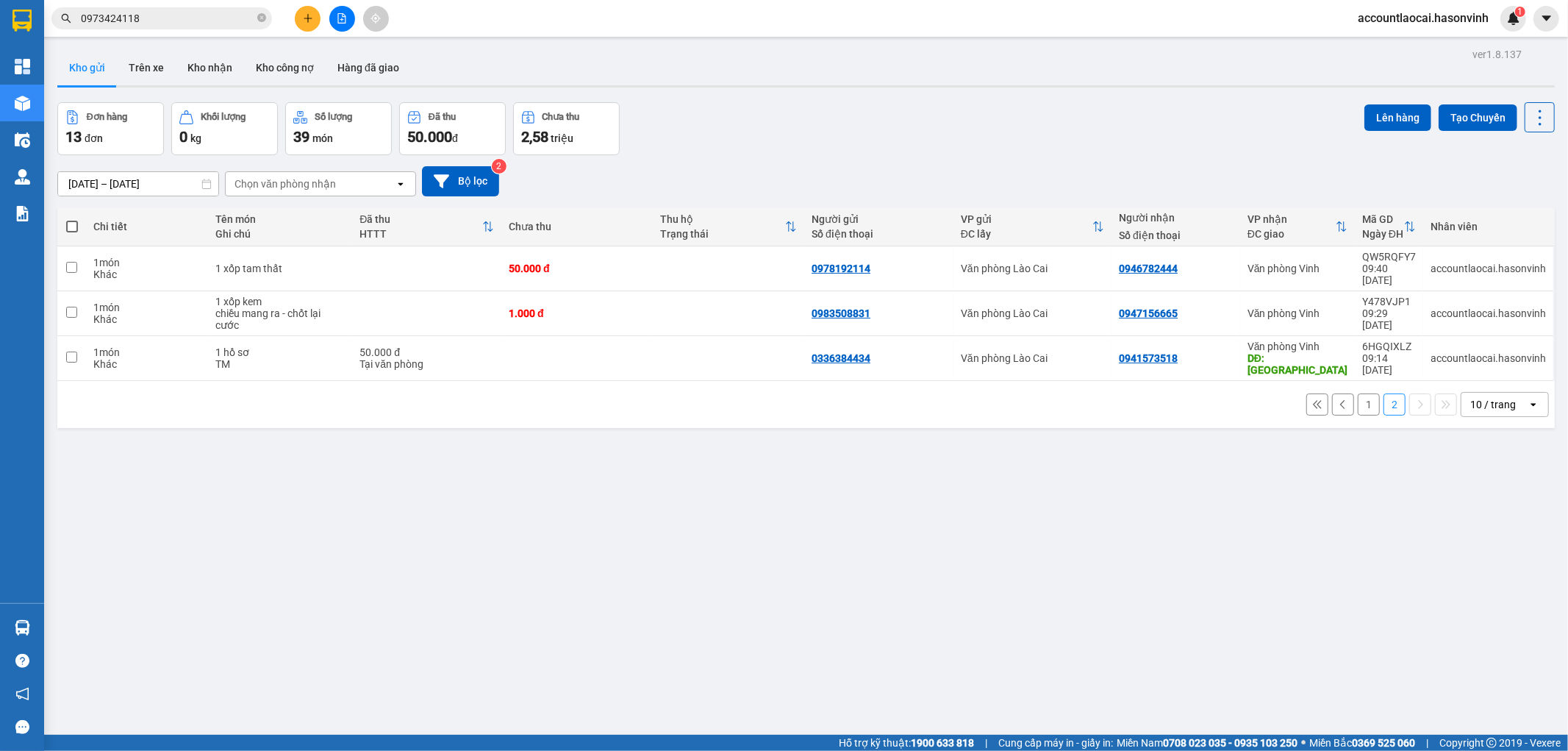
click at [1358, 394] on button "1" at bounding box center [1369, 405] width 22 height 22
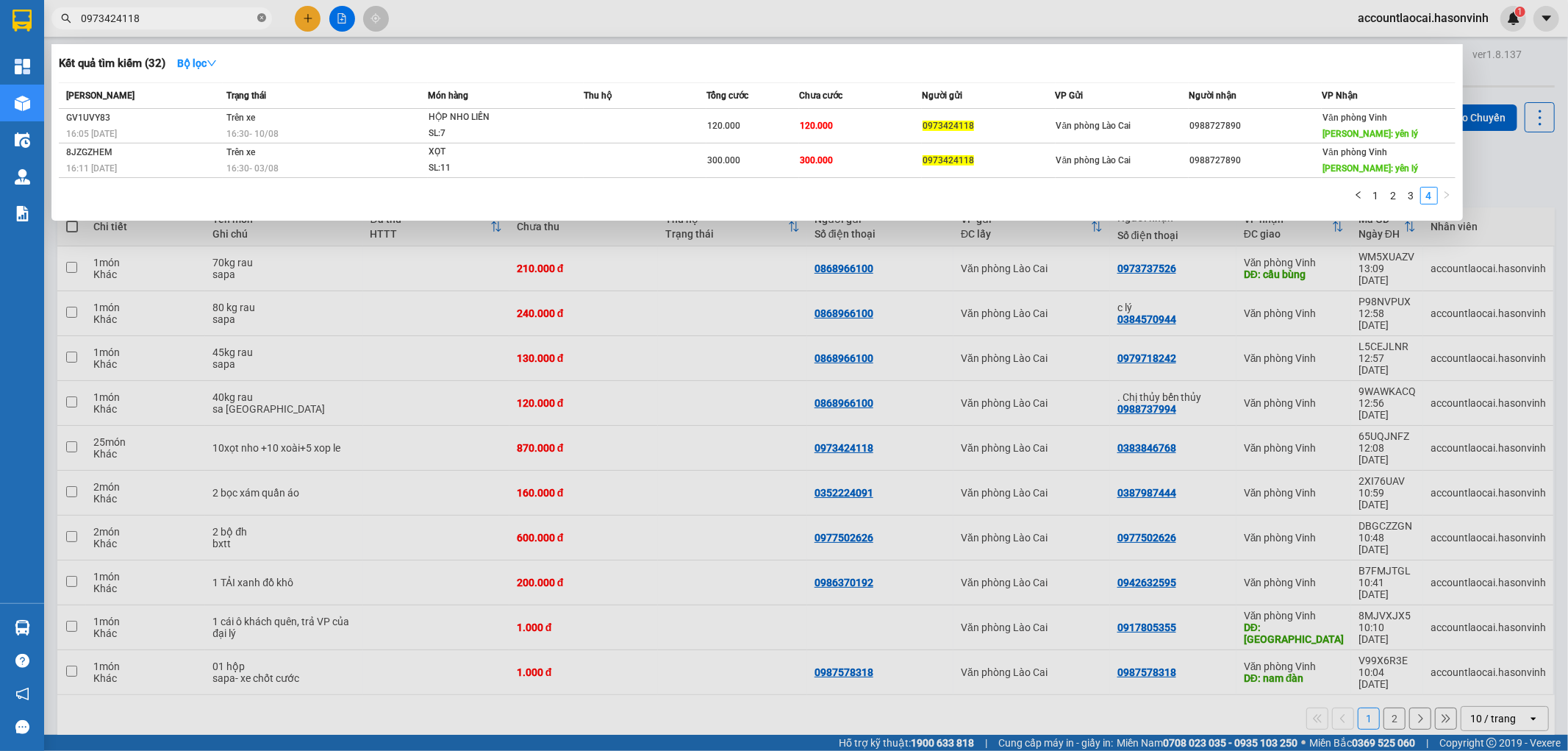
click at [266, 17] on icon "close-circle" at bounding box center [261, 17] width 9 height 9
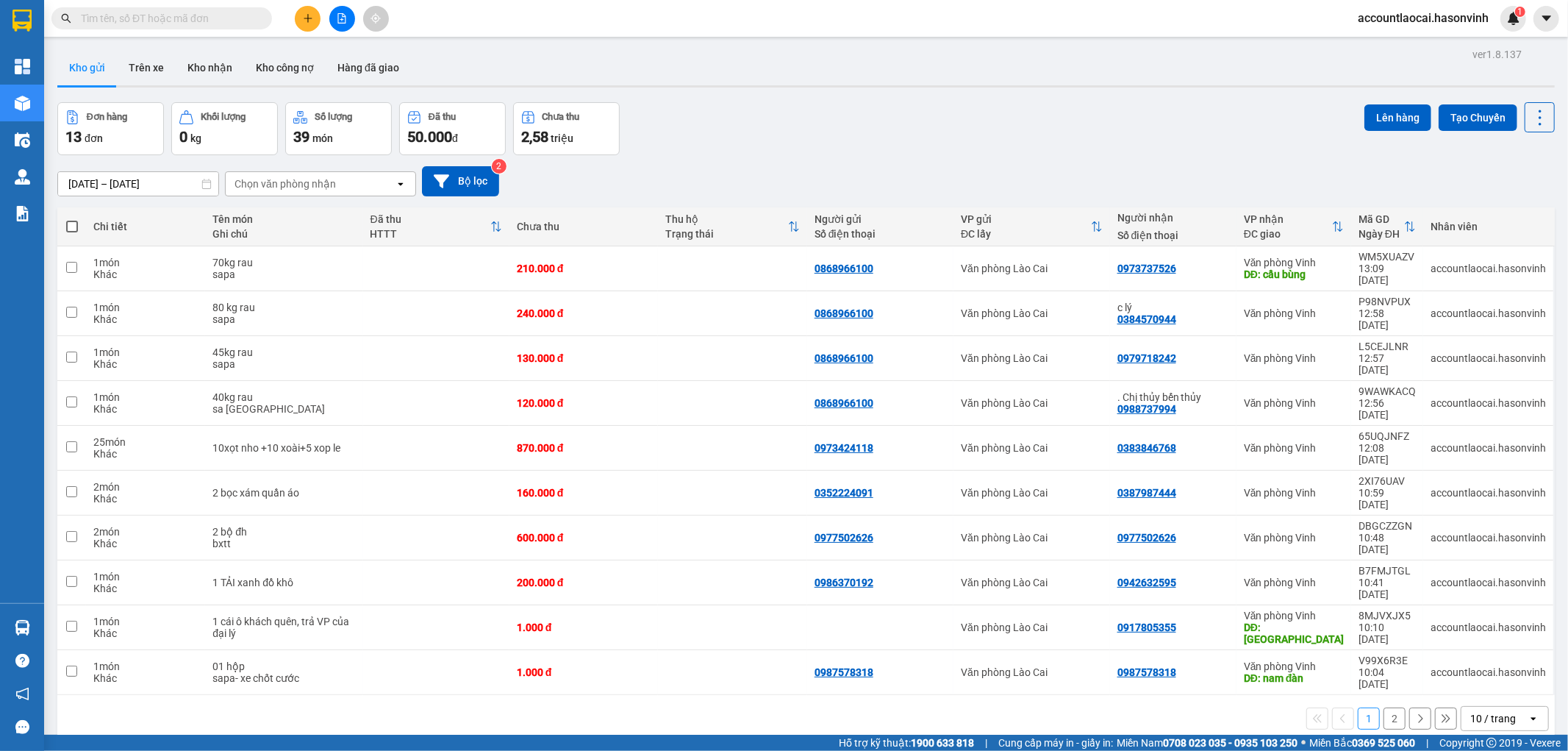
paste input "0973424118"
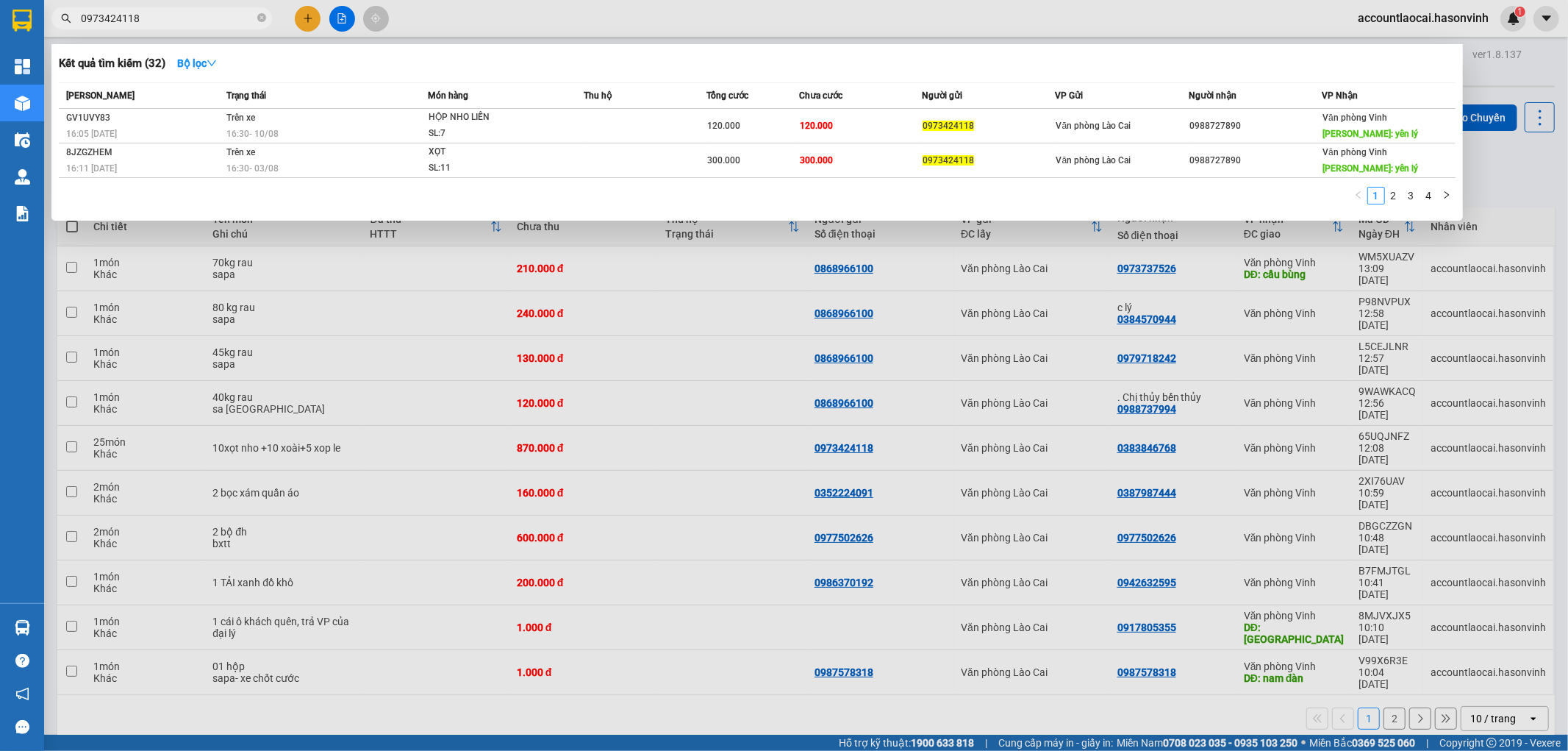
click at [185, 10] on input "0973424118" at bounding box center [168, 18] width 174 height 17
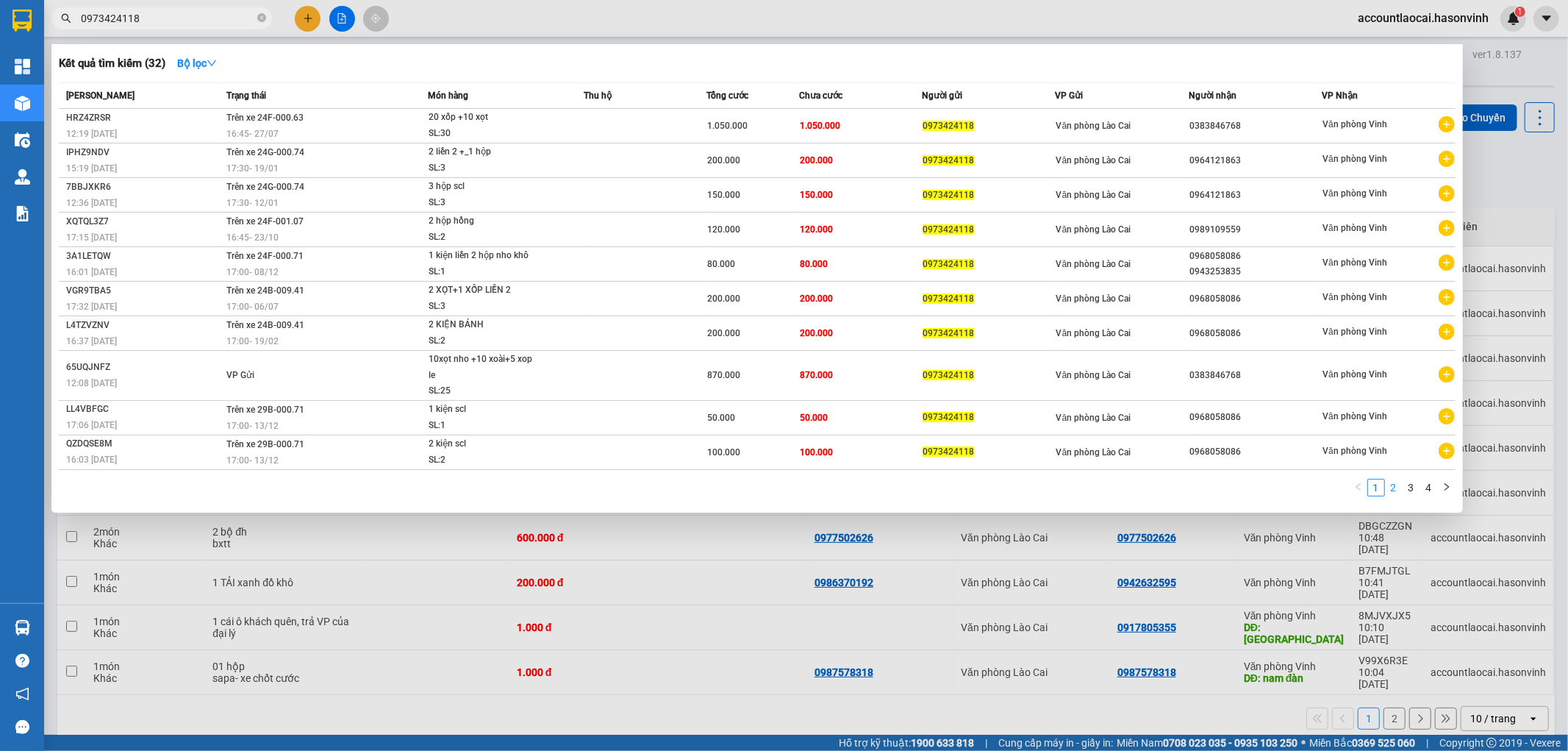
type input "0973424118"
click at [1392, 482] on link "2" at bounding box center [1394, 488] width 17 height 17
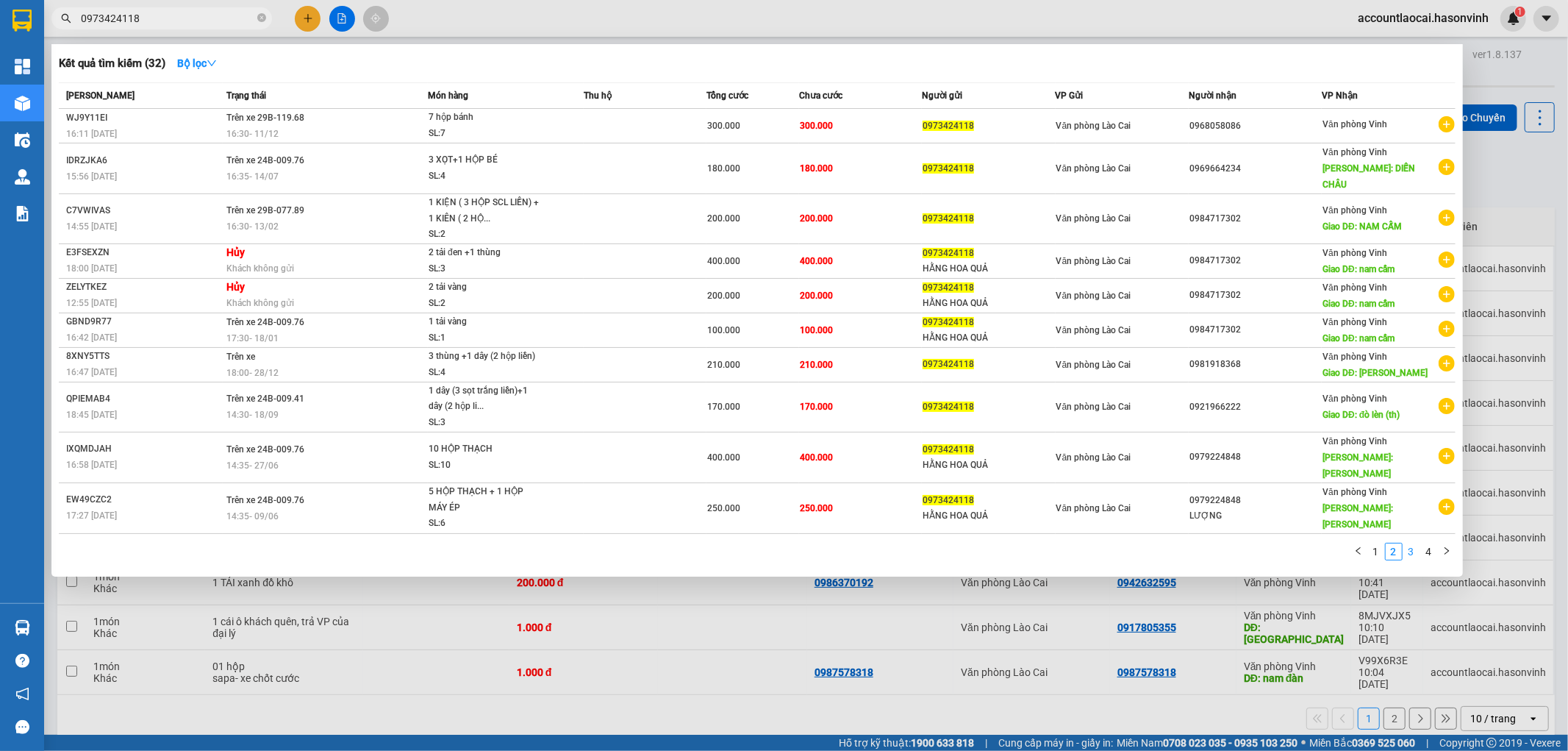
click at [1403, 544] on link "3" at bounding box center [1411, 551] width 17 height 17
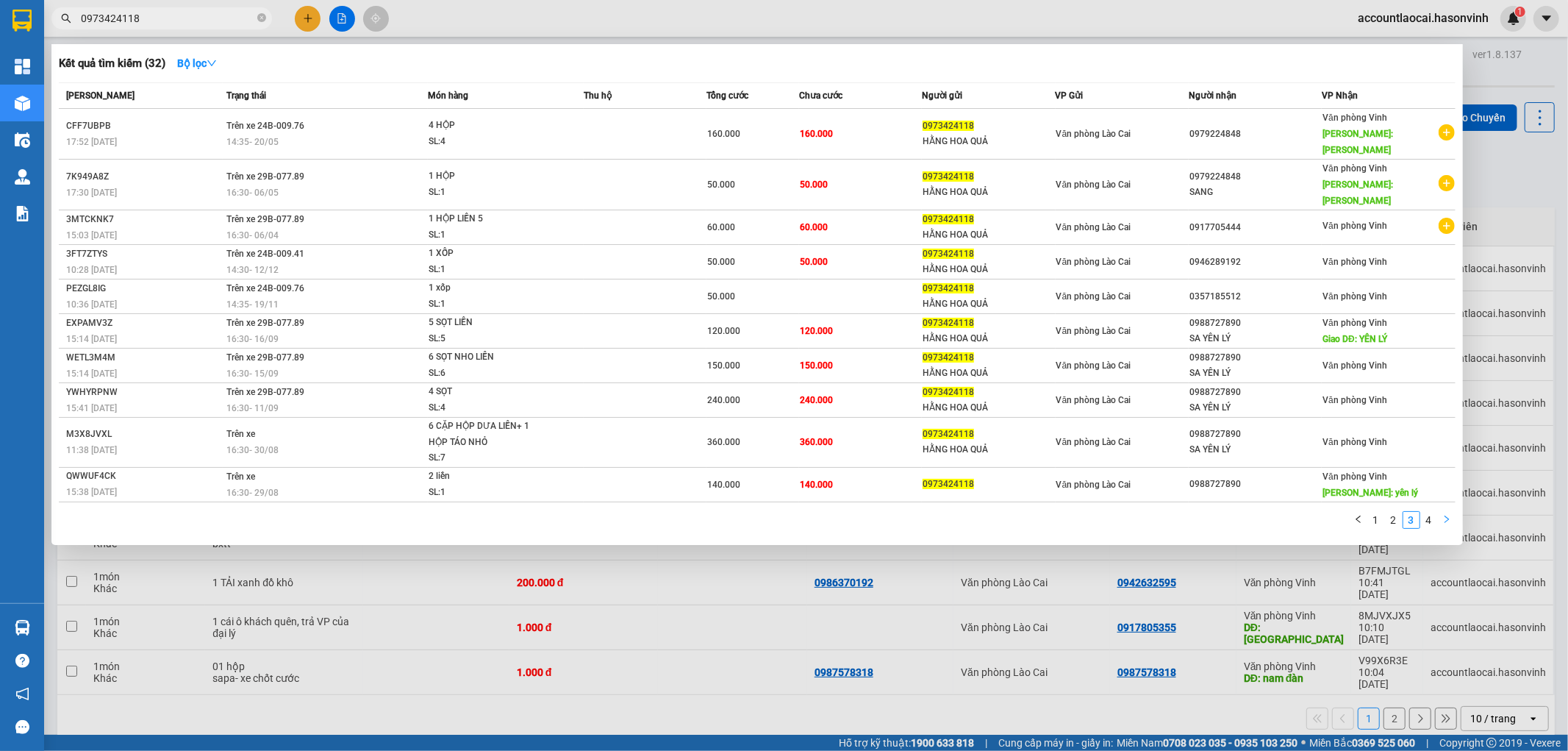
click at [1446, 515] on icon "right" at bounding box center [1447, 519] width 9 height 9
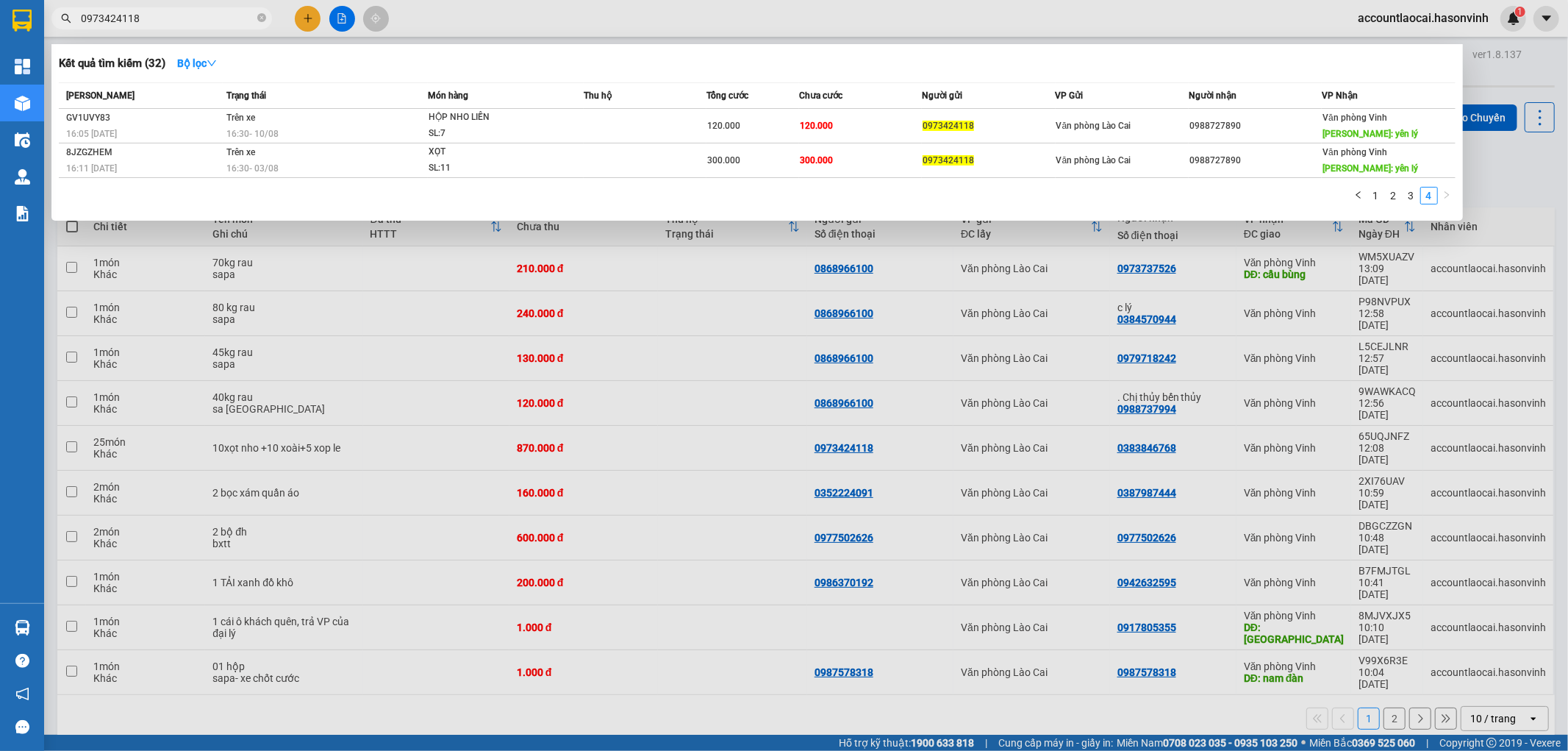
click at [1425, 604] on div at bounding box center [784, 376] width 1568 height 751
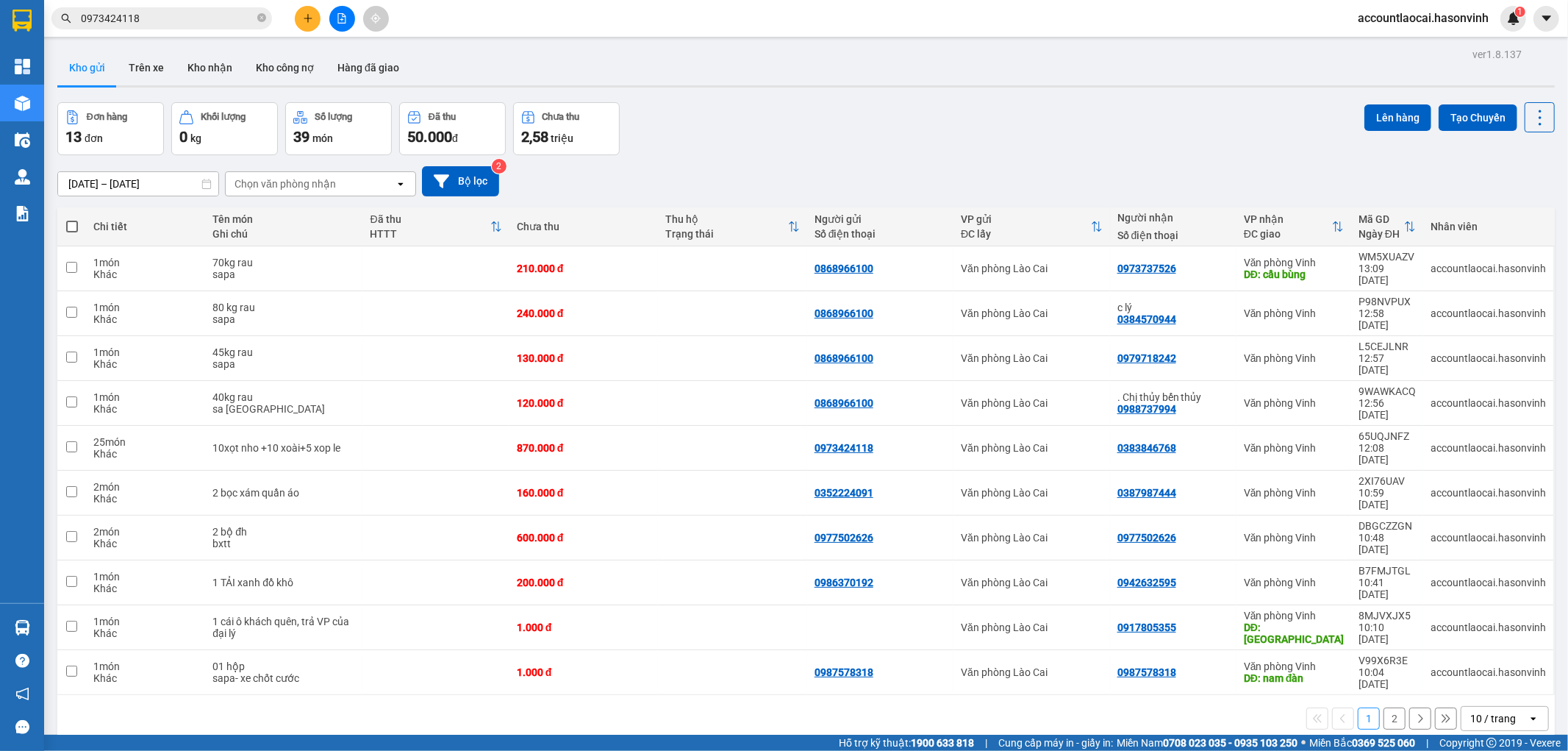
click at [1415, 713] on icon at bounding box center [1420, 718] width 10 height 10
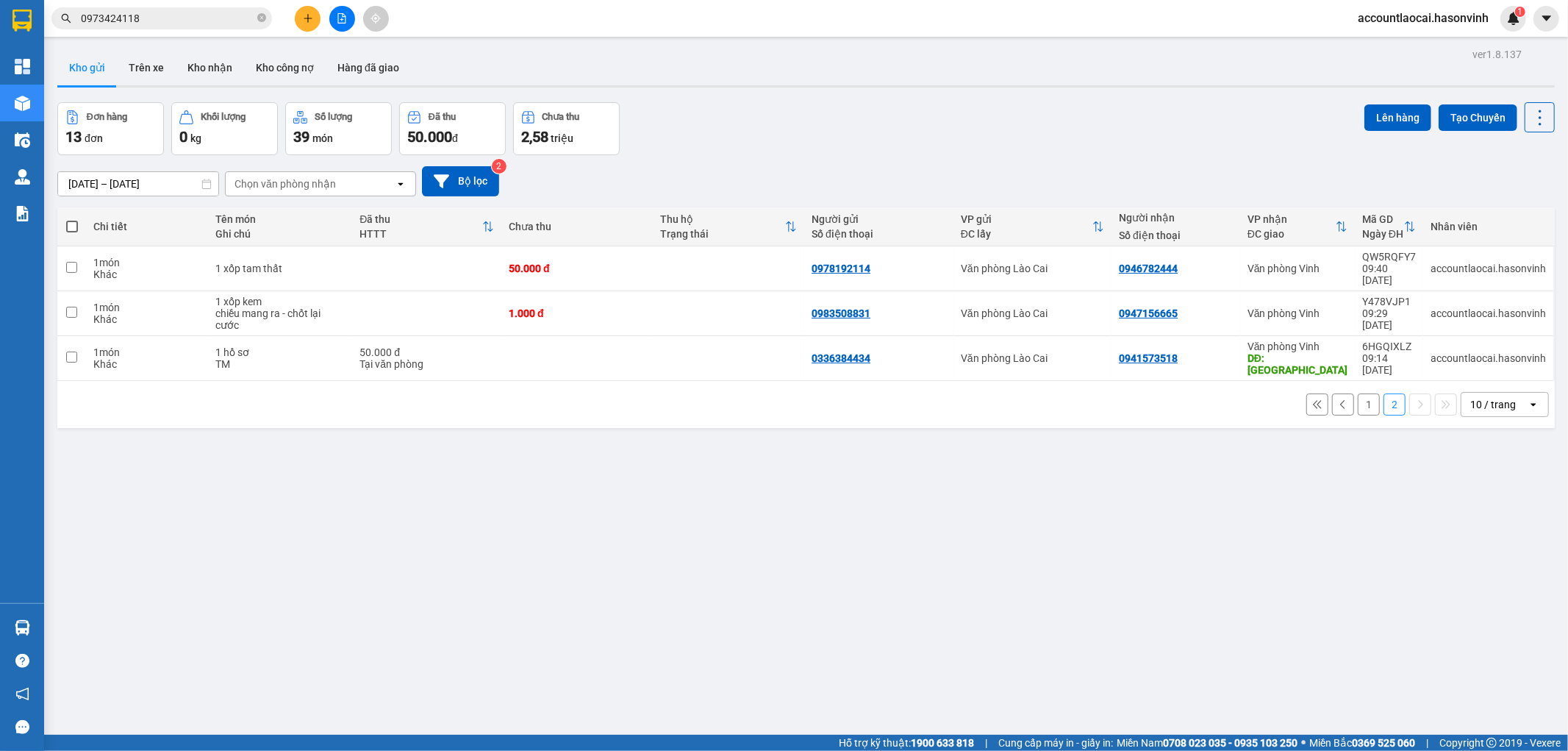
click at [214, 26] on input "0973424118" at bounding box center [168, 18] width 174 height 17
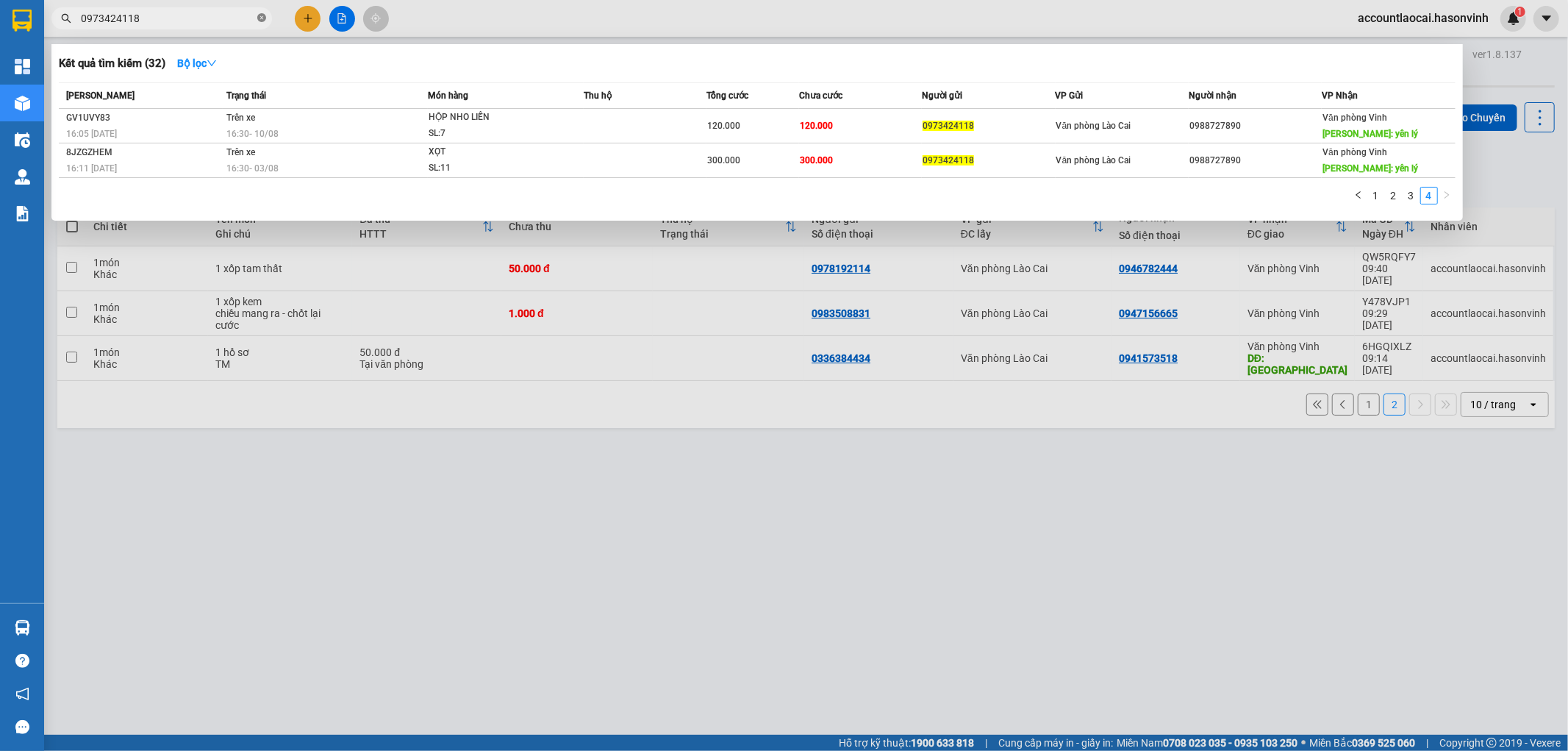
click at [261, 17] on icon "close-circle" at bounding box center [261, 17] width 9 height 9
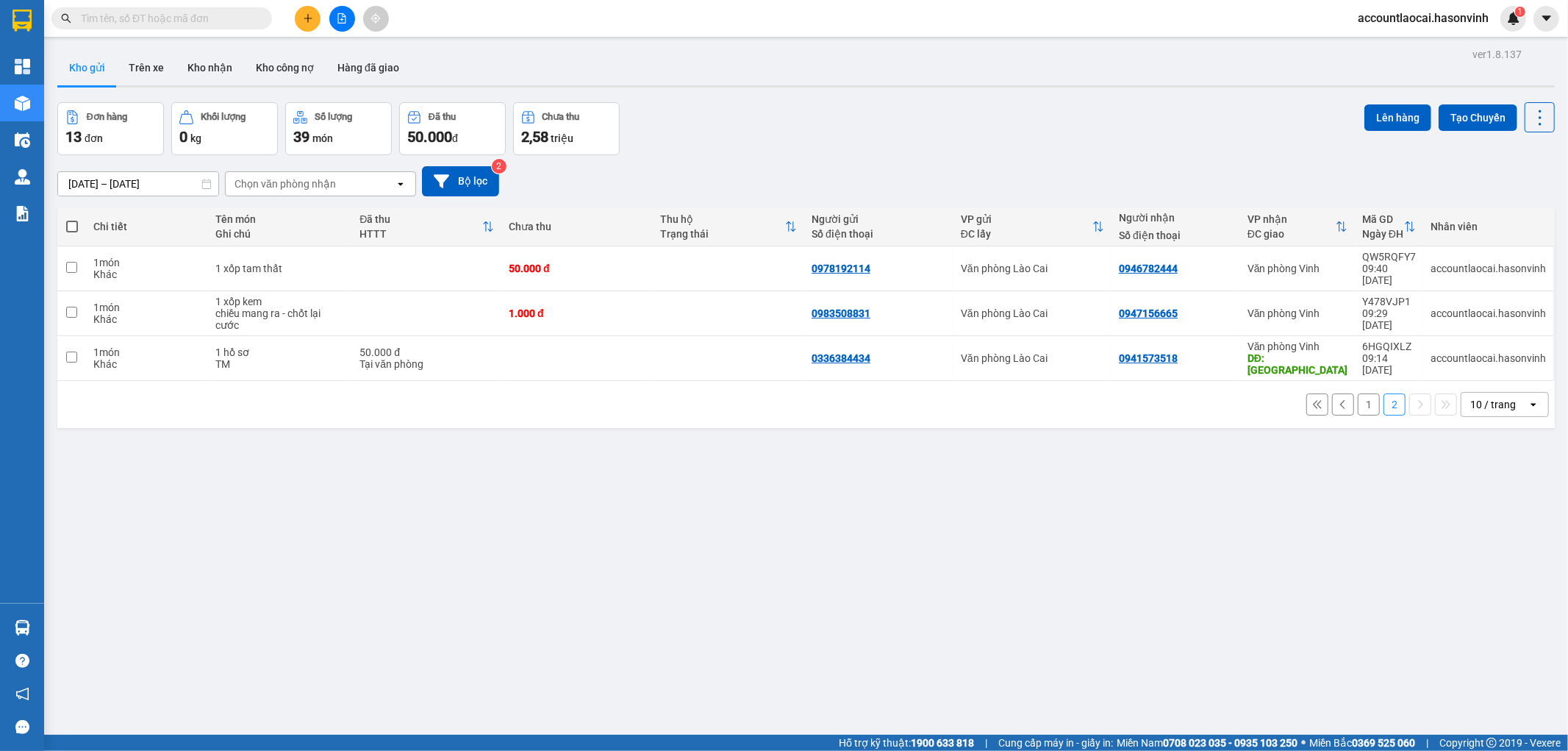
click at [1358, 394] on button "1" at bounding box center [1369, 405] width 22 height 22
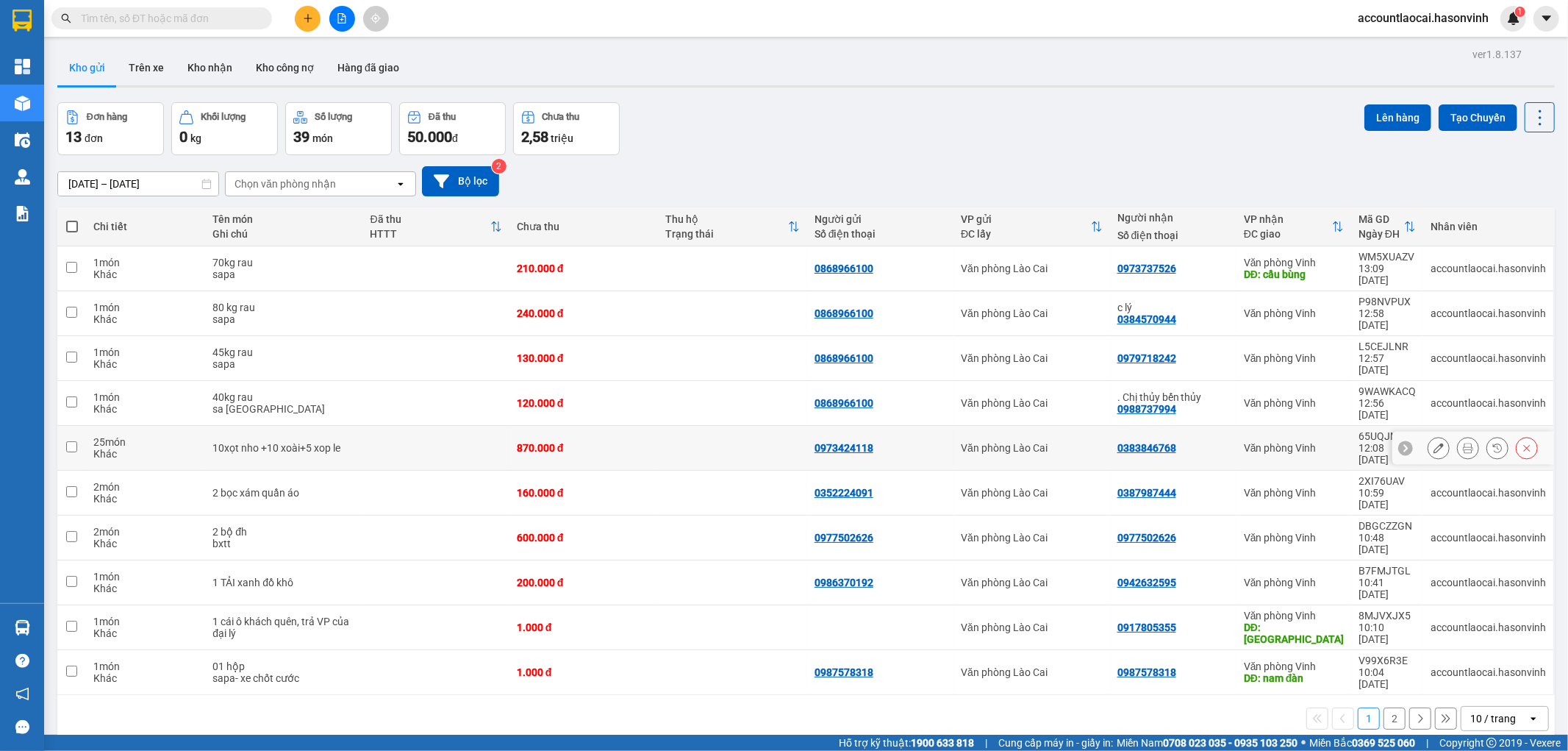
scroll to position [68, 0]
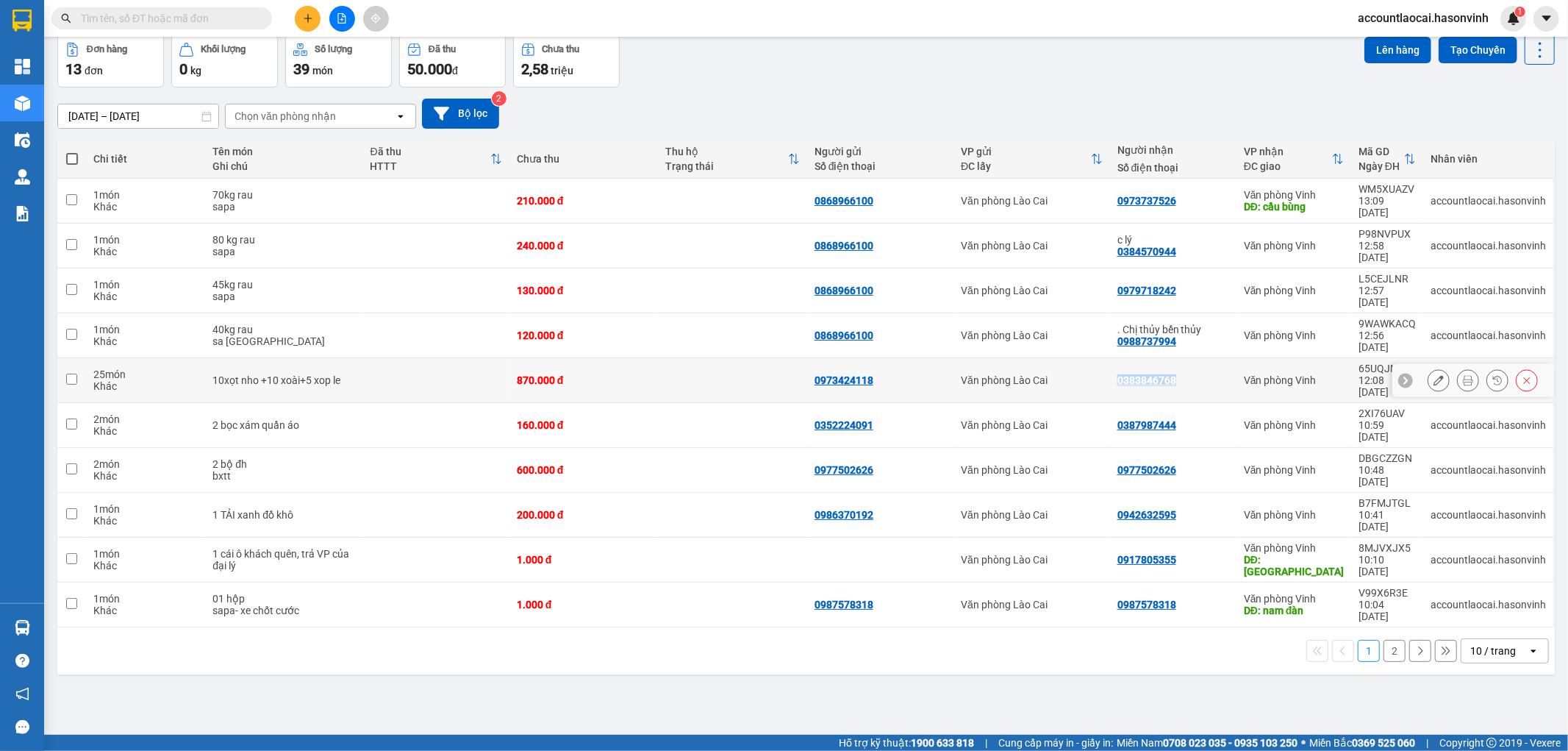
drag, startPoint x: 1177, startPoint y: 332, endPoint x: 1114, endPoint y: 328, distance: 63.1
click at [1118, 374] on div "0383846768" at bounding box center [1174, 379] width 112 height 12
checkbox input "true"
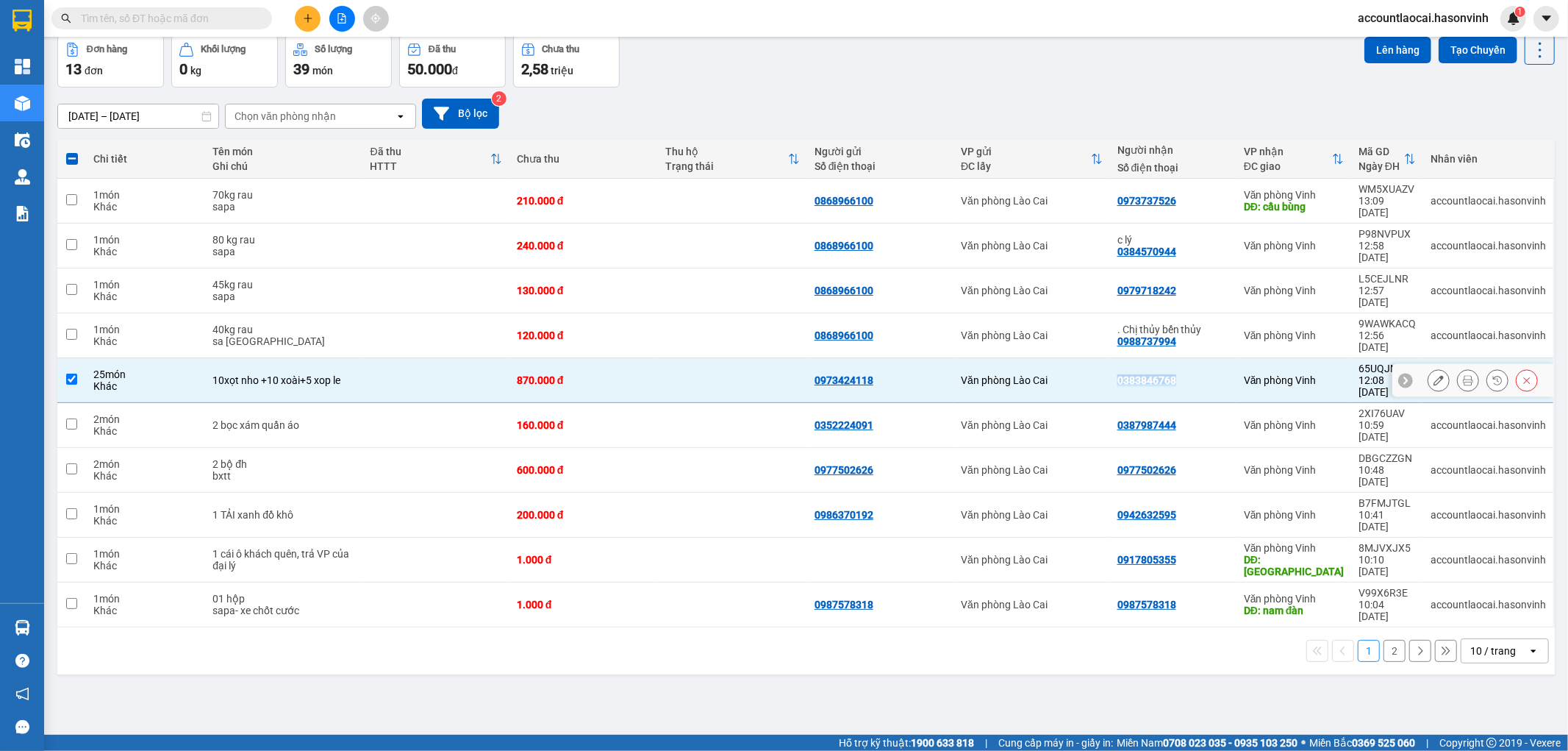
copy div "0383846768"
paste input "0383846768"
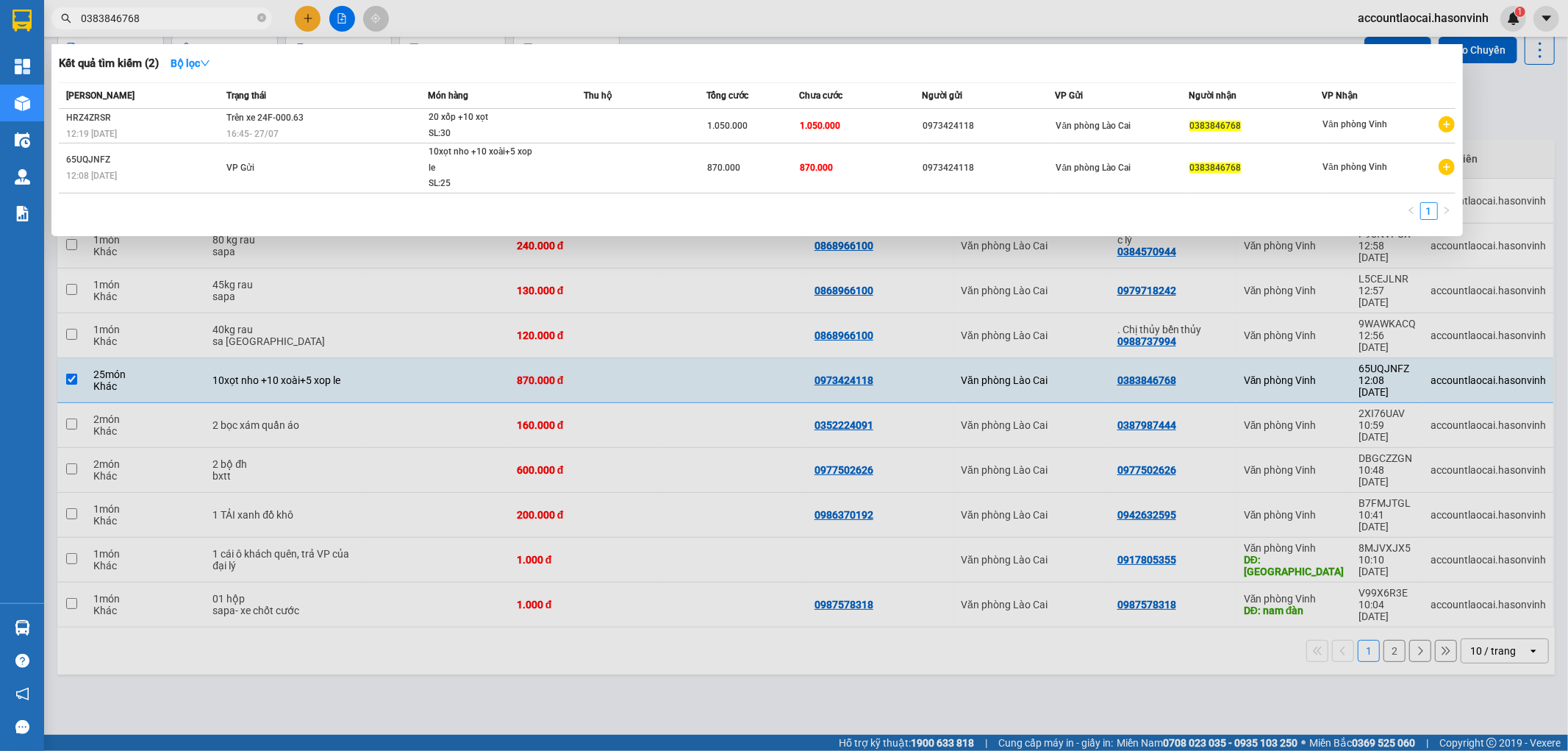
type input "0383846768"
click at [422, 577] on div at bounding box center [784, 376] width 1568 height 751
